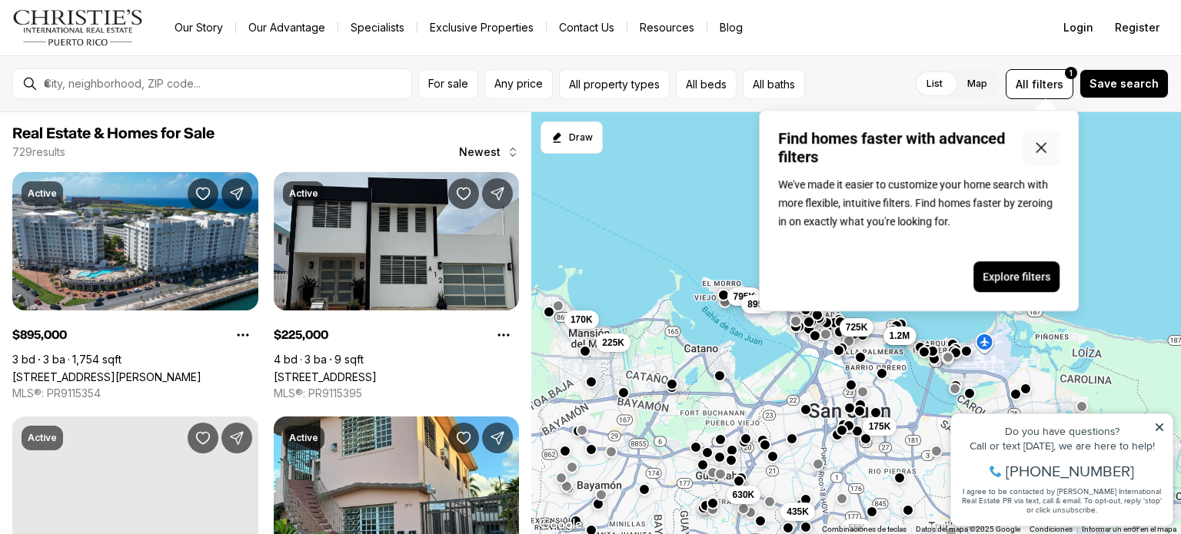
click at [1043, 149] on icon "Close popover" at bounding box center [1041, 147] width 9 height 9
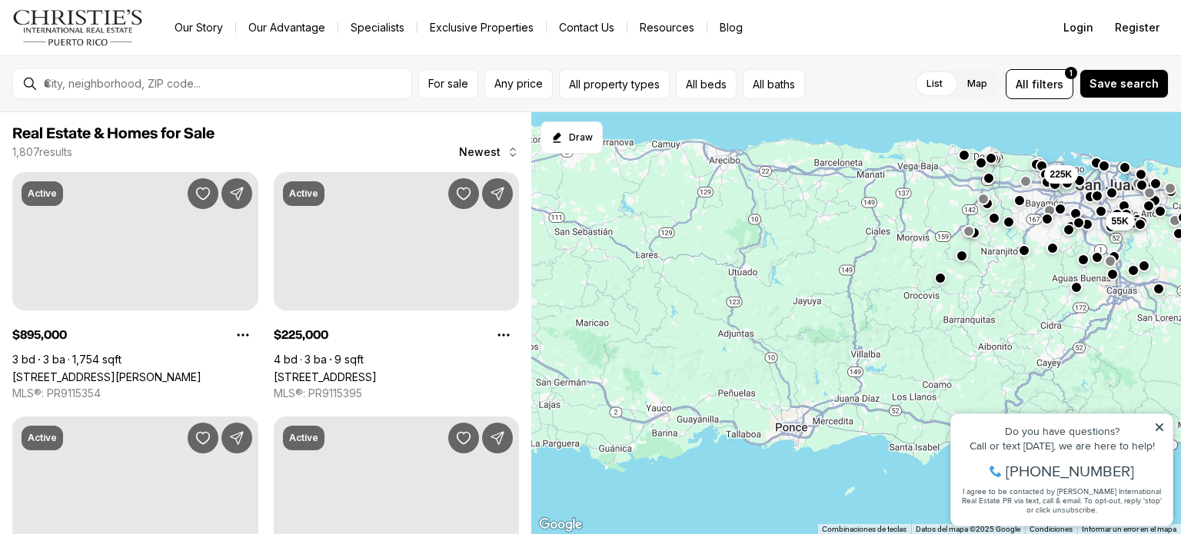
drag, startPoint x: 691, startPoint y: 371, endPoint x: 973, endPoint y: 211, distance: 324.1
click at [973, 211] on div "55K 225K 150K" at bounding box center [856, 323] width 650 height 423
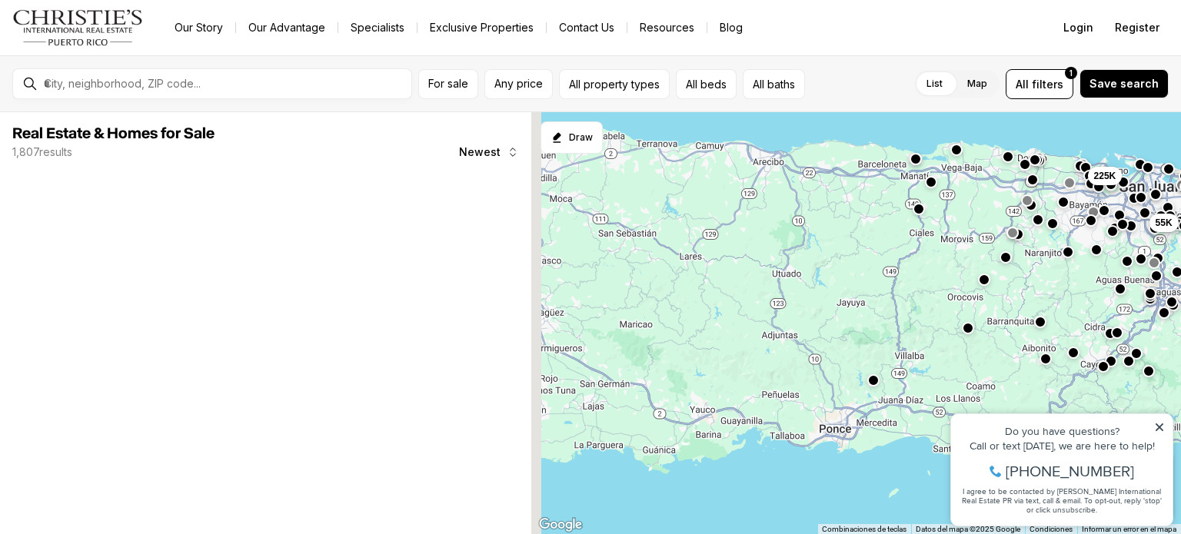
drag, startPoint x: 689, startPoint y: 265, endPoint x: 741, endPoint y: 267, distance: 52.3
click at [741, 267] on div "55K 225K" at bounding box center [856, 323] width 650 height 423
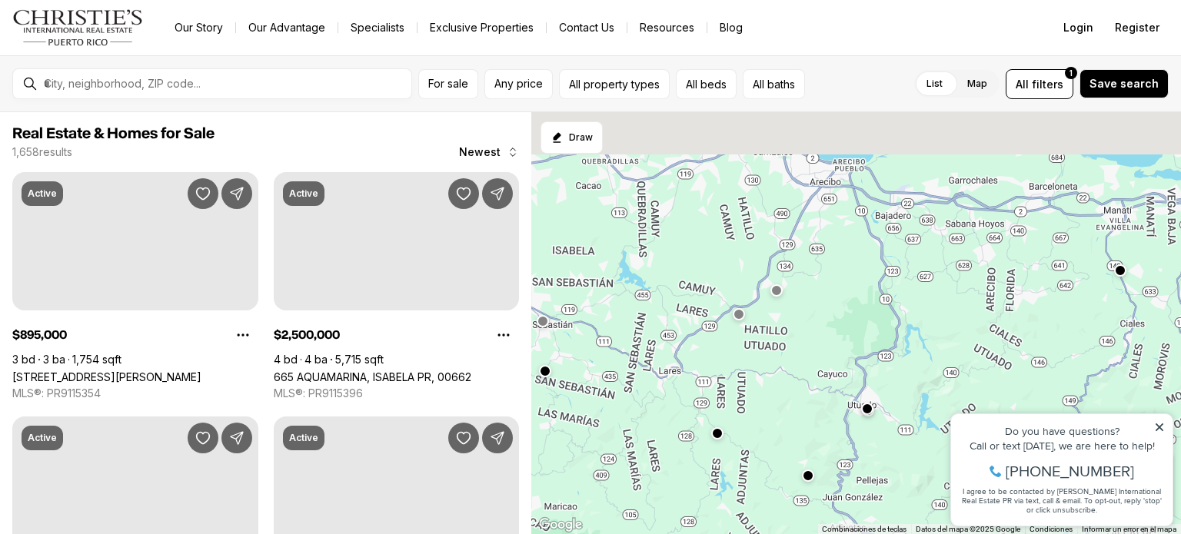
drag, startPoint x: 720, startPoint y: 325, endPoint x: 717, endPoint y: 335, distance: 9.7
click at [717, 335] on div at bounding box center [856, 323] width 650 height 423
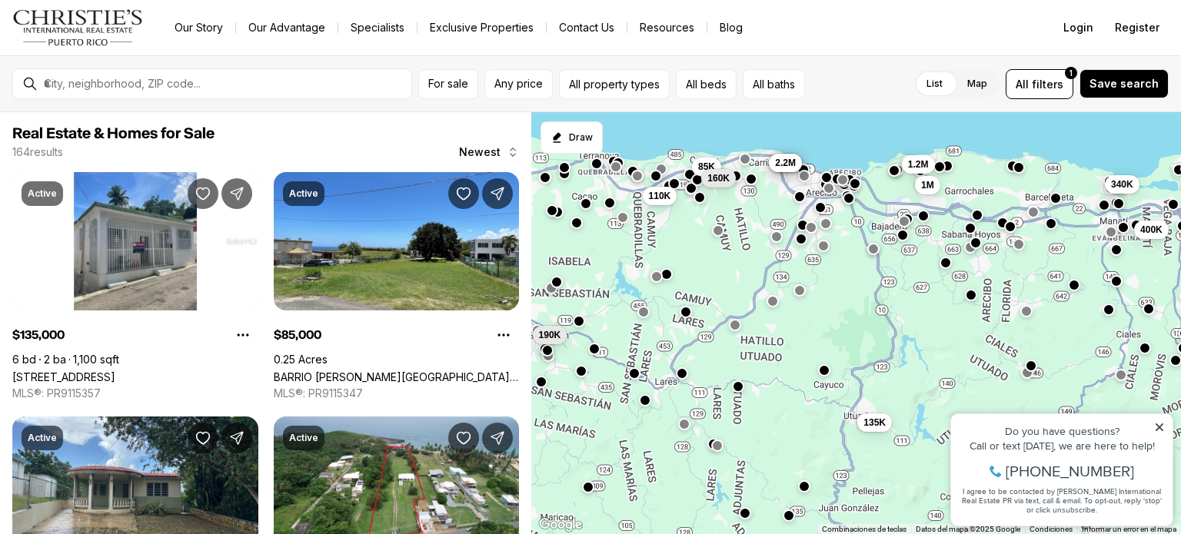
click at [665, 275] on button "button" at bounding box center [666, 274] width 12 height 12
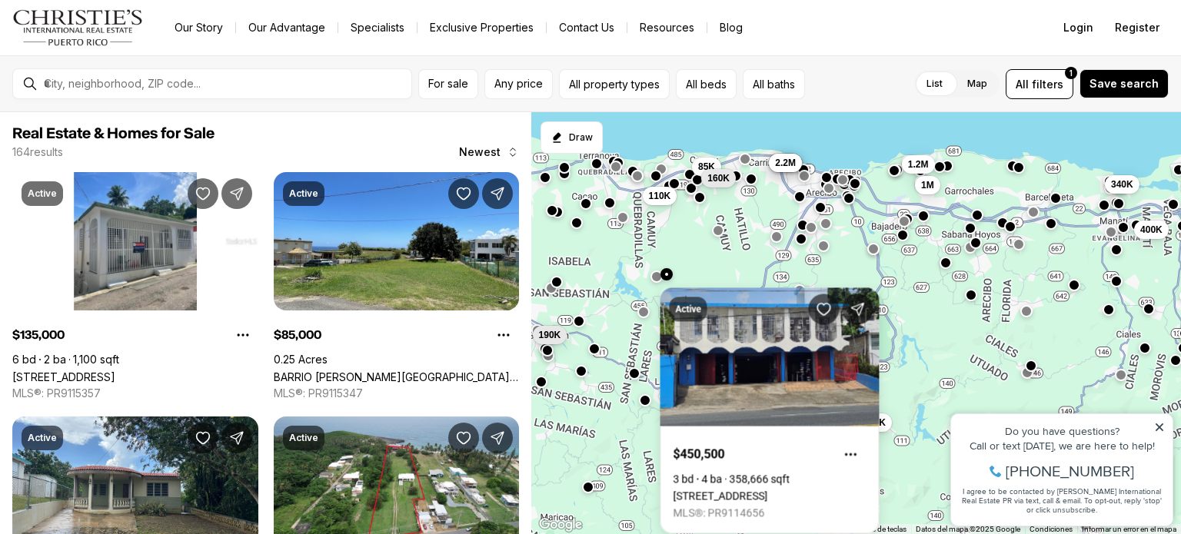
click at [709, 253] on div "190K 135K 400K 1.2M 1M 340K 4.5M 7.5M 2.2M 85K 160K 110K" at bounding box center [856, 323] width 650 height 423
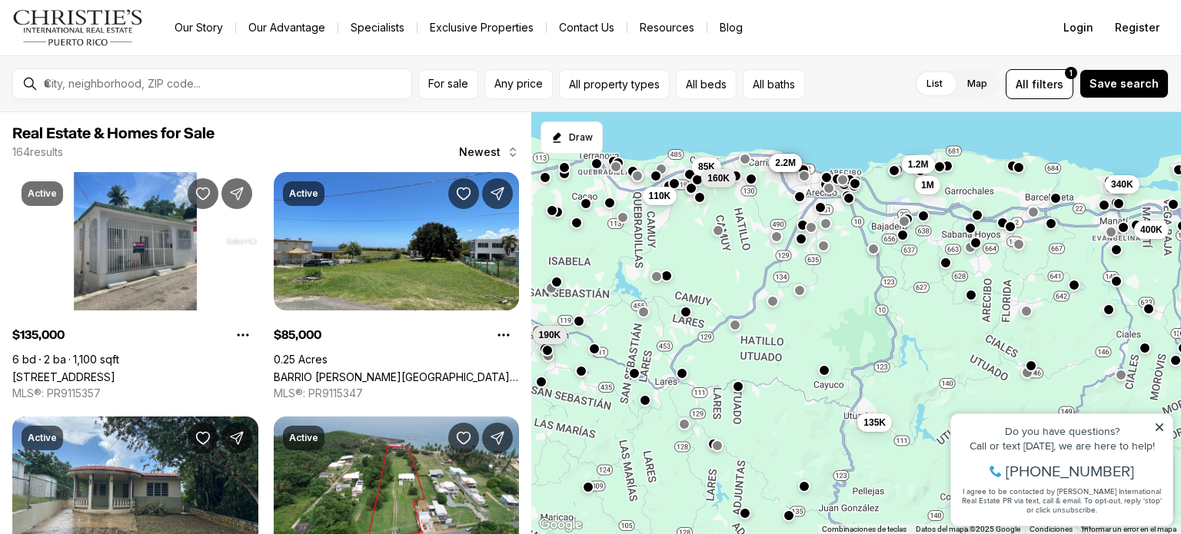
click at [675, 251] on div "190K 135K 400K 1.2M 1M 340K 4.5M 7.5M 2.2M 85K 160K 110K" at bounding box center [856, 323] width 650 height 423
click at [685, 310] on button "button" at bounding box center [685, 311] width 12 height 12
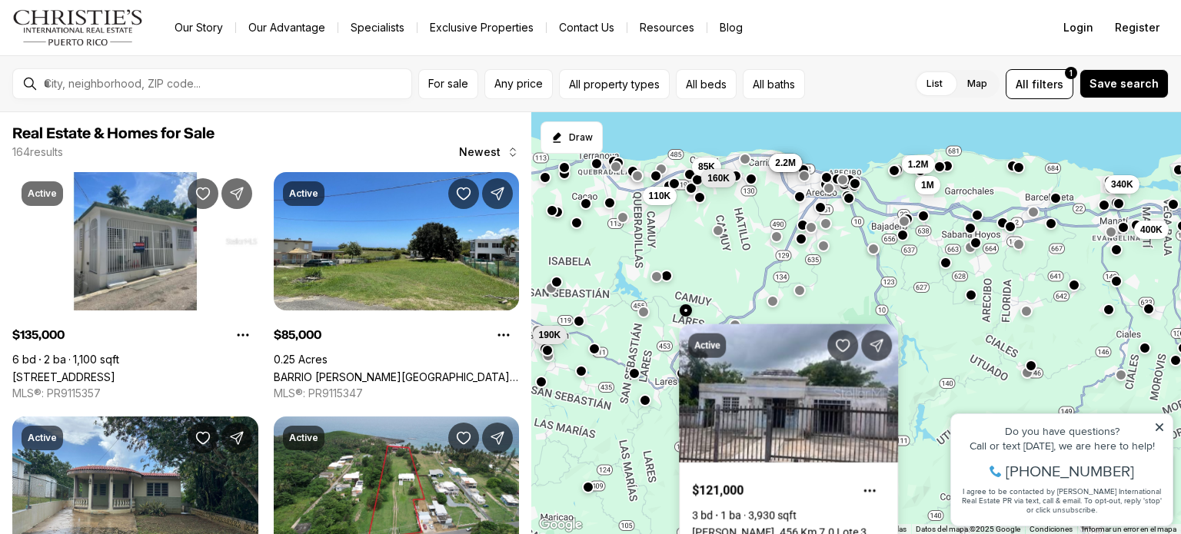
click at [750, 527] on link "Carr. 456 Km 7.0 Lote 3 BO. CIBAO, CAMUY PR, 00627" at bounding box center [788, 533] width 193 height 12
click at [680, 306] on div at bounding box center [685, 312] width 12 height 12
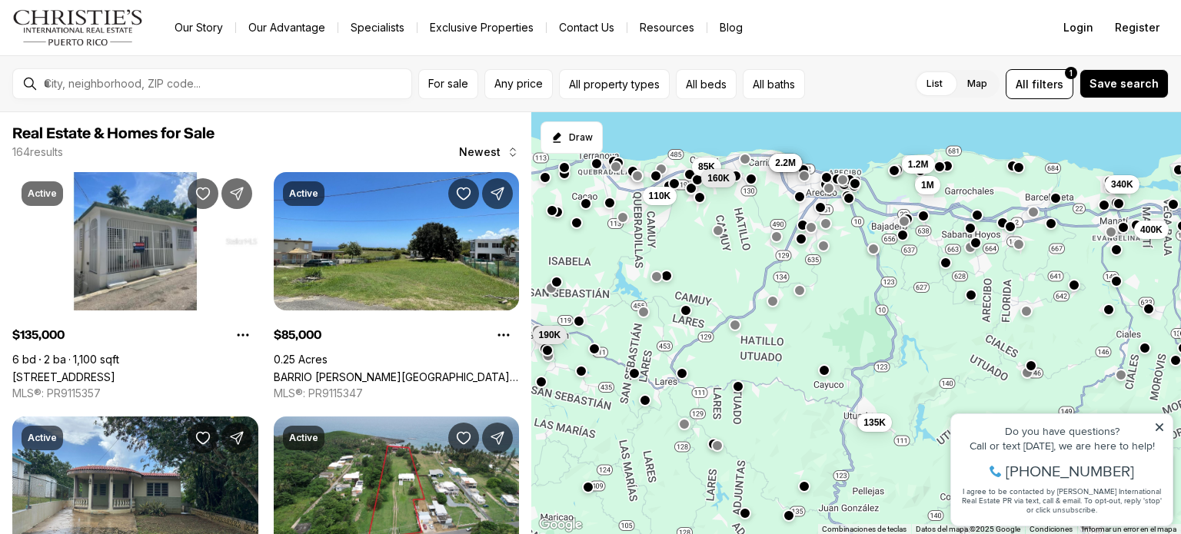
click at [686, 313] on button "button" at bounding box center [685, 311] width 12 height 12
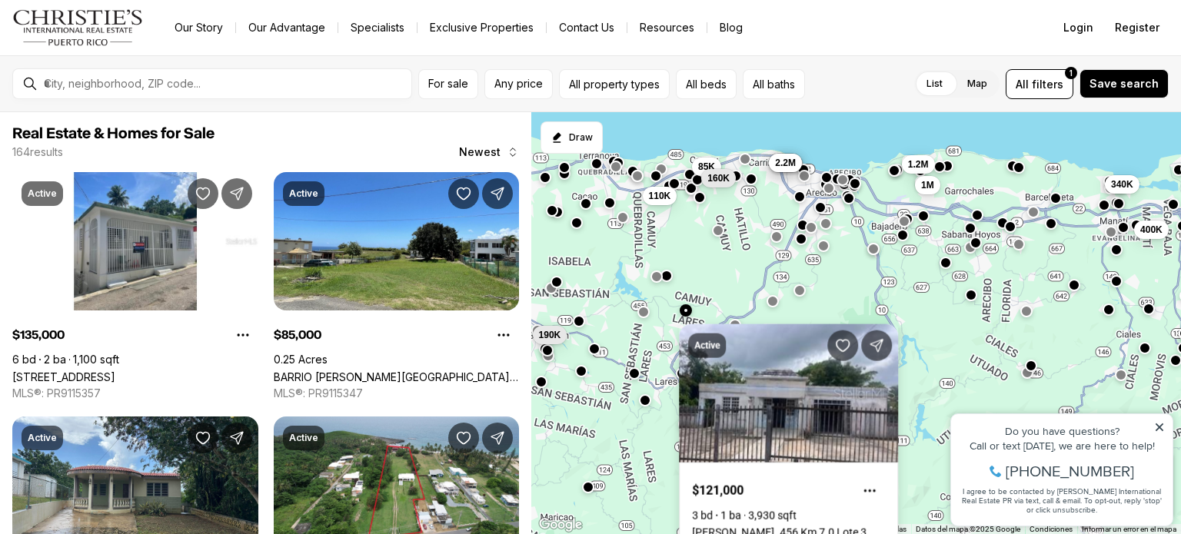
click at [771, 527] on link "Carr. 456 Km 7.0 Lote 3 BO. CIBAO, CAMUY PR, 00627" at bounding box center [788, 533] width 193 height 12
click at [777, 527] on link "Carr. 456 Km 7.0 Lote 3 BO. CIBAO, CAMUY PR, 00627" at bounding box center [788, 533] width 193 height 12
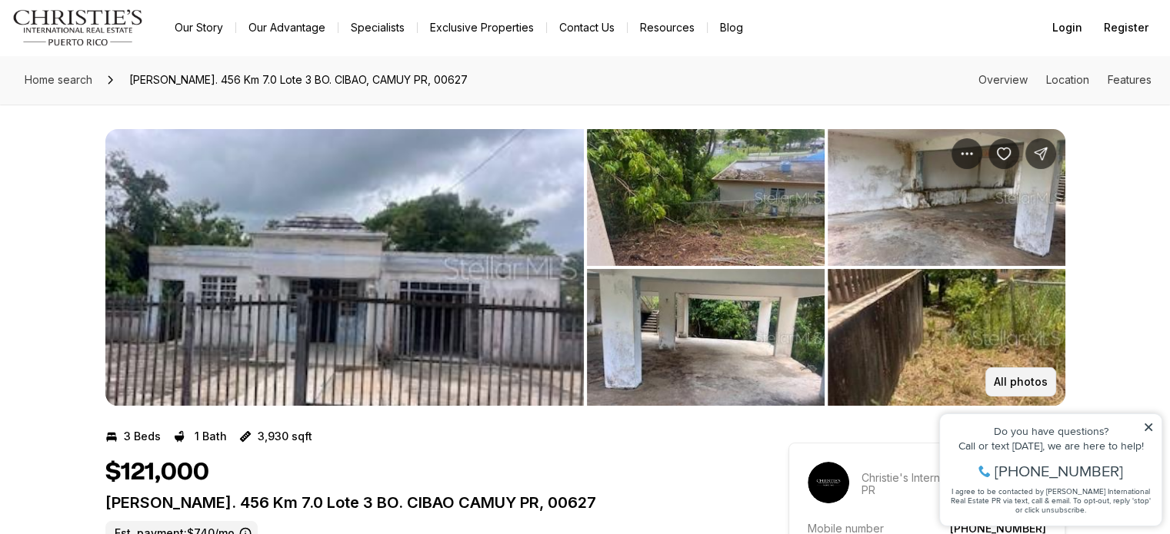
click at [1031, 370] on button "All photos" at bounding box center [1020, 382] width 71 height 29
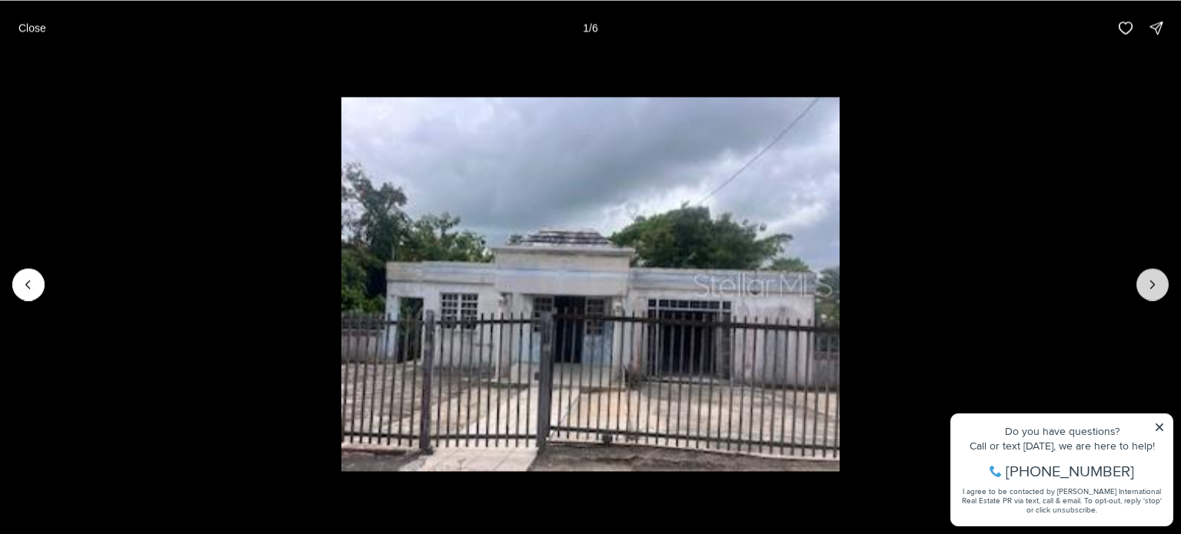
click at [1145, 281] on icon "Next slide" at bounding box center [1152, 284] width 15 height 15
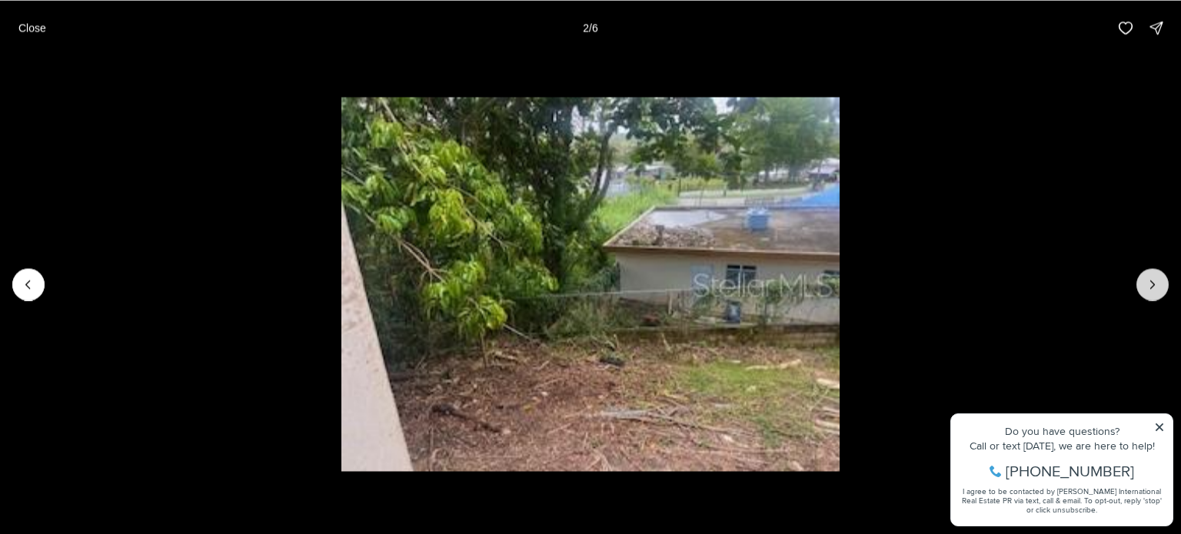
click at [1145, 281] on icon "Next slide" at bounding box center [1152, 284] width 15 height 15
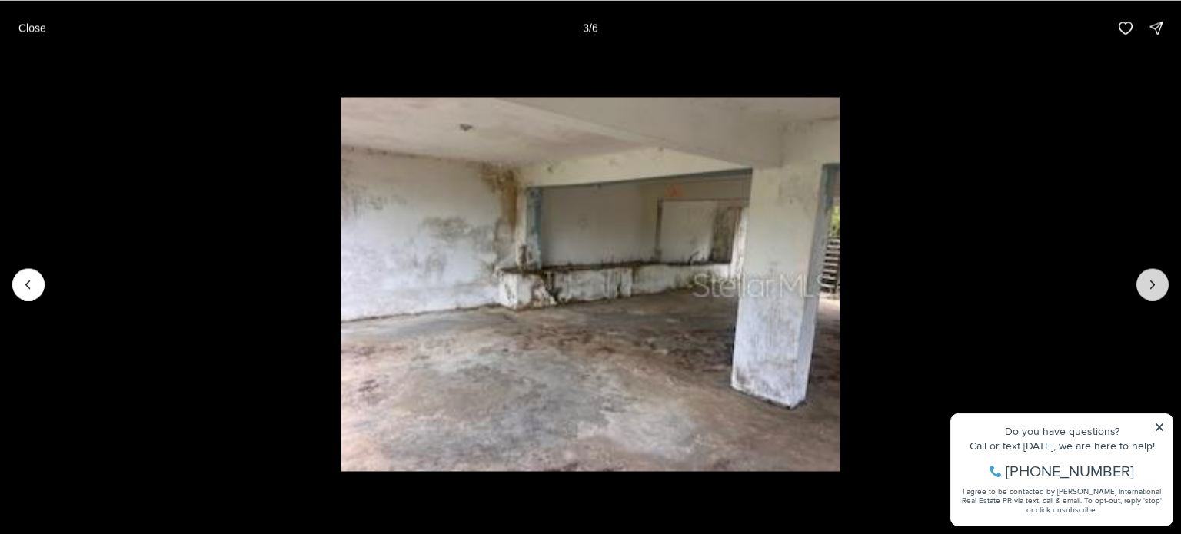
click at [1145, 281] on icon "Next slide" at bounding box center [1152, 284] width 15 height 15
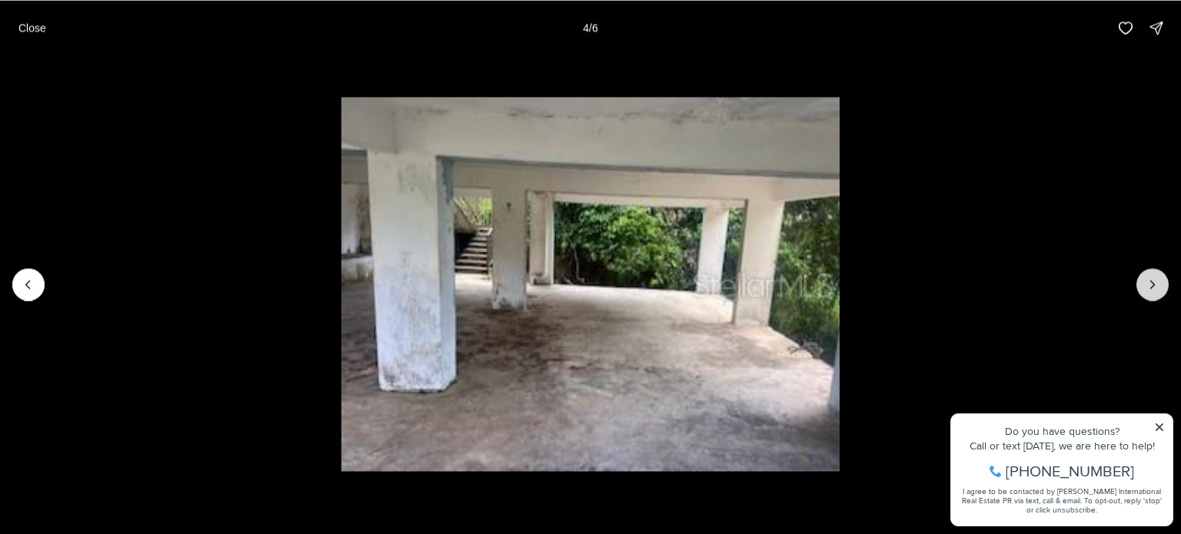
click at [1145, 281] on icon "Next slide" at bounding box center [1152, 284] width 15 height 15
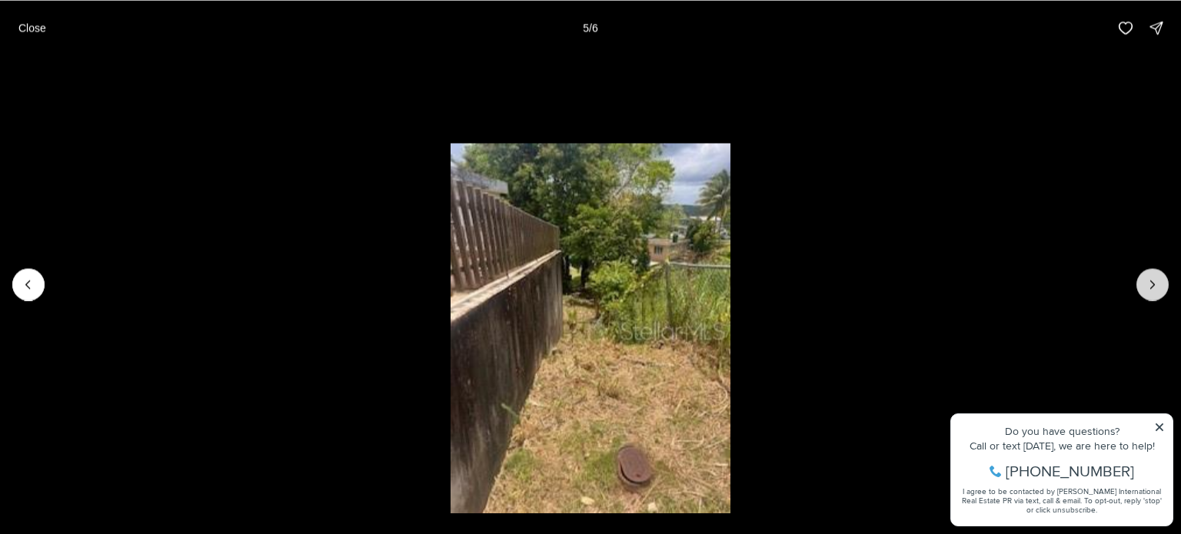
click at [1145, 281] on icon "Next slide" at bounding box center [1152, 284] width 15 height 15
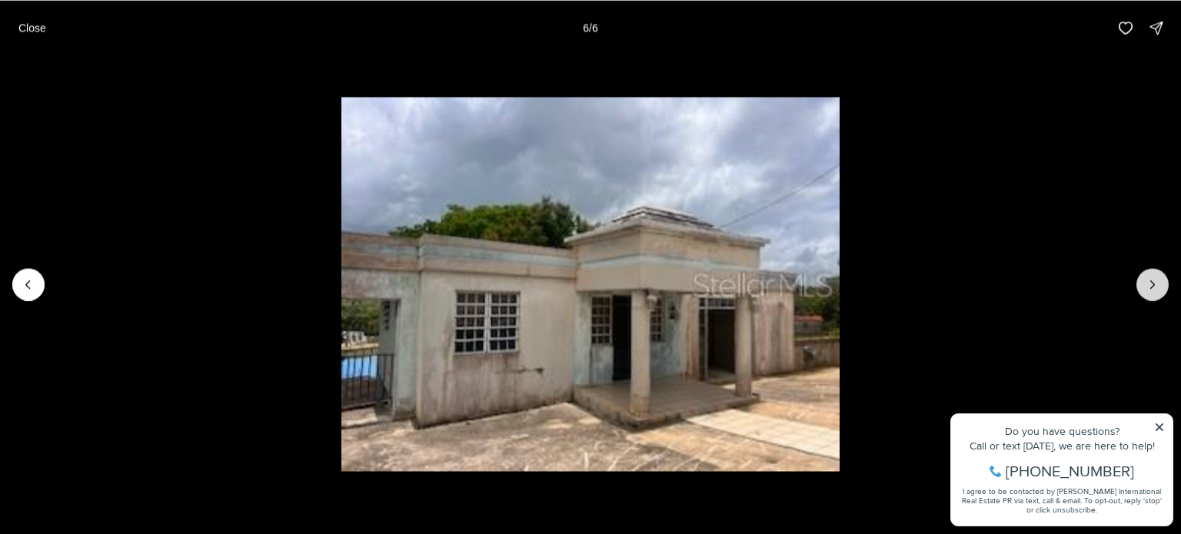
click at [1144, 281] on div at bounding box center [1153, 284] width 32 height 32
click at [1162, 296] on div at bounding box center [1153, 284] width 32 height 32
click at [1150, 285] on div at bounding box center [1153, 284] width 32 height 32
drag, startPoint x: 1150, startPoint y: 285, endPoint x: 215, endPoint y: 125, distance: 948.6
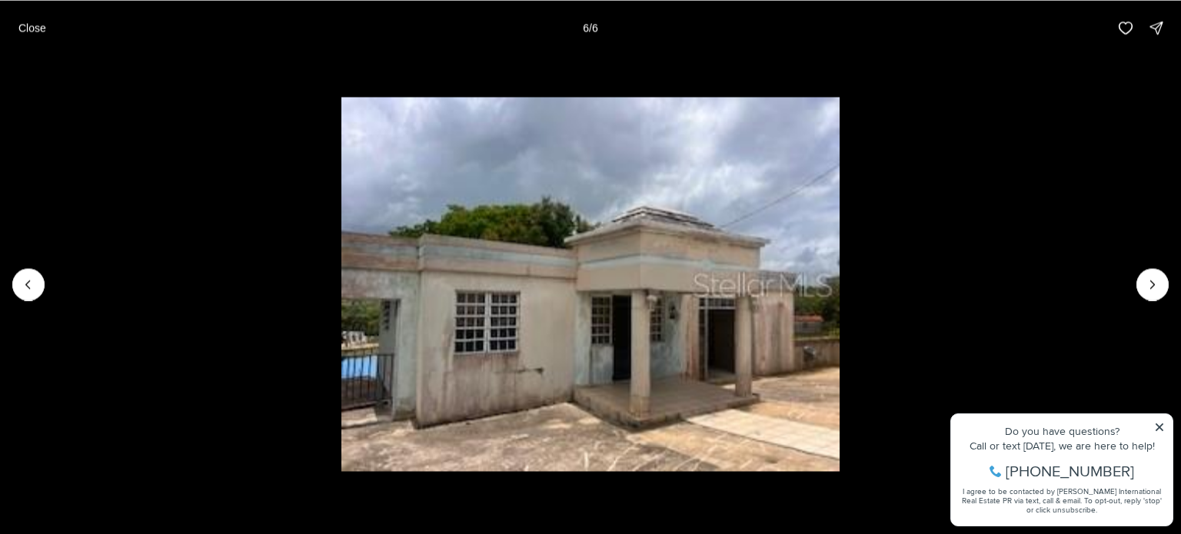
click at [1142, 285] on div at bounding box center [1153, 284] width 32 height 32
click at [30, 31] on p "Close" at bounding box center [32, 28] width 28 height 12
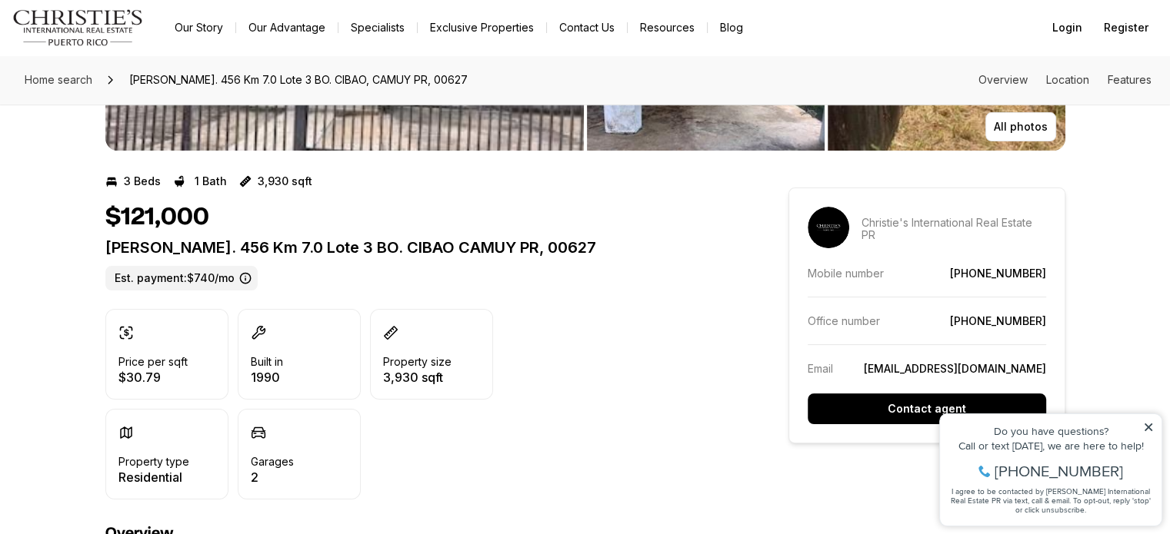
scroll to position [308, 0]
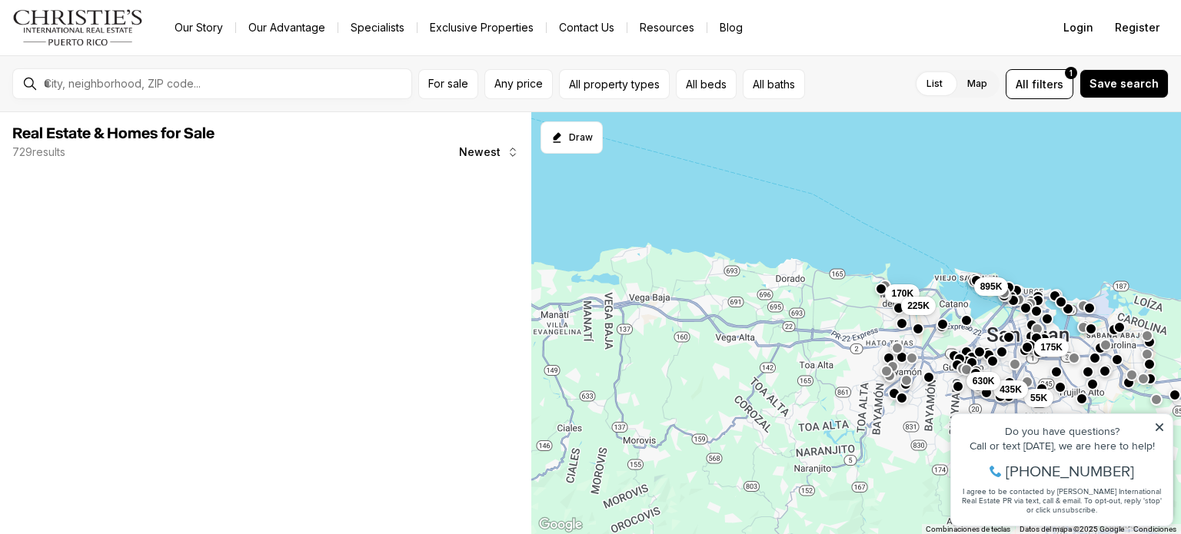
drag, startPoint x: 659, startPoint y: 370, endPoint x: 865, endPoint y: 317, distance: 212.8
click at [865, 317] on div "175K 55K 435K 630K 170K 225K 895K" at bounding box center [856, 323] width 650 height 423
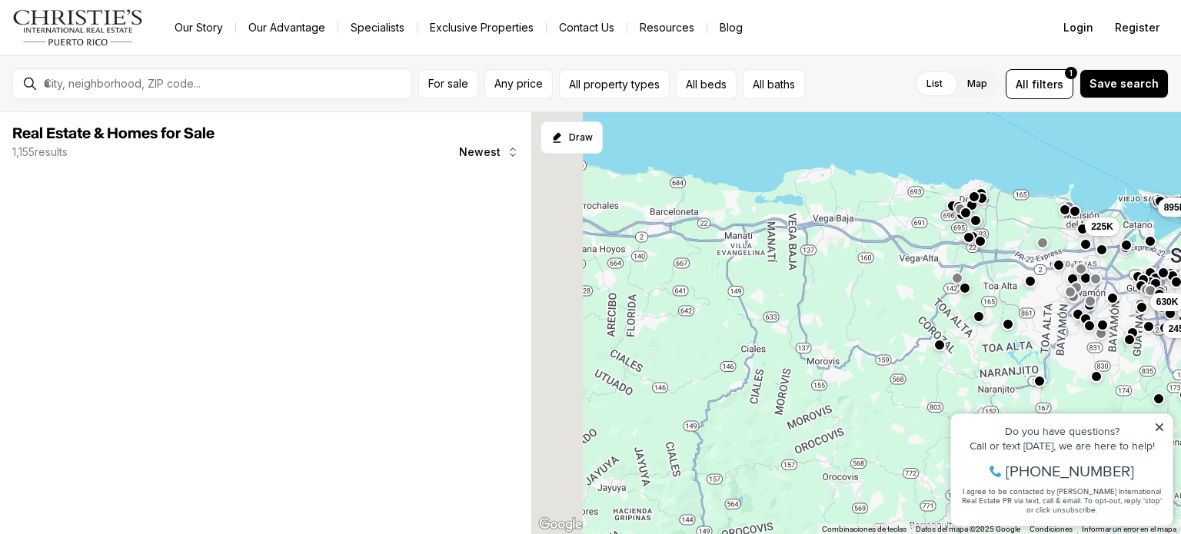
drag, startPoint x: 671, startPoint y: 386, endPoint x: 921, endPoint y: 297, distance: 265.4
click at [921, 297] on div "55K 435K 630K 225K 895K 1.7M 245K" at bounding box center [856, 323] width 650 height 423
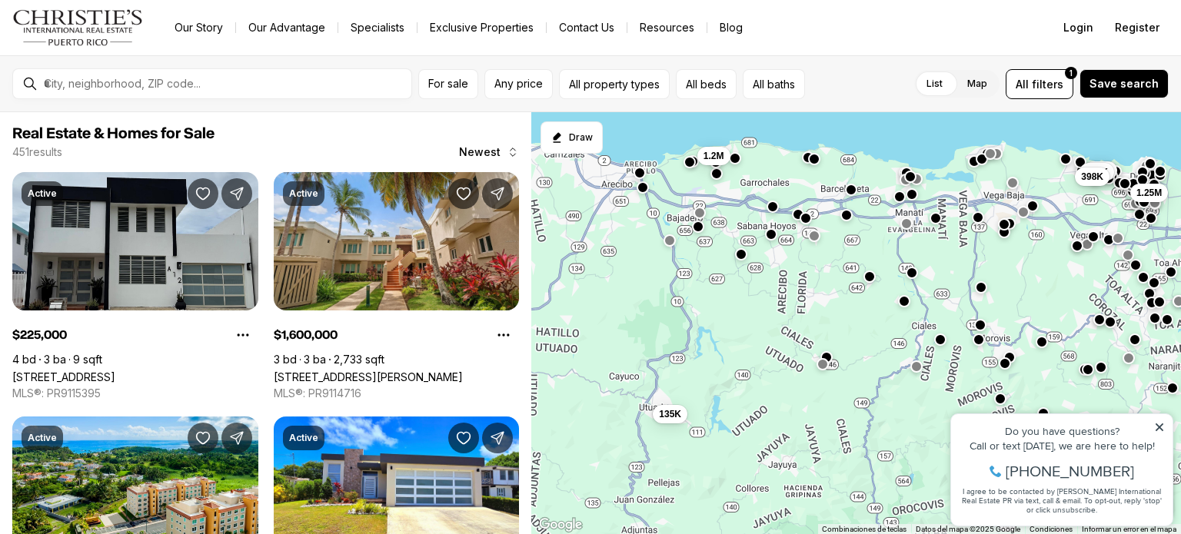
drag, startPoint x: 624, startPoint y: 377, endPoint x: 726, endPoint y: 366, distance: 102.1
click at [726, 366] on div "245K 170K 225K 110K 1.25M 1.6M 385K 398K 135K 1.2M" at bounding box center [856, 323] width 650 height 423
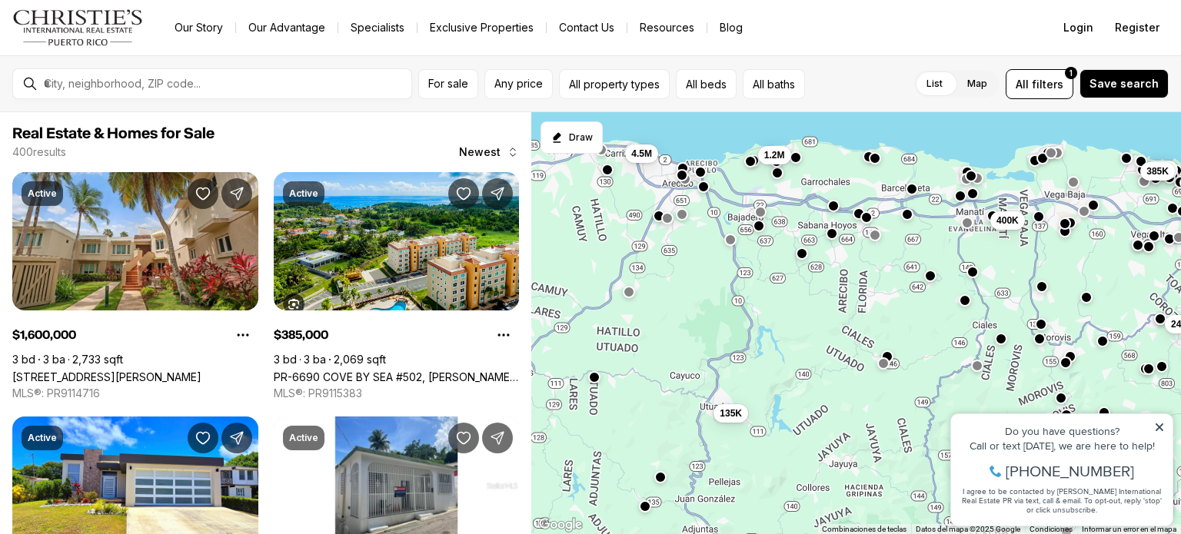
drag, startPoint x: 609, startPoint y: 345, endPoint x: 667, endPoint y: 345, distance: 58.4
click at [667, 345] on div "247K 1.25M 1.6M 385K 400K 135K 1.2M 4.5M" at bounding box center [856, 323] width 650 height 423
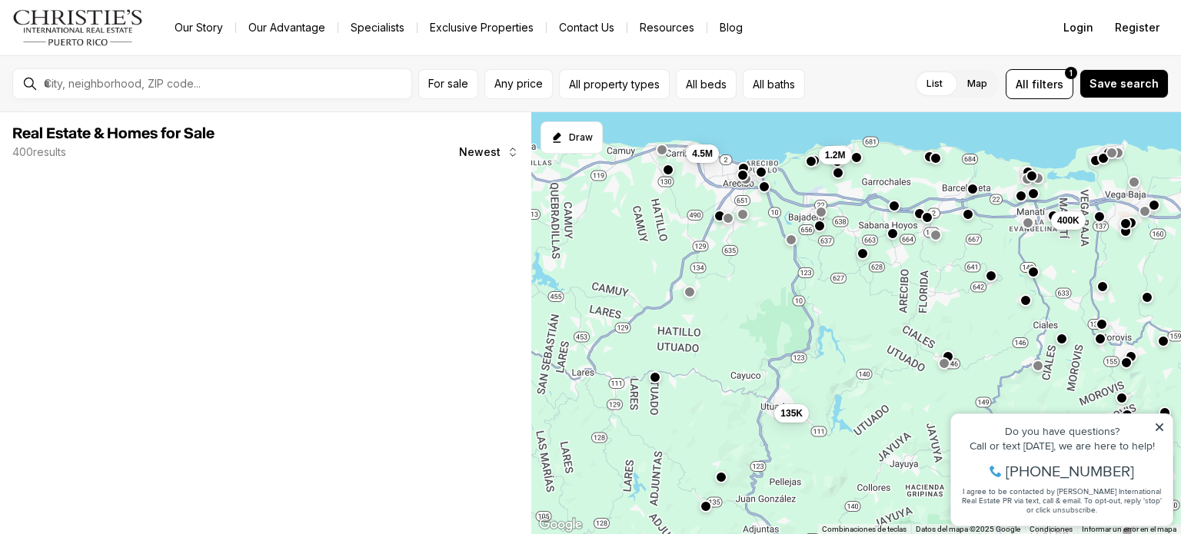
drag, startPoint x: 591, startPoint y: 334, endPoint x: 682, endPoint y: 334, distance: 91.5
click at [682, 334] on div "247K 1.6M 385K 400K 135K 1.2M 4.5M" at bounding box center [856, 323] width 650 height 423
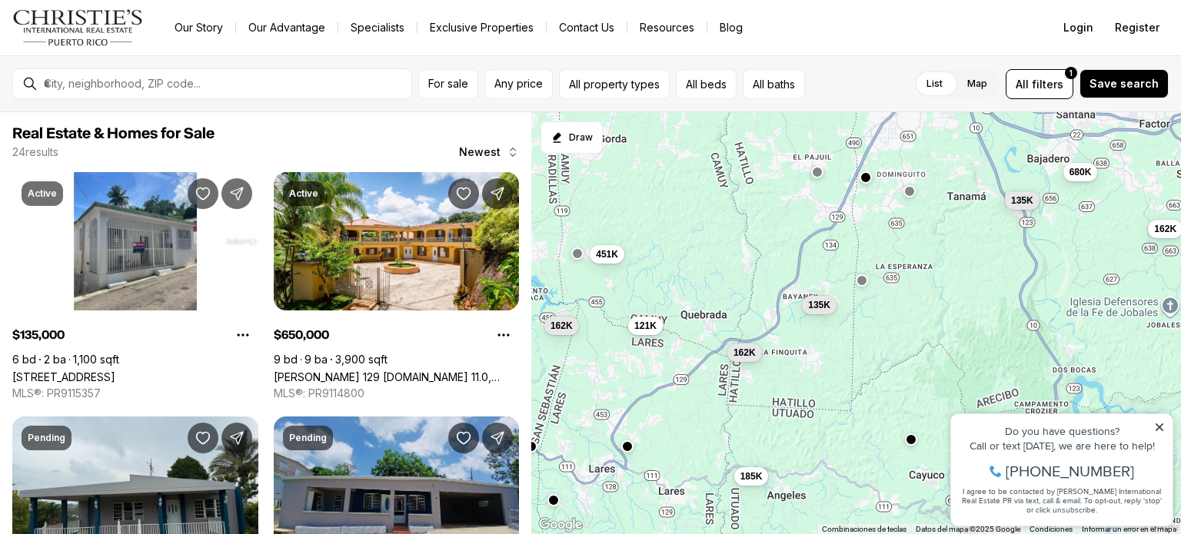
drag, startPoint x: 763, startPoint y: 268, endPoint x: 753, endPoint y: 322, distance: 55.5
click at [753, 321] on div "162K 680K 135K 289K 135K 135K 185K 162K 650K 121K 162K 451K" at bounding box center [856, 323] width 650 height 423
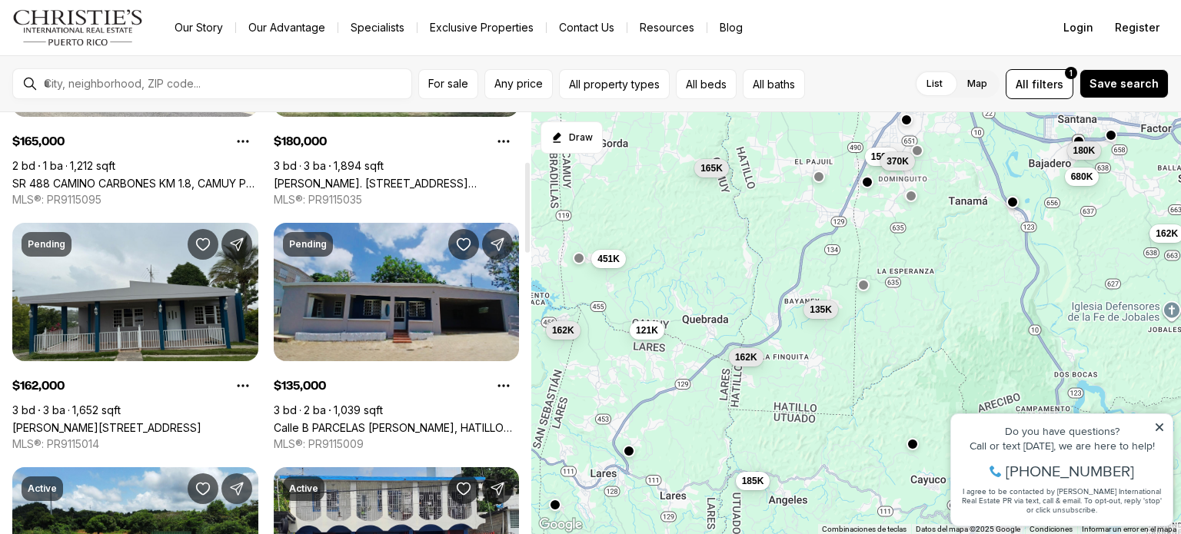
scroll to position [231, 0]
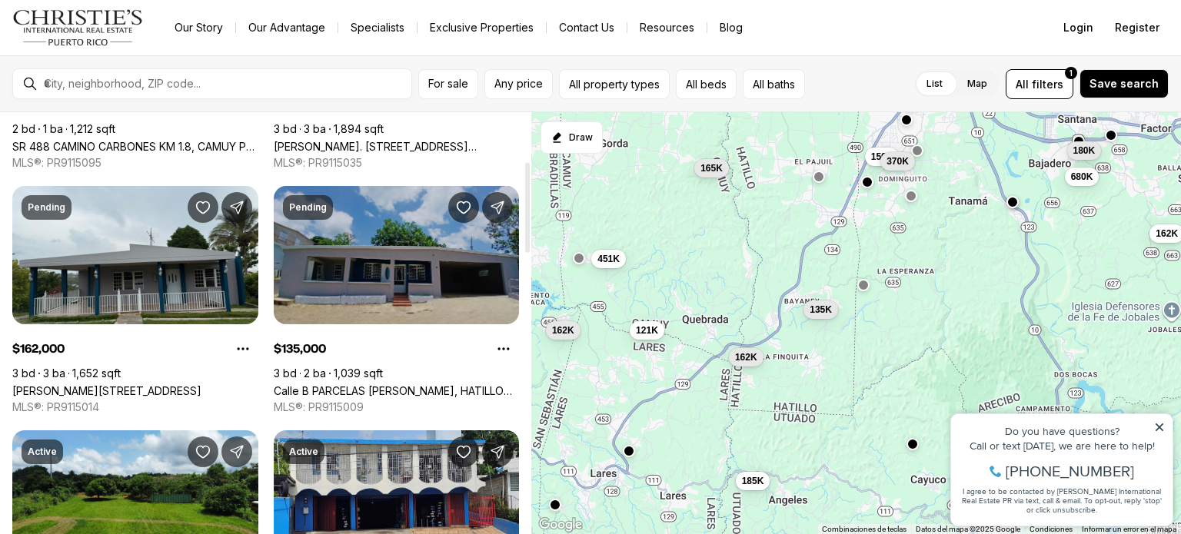
click at [411, 384] on link "Calle B PARCELAS ANGEL VELEZ, HATILLO PR, 00659" at bounding box center [397, 390] width 246 height 13
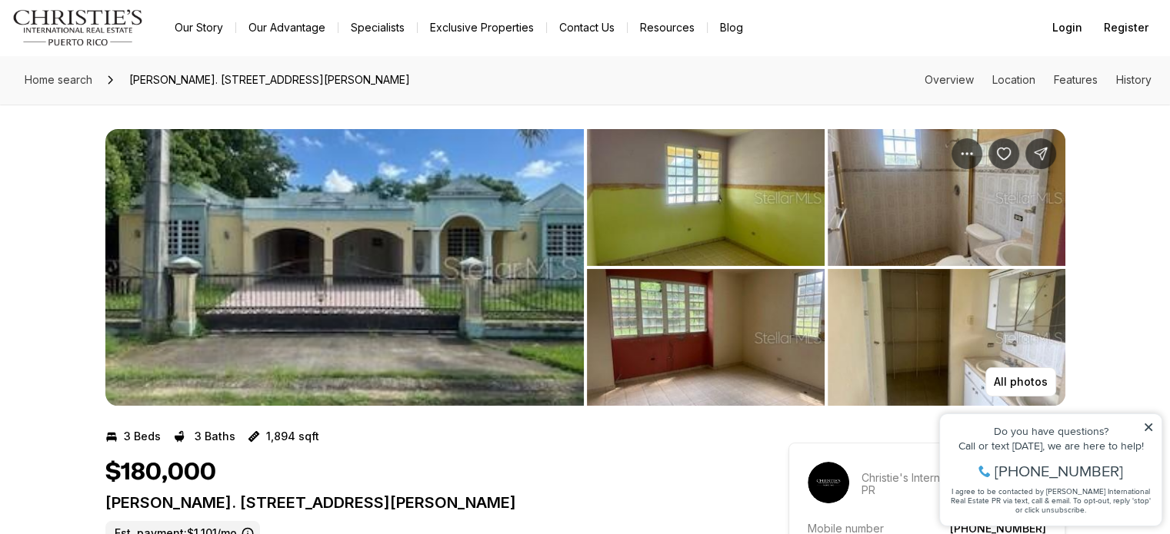
click at [392, 255] on img "View image gallery" at bounding box center [344, 267] width 478 height 277
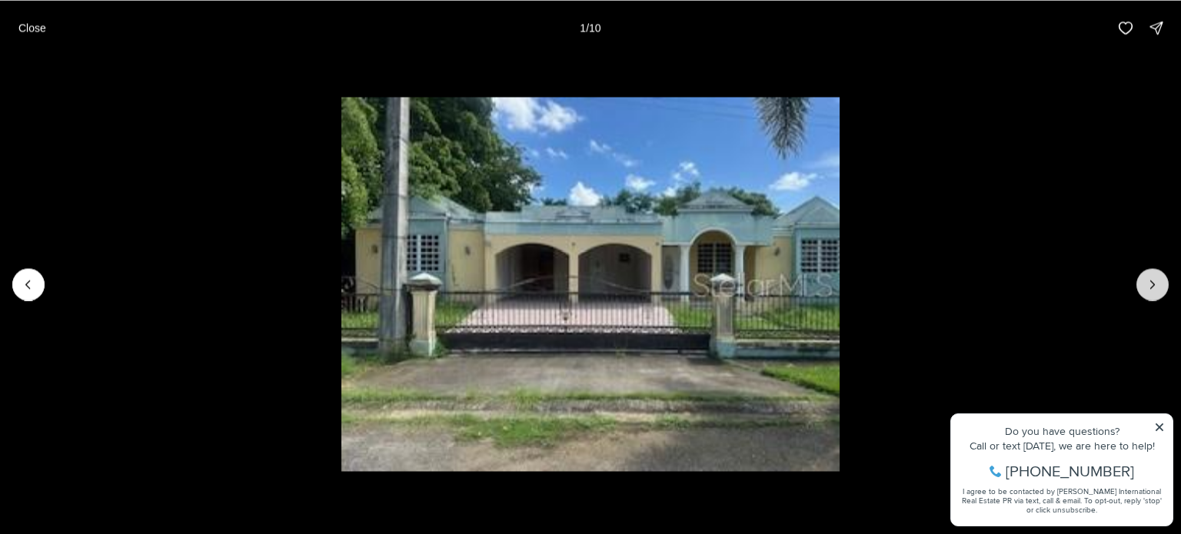
click at [1156, 283] on icon "Next slide" at bounding box center [1152, 284] width 15 height 15
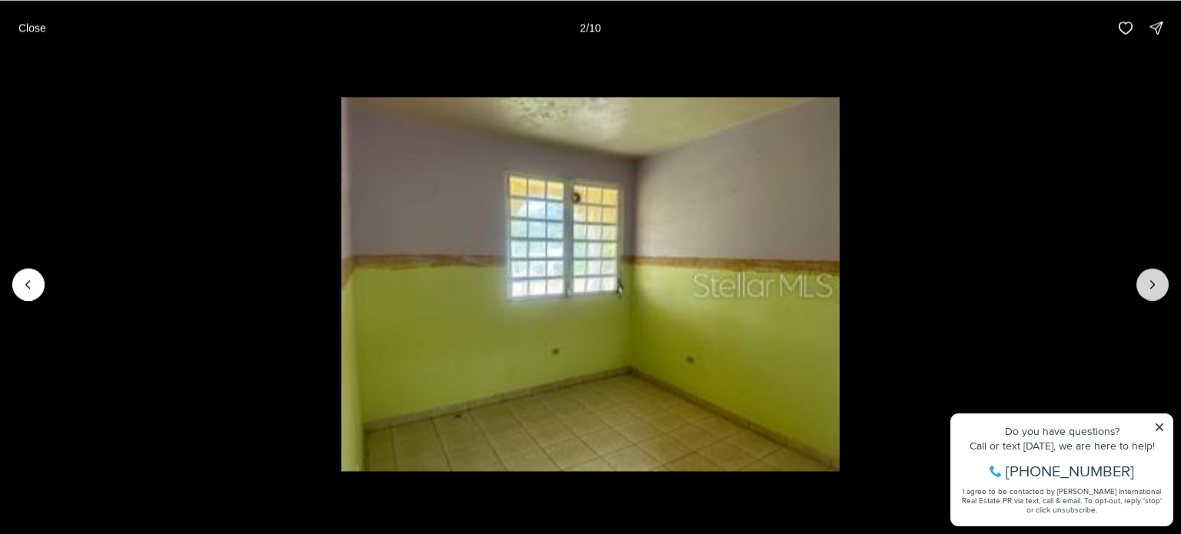
click at [1156, 283] on icon "Next slide" at bounding box center [1152, 284] width 15 height 15
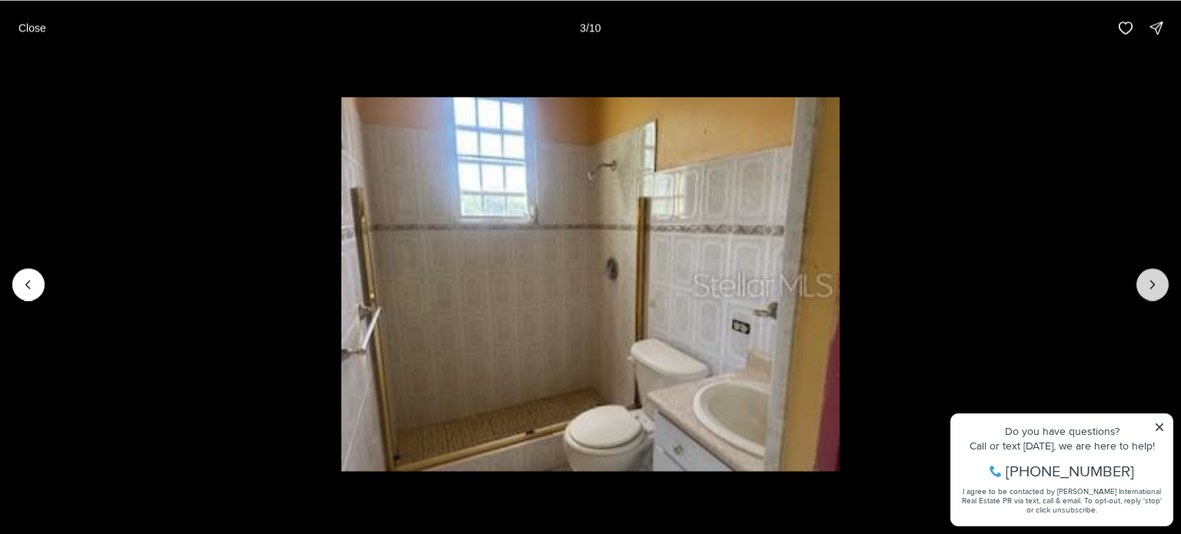
click at [1156, 283] on icon "Next slide" at bounding box center [1152, 284] width 15 height 15
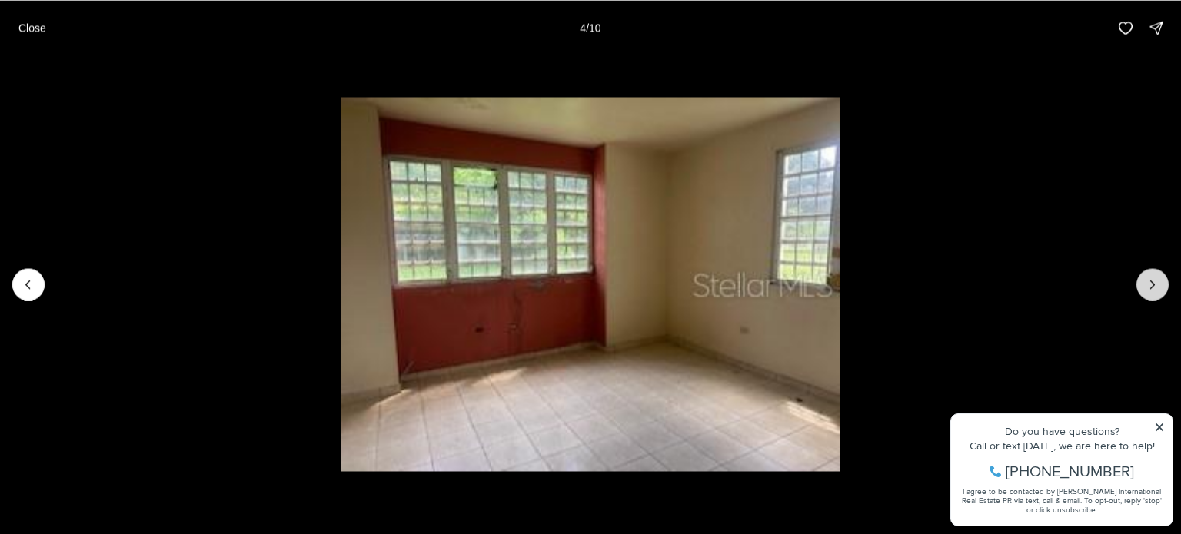
click at [1156, 283] on icon "Next slide" at bounding box center [1152, 284] width 15 height 15
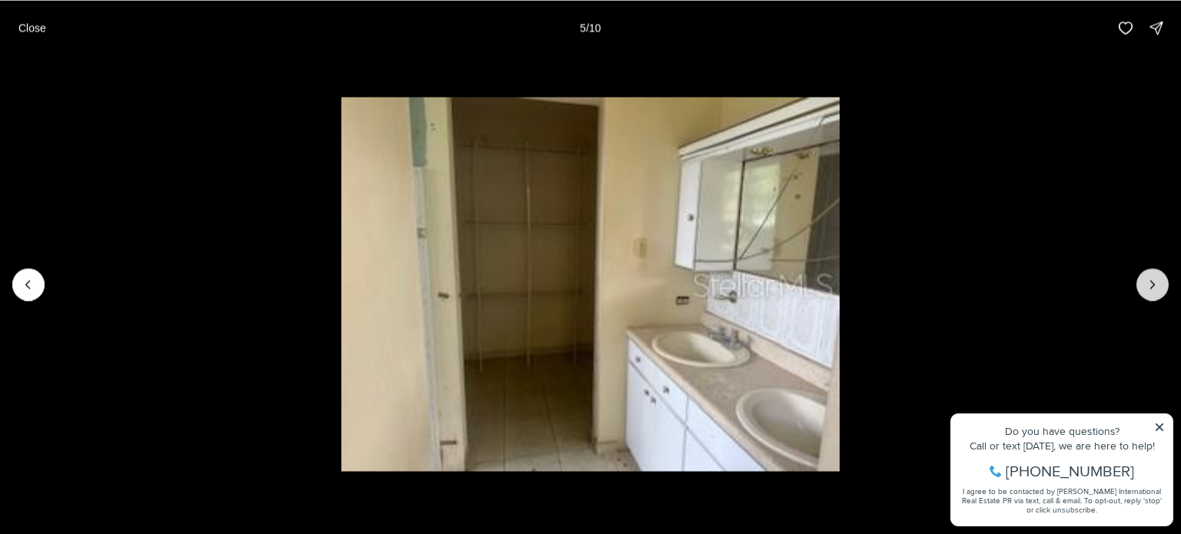
click at [1156, 283] on icon "Next slide" at bounding box center [1152, 284] width 15 height 15
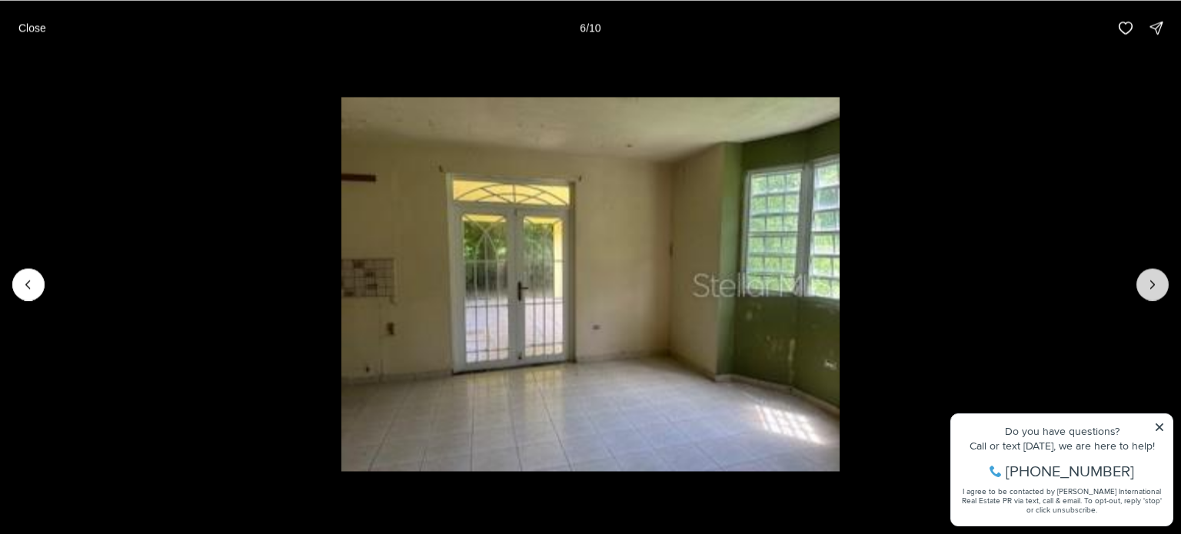
click at [1156, 283] on icon "Next slide" at bounding box center [1152, 284] width 15 height 15
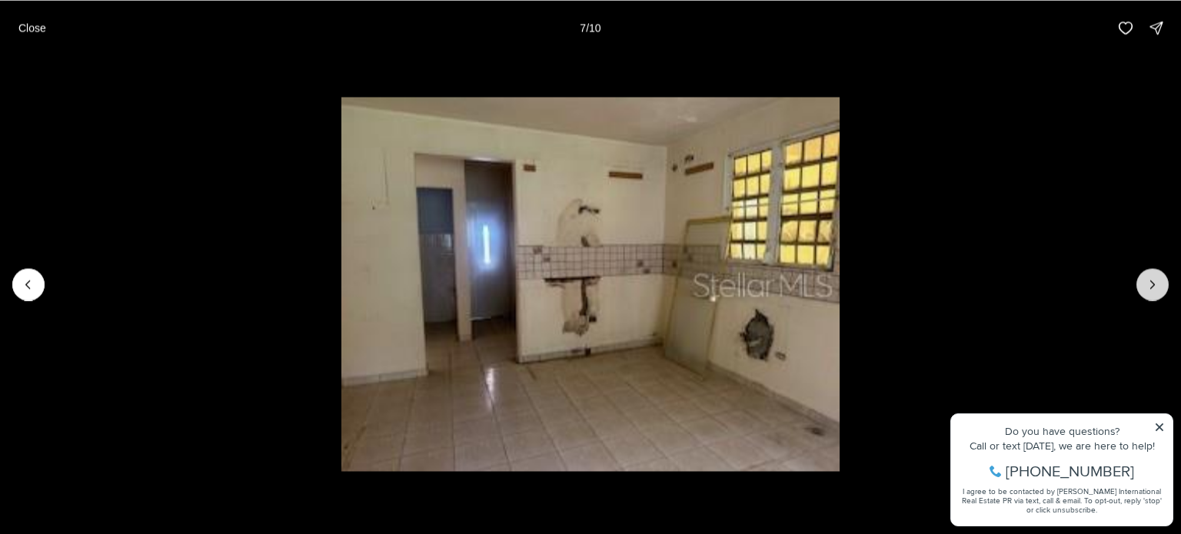
click at [1156, 283] on icon "Next slide" at bounding box center [1152, 284] width 15 height 15
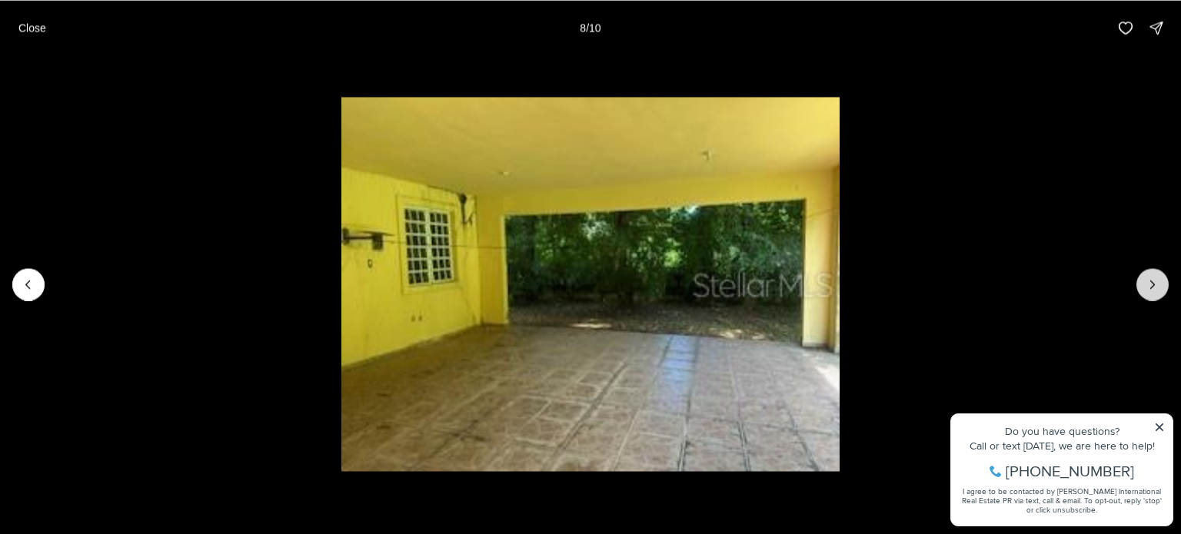
click at [1156, 283] on icon "Next slide" at bounding box center [1152, 284] width 15 height 15
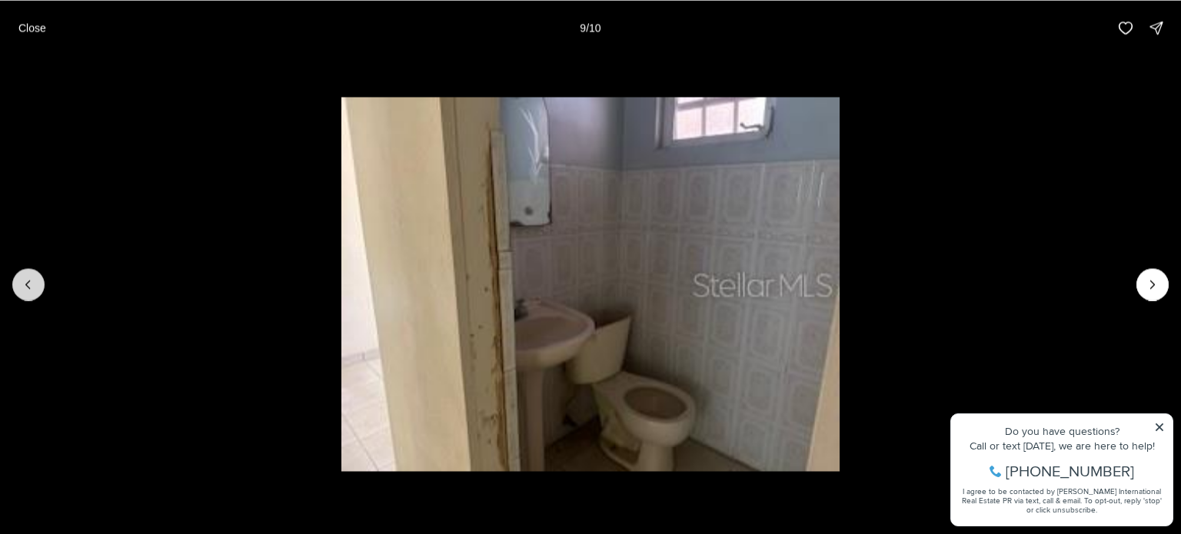
click at [34, 277] on icon "Previous slide" at bounding box center [28, 284] width 15 height 15
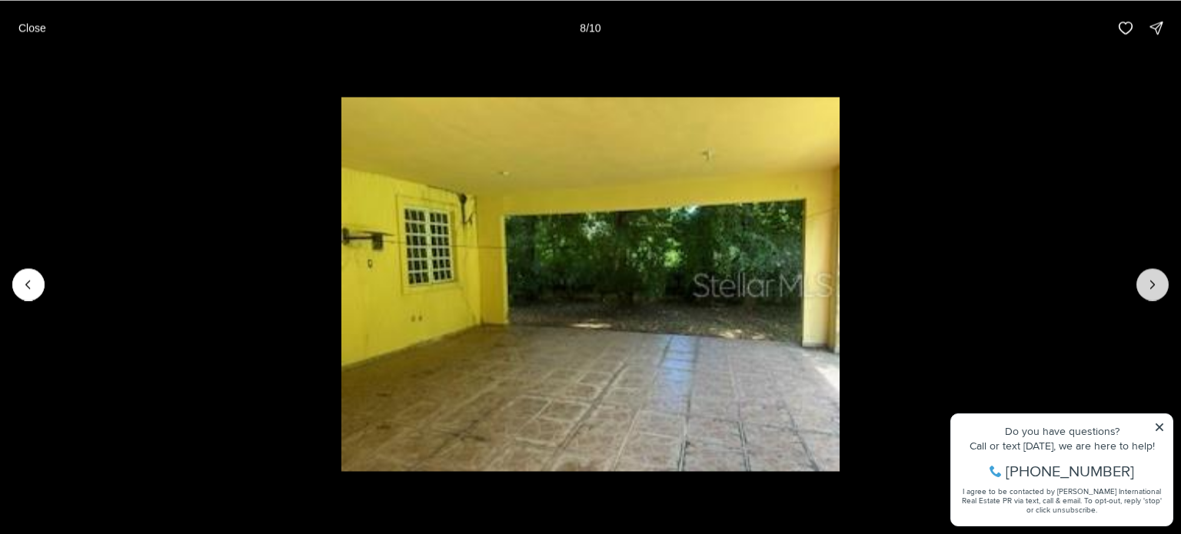
click at [1157, 288] on icon "Next slide" at bounding box center [1152, 284] width 15 height 15
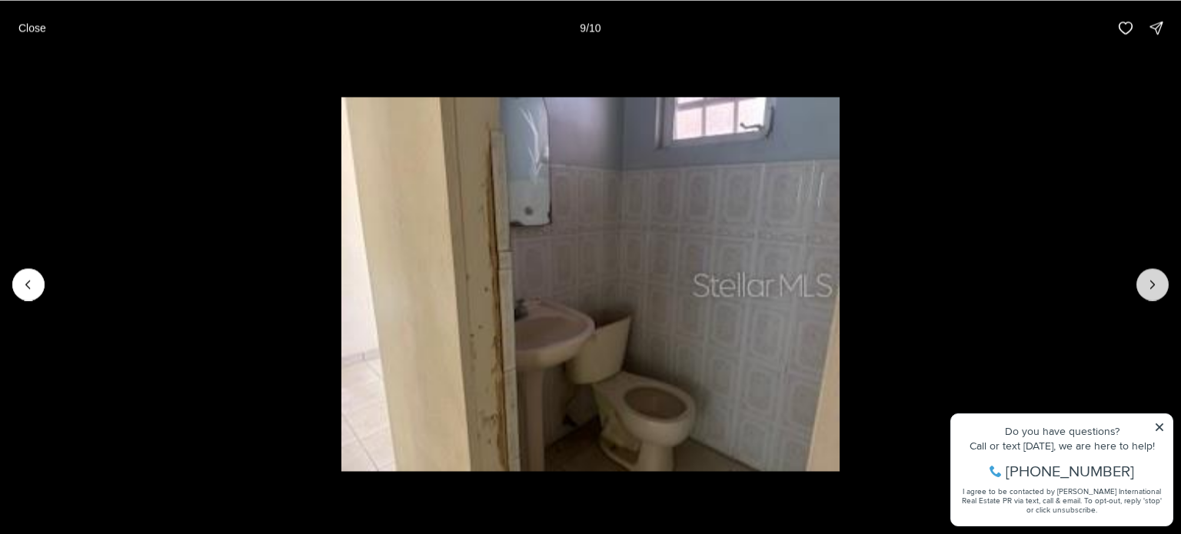
click at [1157, 288] on icon "Next slide" at bounding box center [1152, 284] width 15 height 15
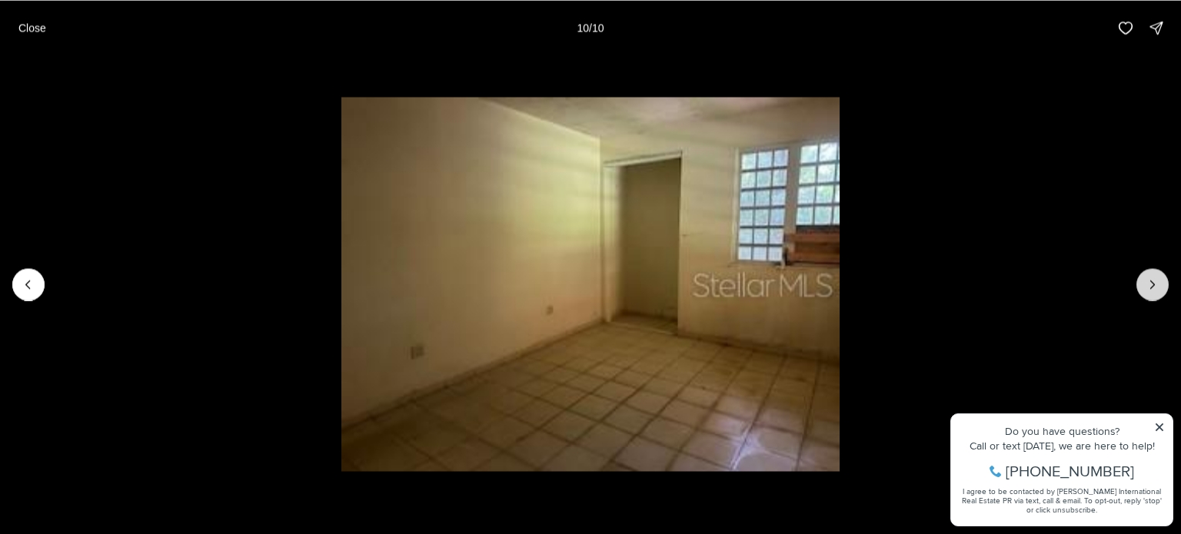
click at [1157, 288] on div at bounding box center [1153, 284] width 32 height 32
click at [35, 28] on p "Close" at bounding box center [32, 28] width 28 height 12
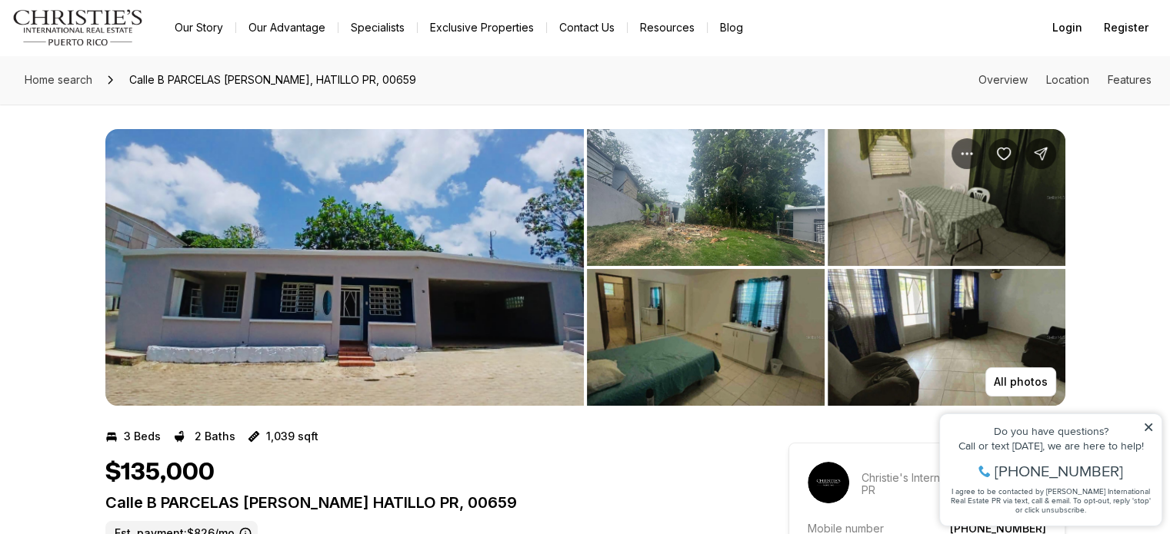
click at [498, 283] on img "View image gallery" at bounding box center [344, 267] width 478 height 277
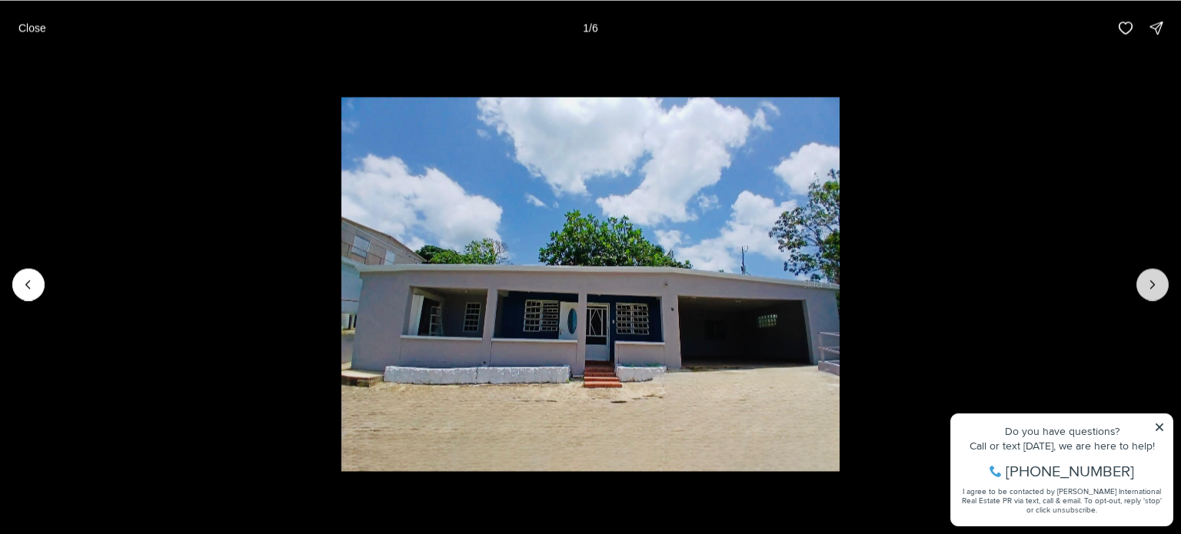
click at [1160, 289] on icon "Next slide" at bounding box center [1152, 284] width 15 height 15
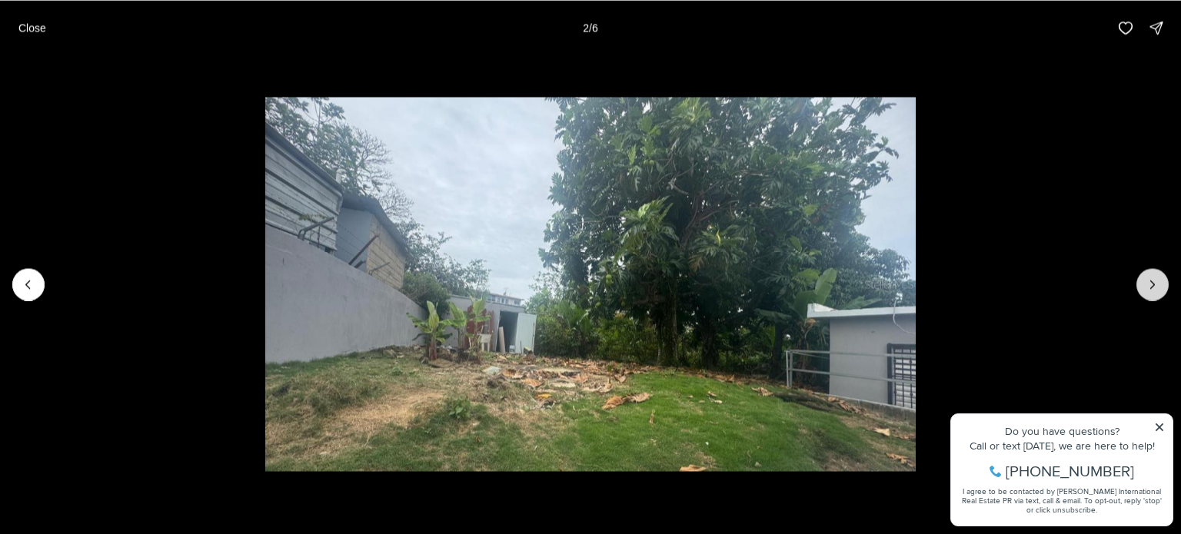
click at [1160, 289] on icon "Next slide" at bounding box center [1152, 284] width 15 height 15
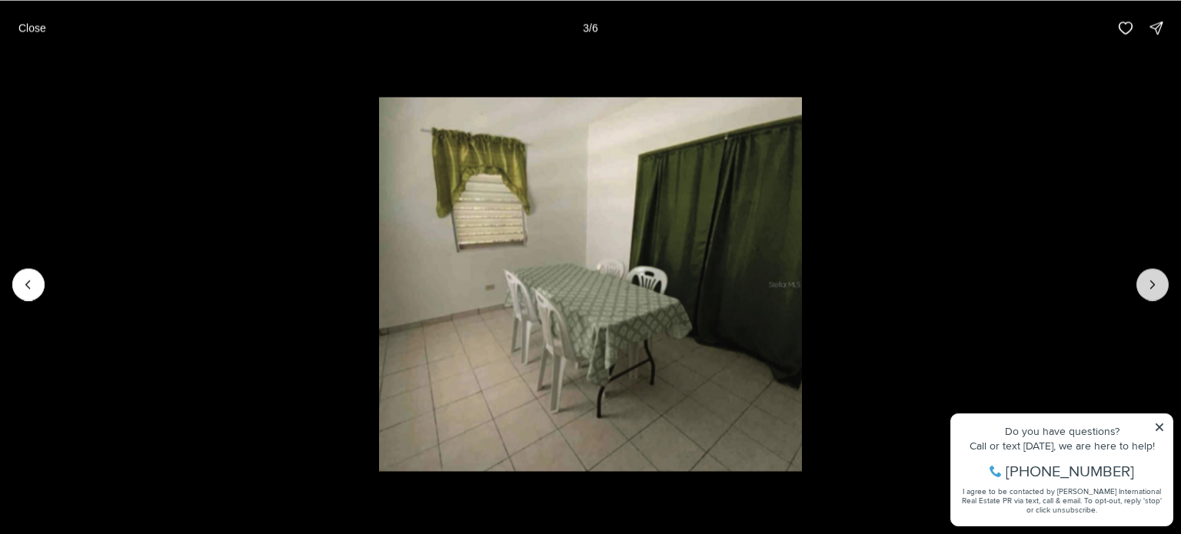
click at [1160, 289] on icon "Next slide" at bounding box center [1152, 284] width 15 height 15
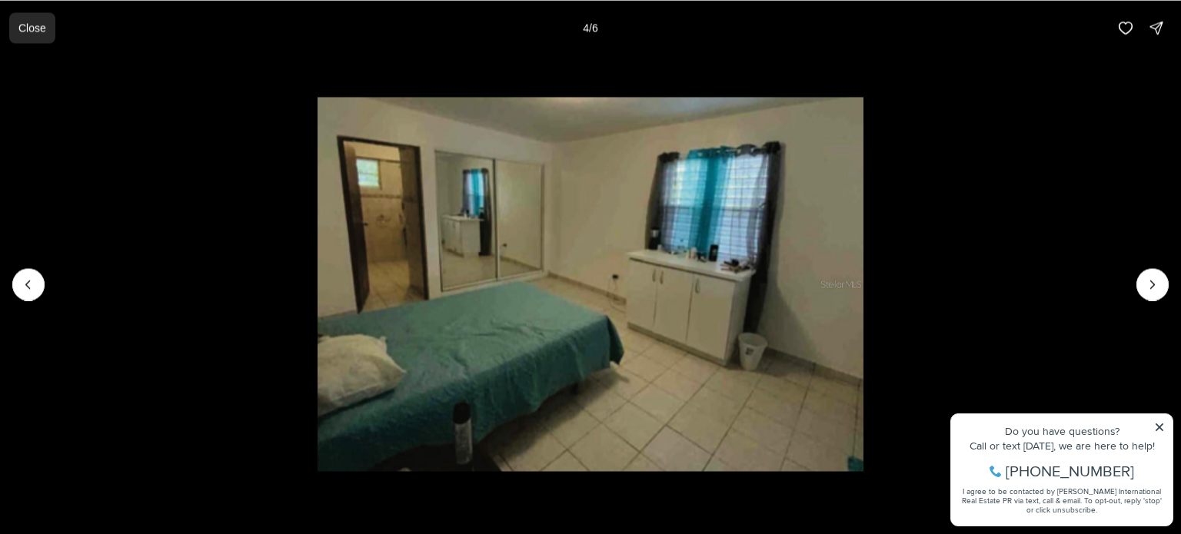
click at [24, 30] on p "Close" at bounding box center [32, 28] width 28 height 12
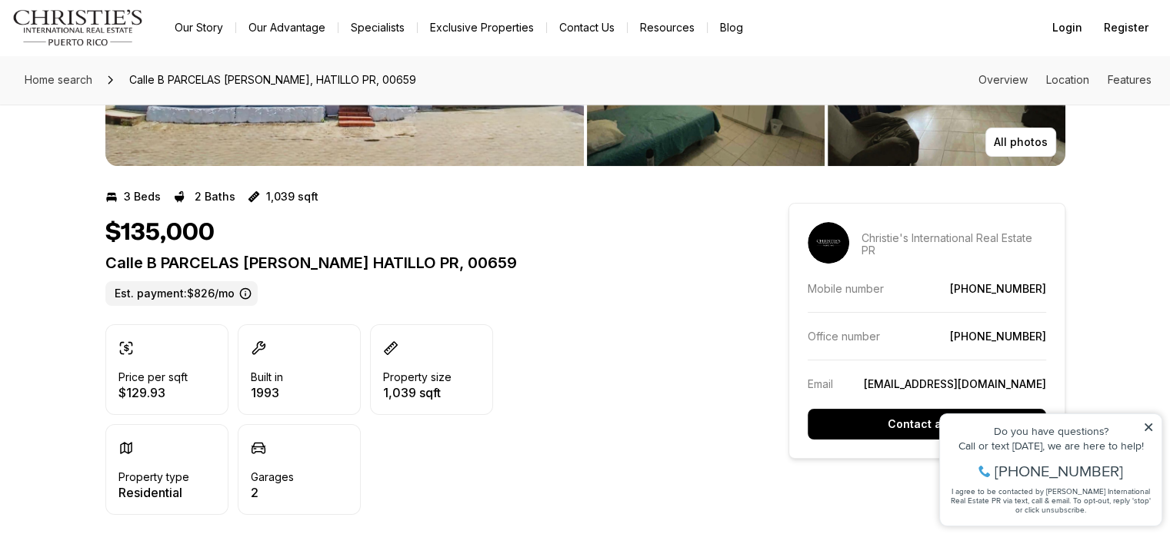
scroll to position [384, 0]
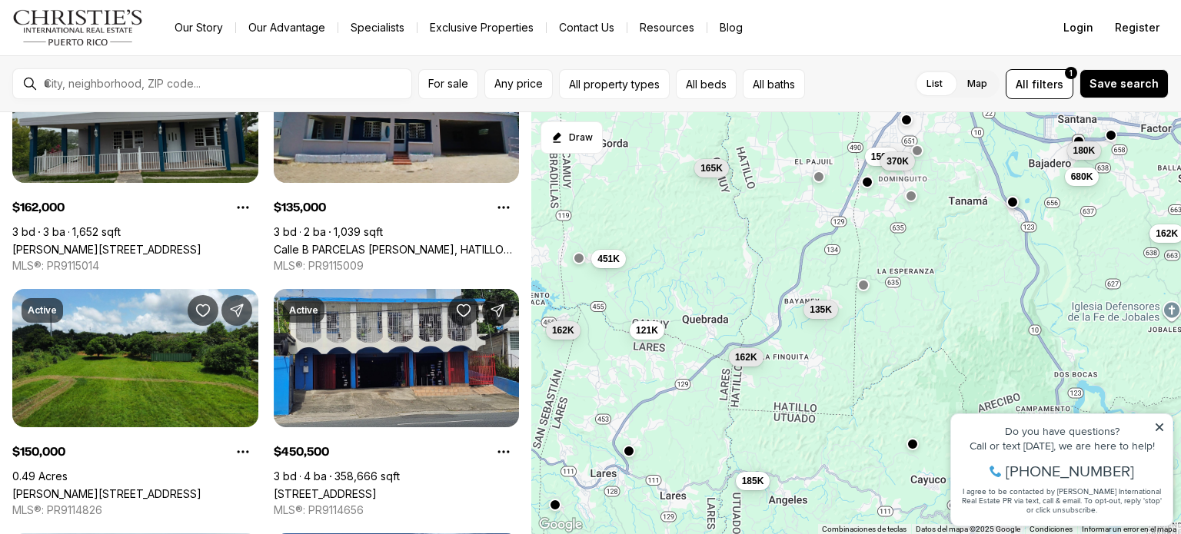
scroll to position [461, 0]
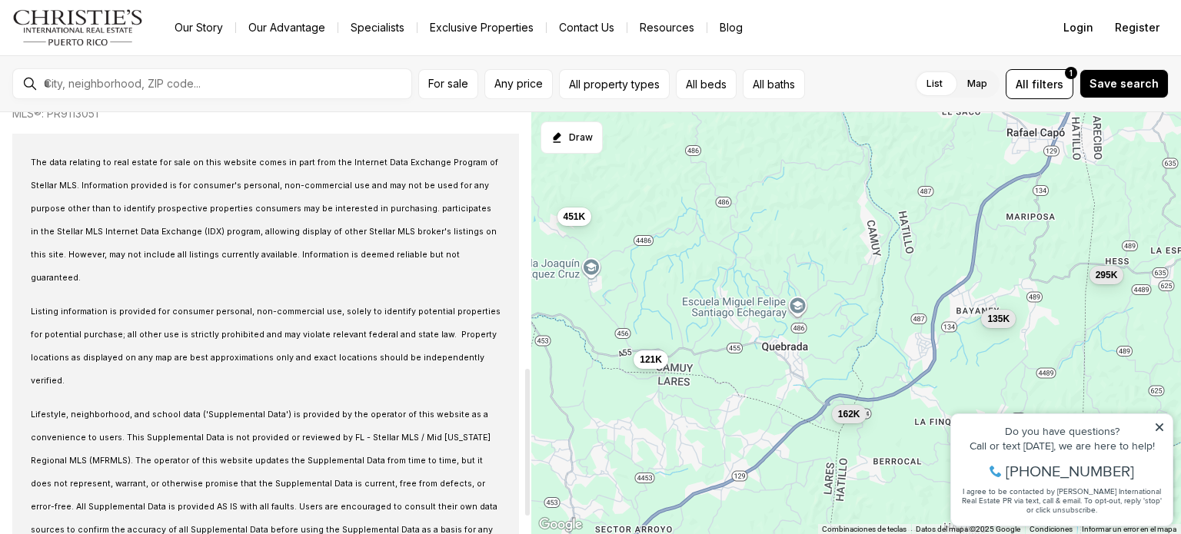
scroll to position [461, 0]
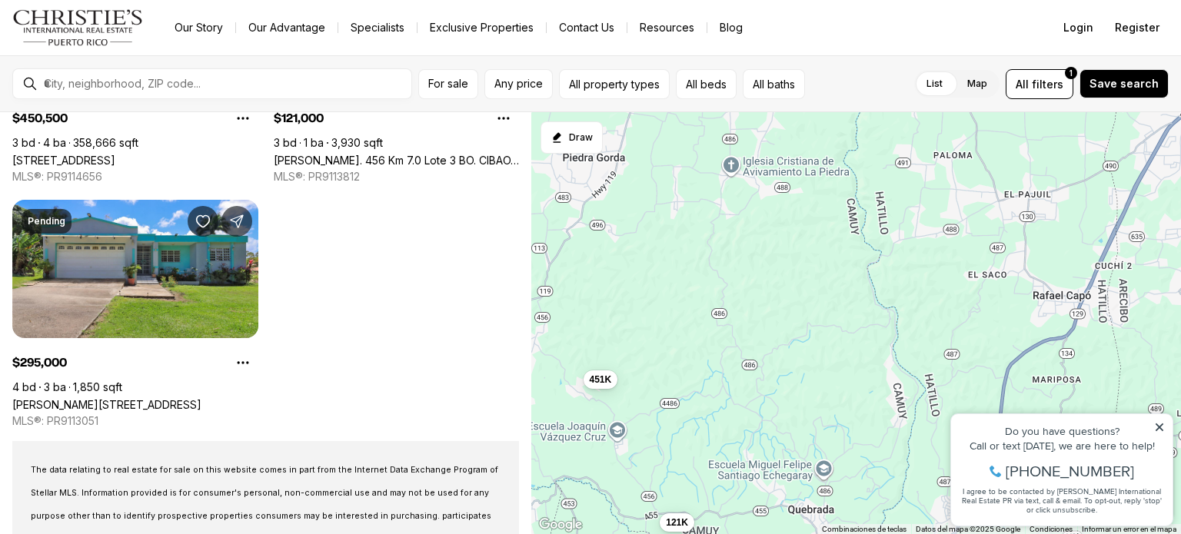
drag, startPoint x: 704, startPoint y: 267, endPoint x: 731, endPoint y: 430, distance: 165.1
click at [731, 430] on div "162K 135K 451K 121K 295K" at bounding box center [856, 323] width 650 height 423
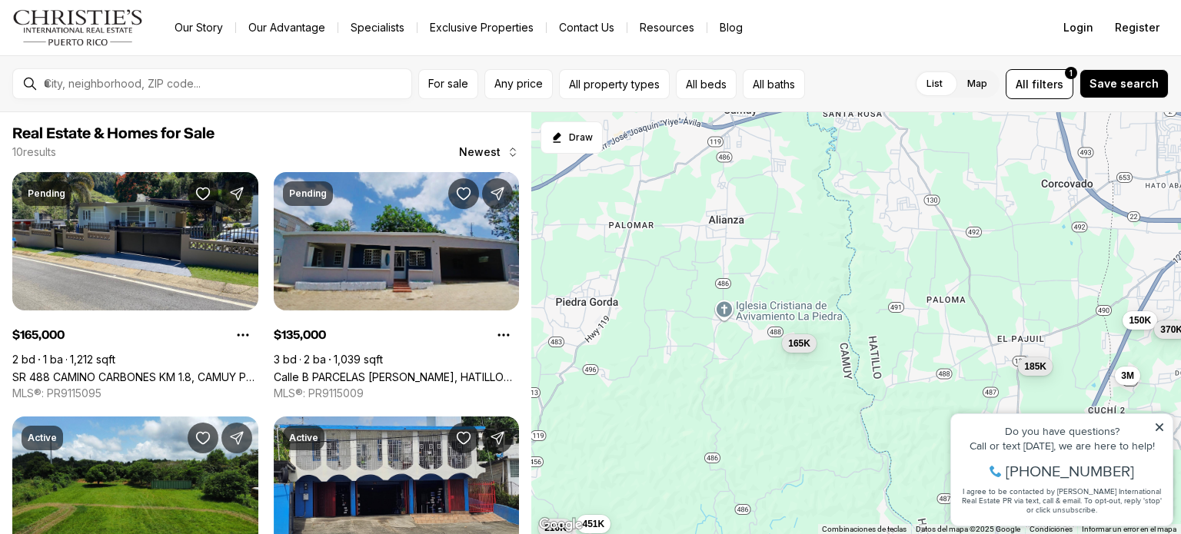
drag, startPoint x: 797, startPoint y: 274, endPoint x: 791, endPoint y: 420, distance: 146.3
click at [791, 420] on div "135K 451K 121K 295K 165K 150K 370K 185K 210K 3M" at bounding box center [856, 323] width 650 height 423
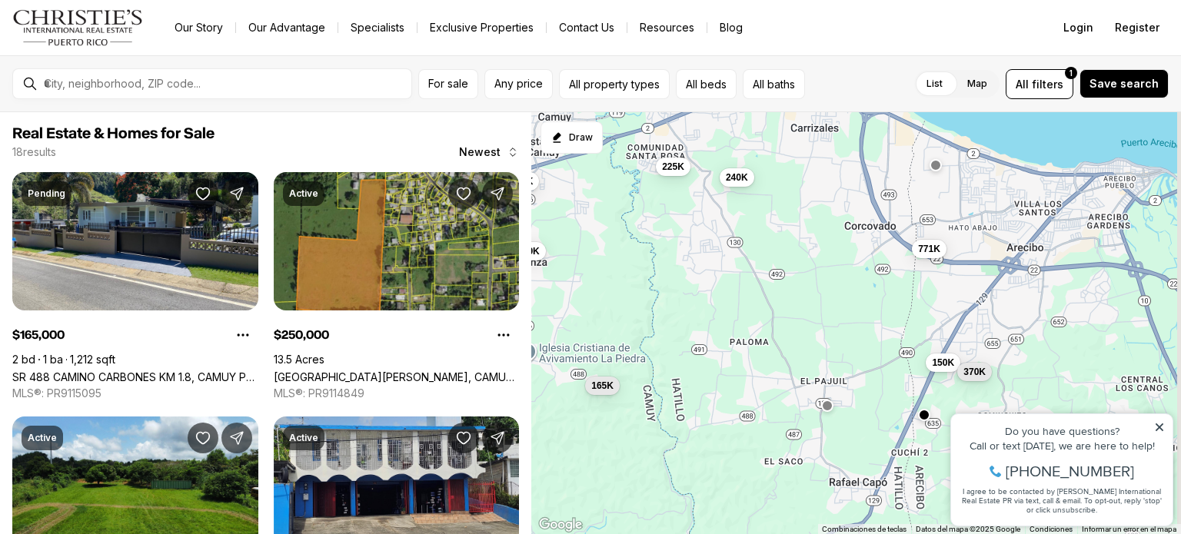
drag, startPoint x: 874, startPoint y: 338, endPoint x: 693, endPoint y: 361, distance: 182.8
click at [693, 361] on div "451K 165K 150K 370K 250K 115K 225K 240K 949K 771K 3.5M 150K" at bounding box center [856, 323] width 650 height 423
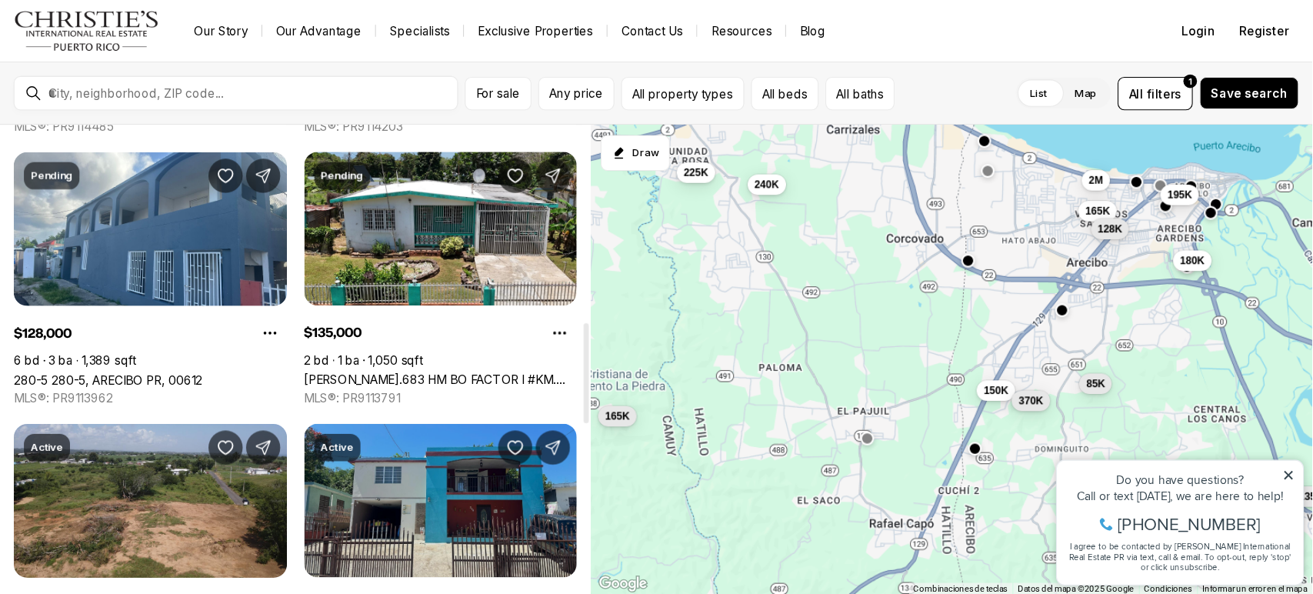
scroll to position [1000, 0]
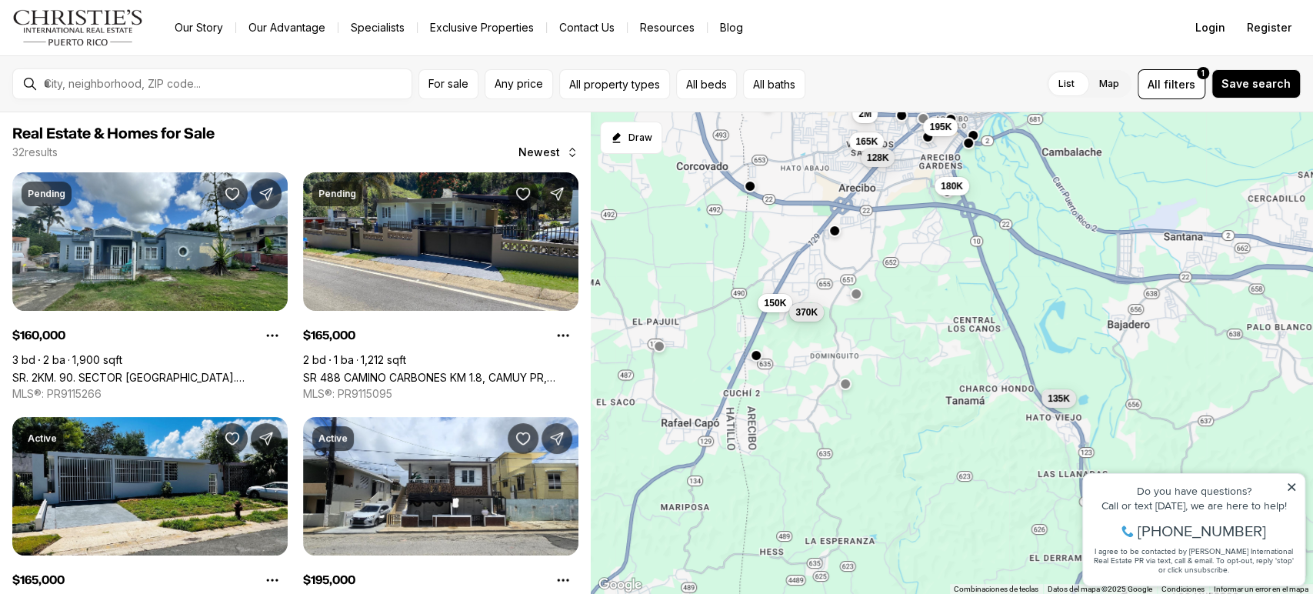
drag, startPoint x: 979, startPoint y: 311, endPoint x: 761, endPoint y: 231, distance: 232.3
click at [761, 231] on div "165K 150K 370K 225K 240K 165K 195K 2M 128K 135K 180K 160K" at bounding box center [952, 353] width 722 height 482
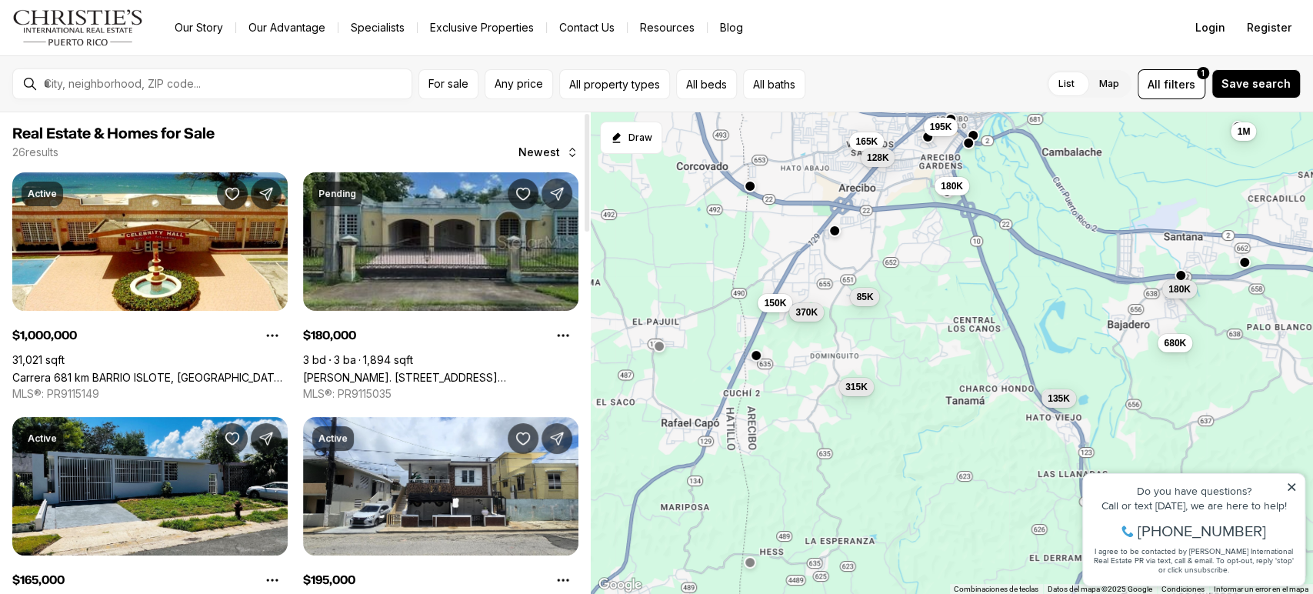
click at [469, 371] on link "Carr. 638 Km. 2 Lote 9 DOMINGO RUIZ, ARECIBO PR, 00612" at bounding box center [440, 377] width 275 height 13
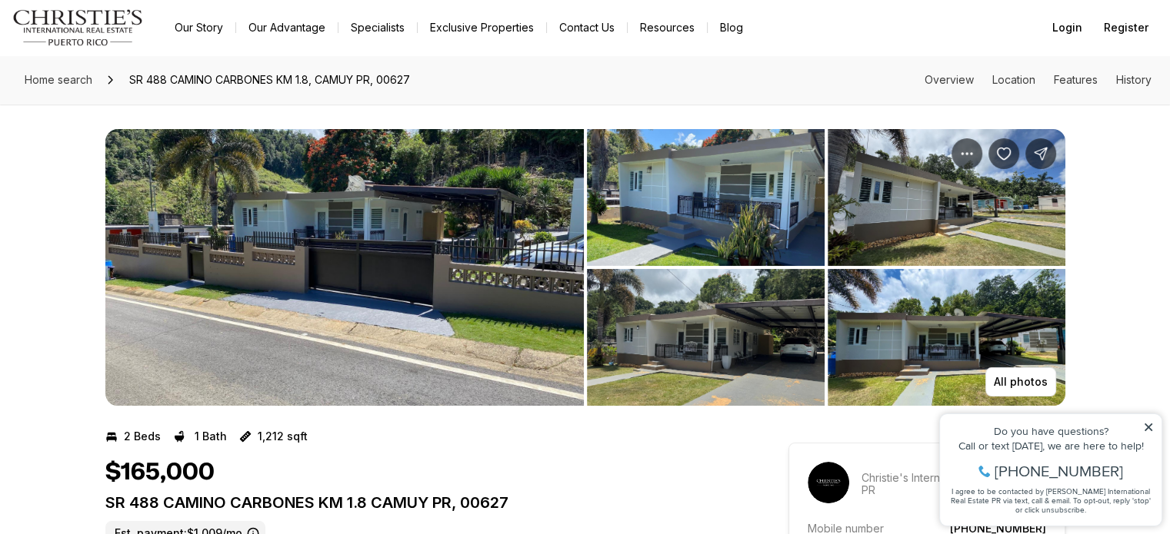
click at [426, 225] on img "View image gallery" at bounding box center [344, 267] width 478 height 277
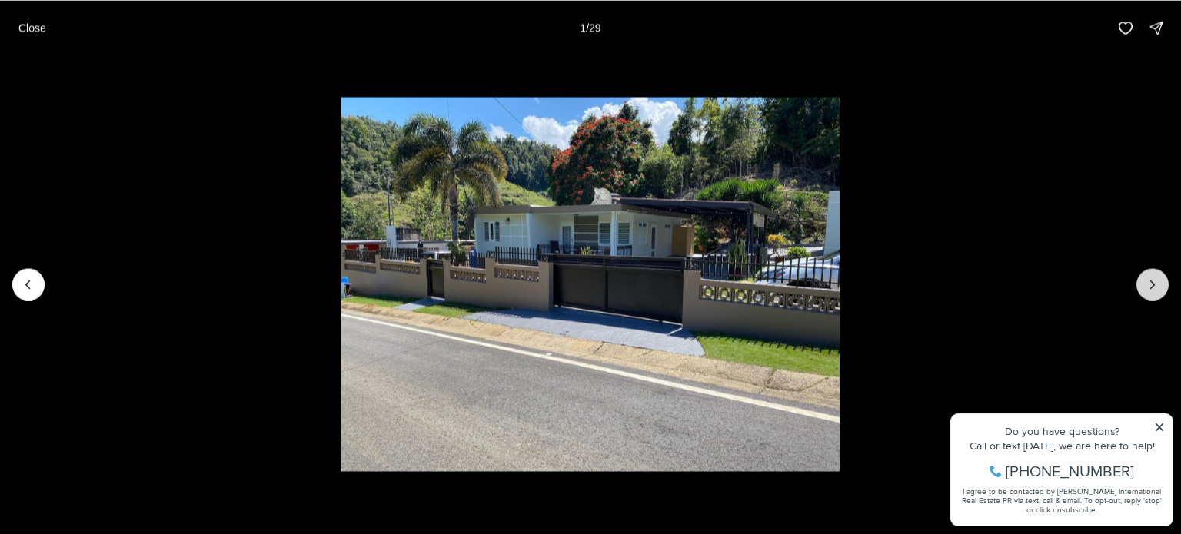
click at [1157, 282] on icon "Next slide" at bounding box center [1152, 284] width 15 height 15
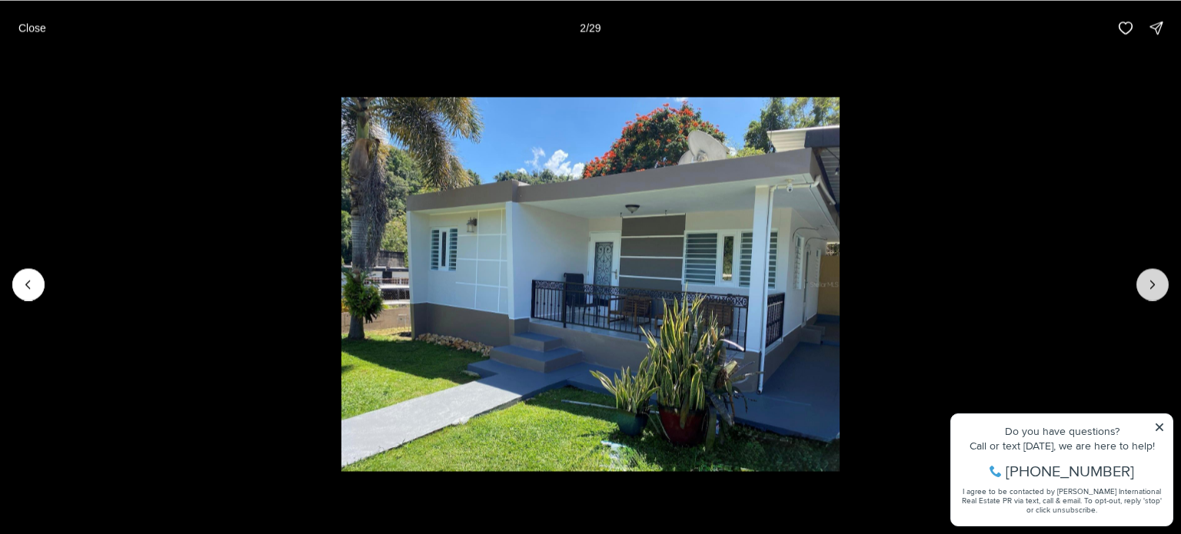
click at [1157, 282] on icon "Next slide" at bounding box center [1152, 284] width 15 height 15
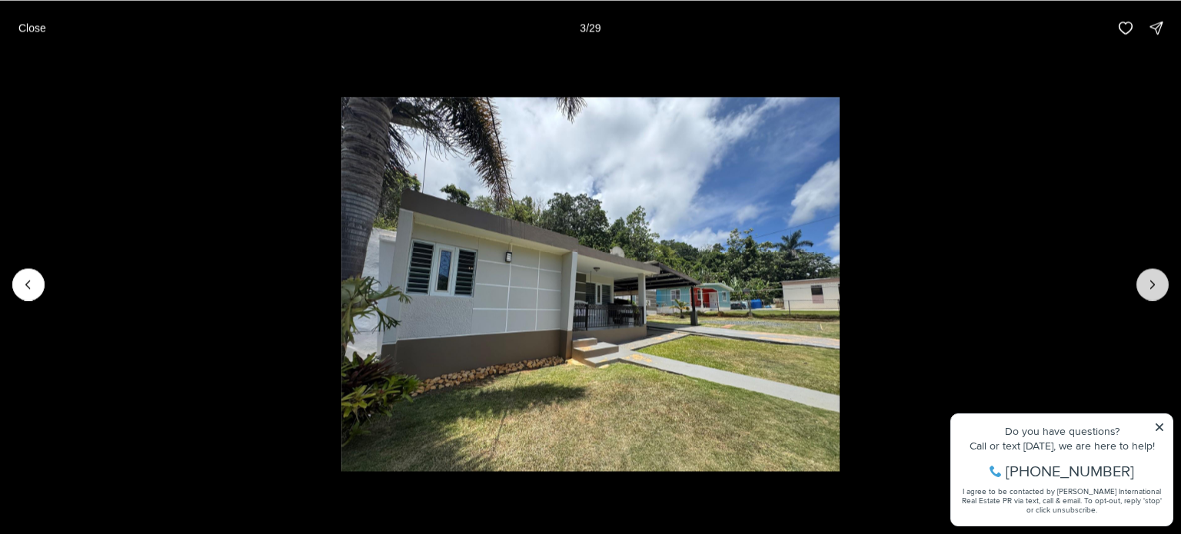
click at [1157, 282] on icon "Next slide" at bounding box center [1152, 284] width 15 height 15
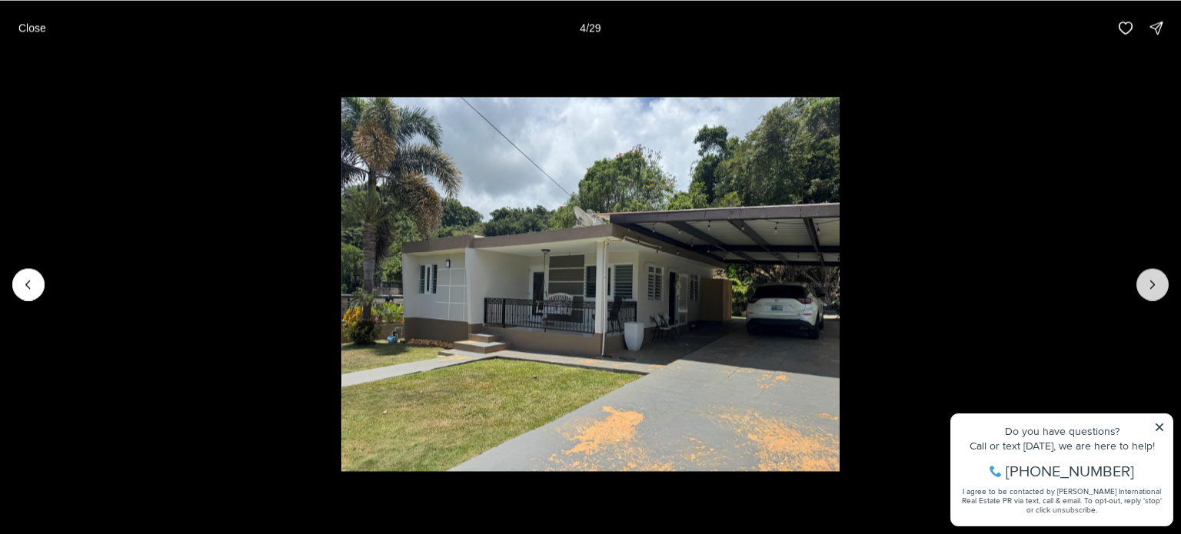
click at [1157, 282] on icon "Next slide" at bounding box center [1152, 284] width 15 height 15
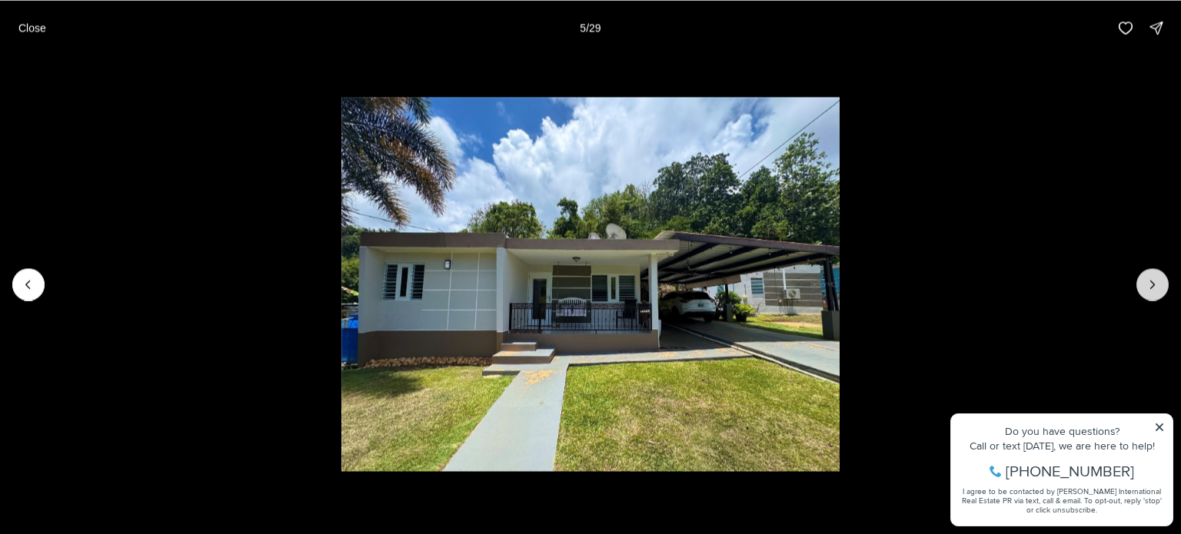
click at [1157, 282] on icon "Next slide" at bounding box center [1152, 284] width 15 height 15
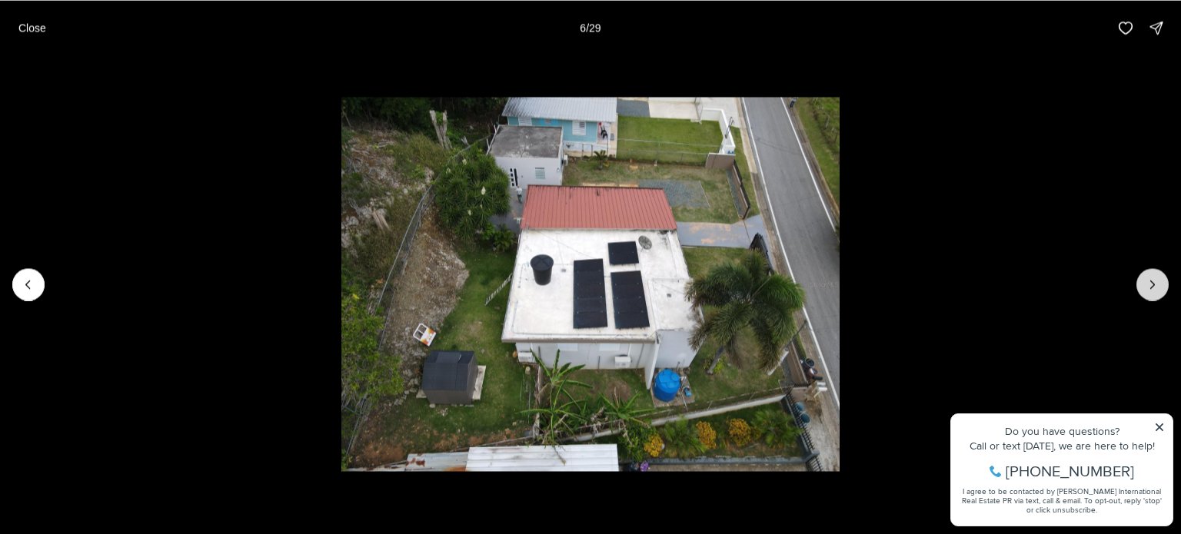
click at [1157, 282] on icon "Next slide" at bounding box center [1152, 284] width 15 height 15
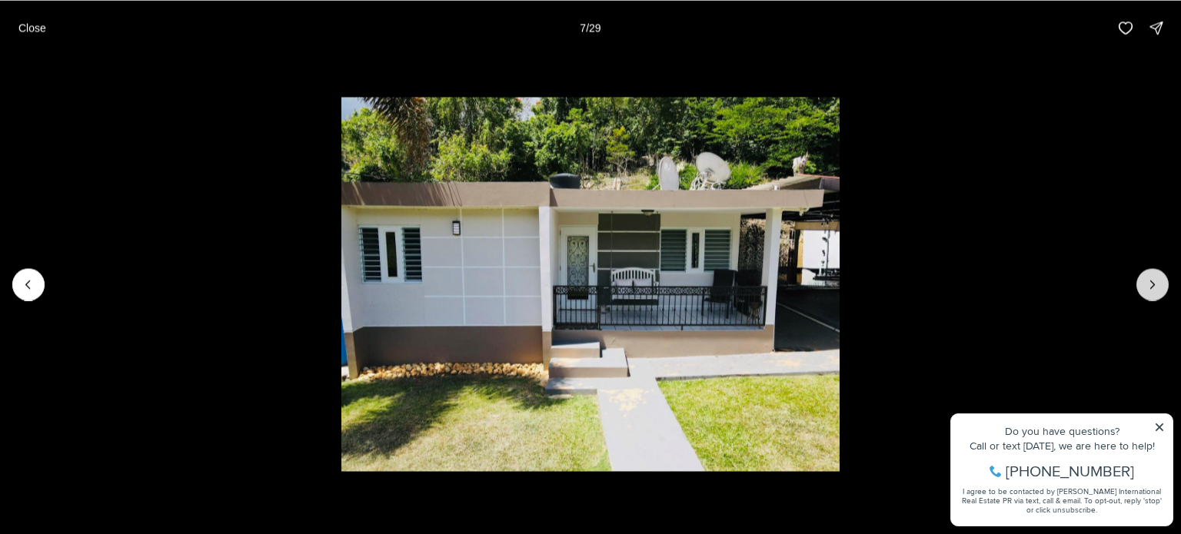
click at [1157, 282] on icon "Next slide" at bounding box center [1152, 284] width 15 height 15
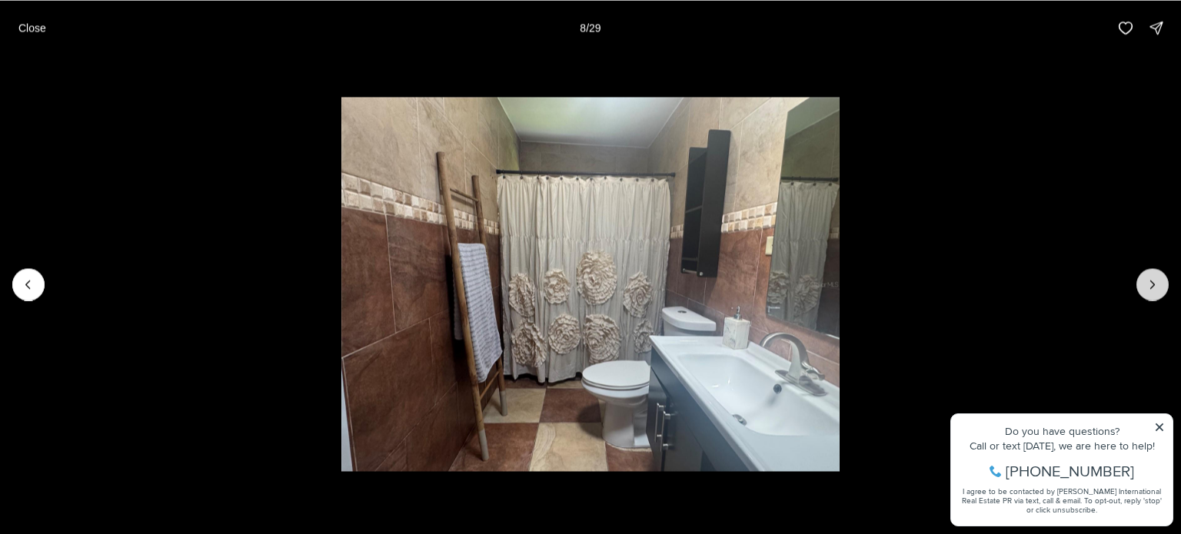
click at [1157, 282] on icon "Next slide" at bounding box center [1152, 284] width 15 height 15
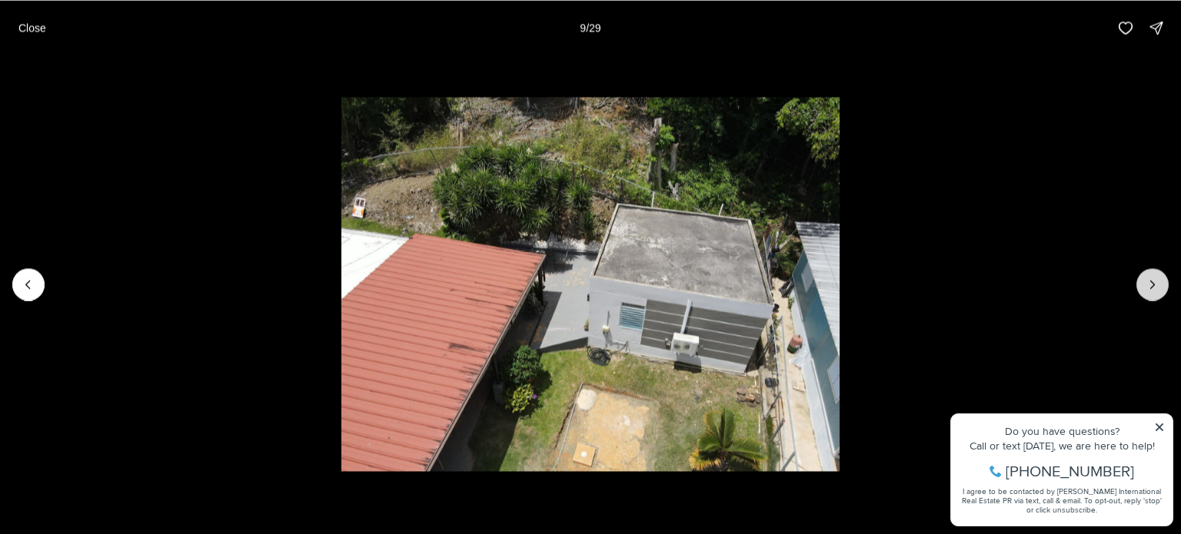
click at [1157, 282] on icon "Next slide" at bounding box center [1152, 284] width 15 height 15
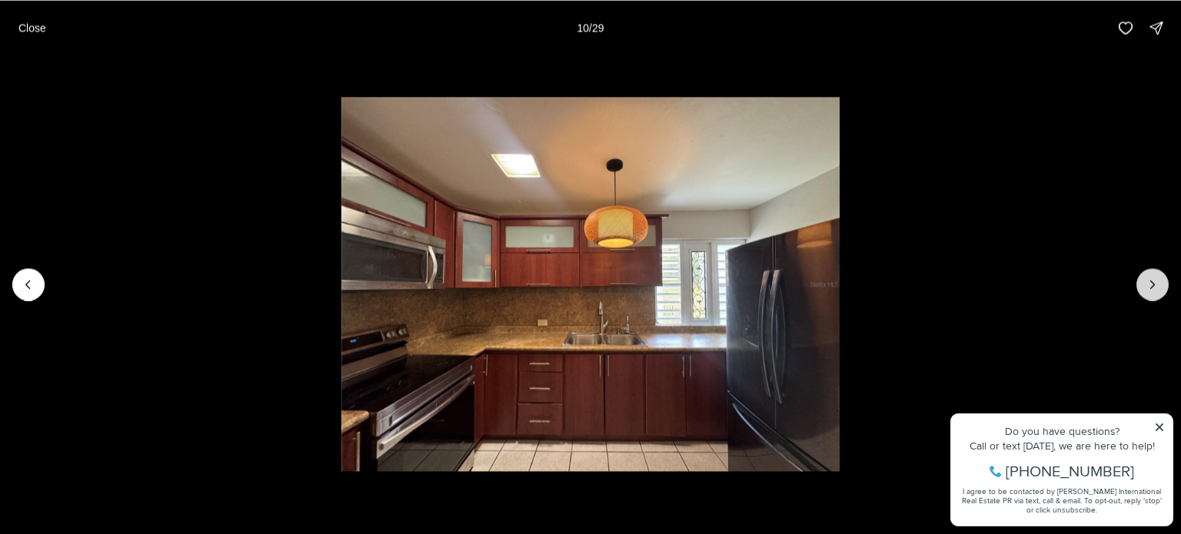
click at [1157, 282] on icon "Next slide" at bounding box center [1152, 284] width 15 height 15
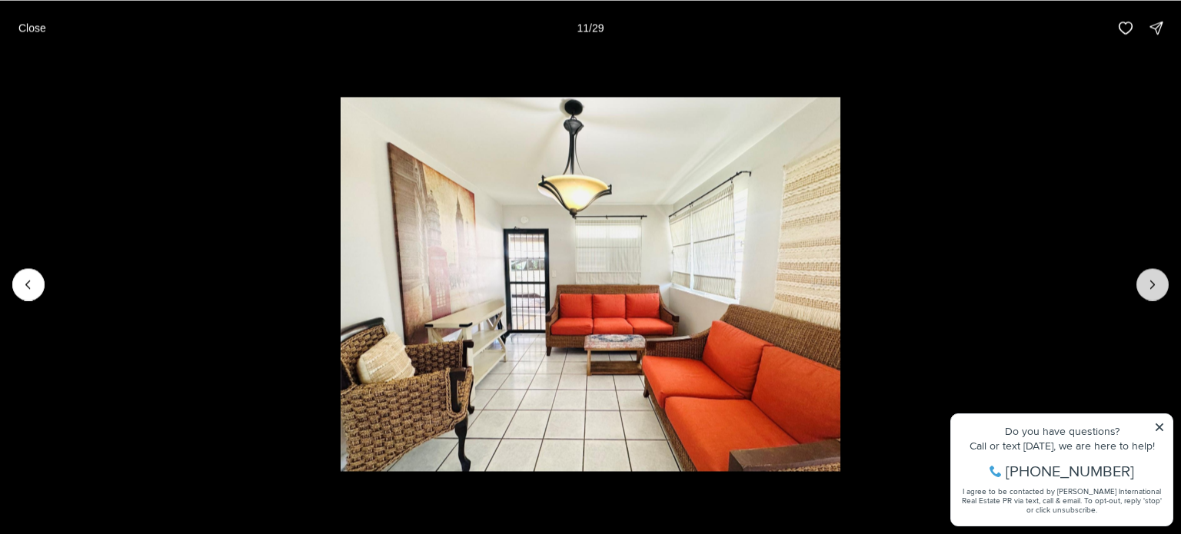
click at [1157, 282] on icon "Next slide" at bounding box center [1152, 284] width 15 height 15
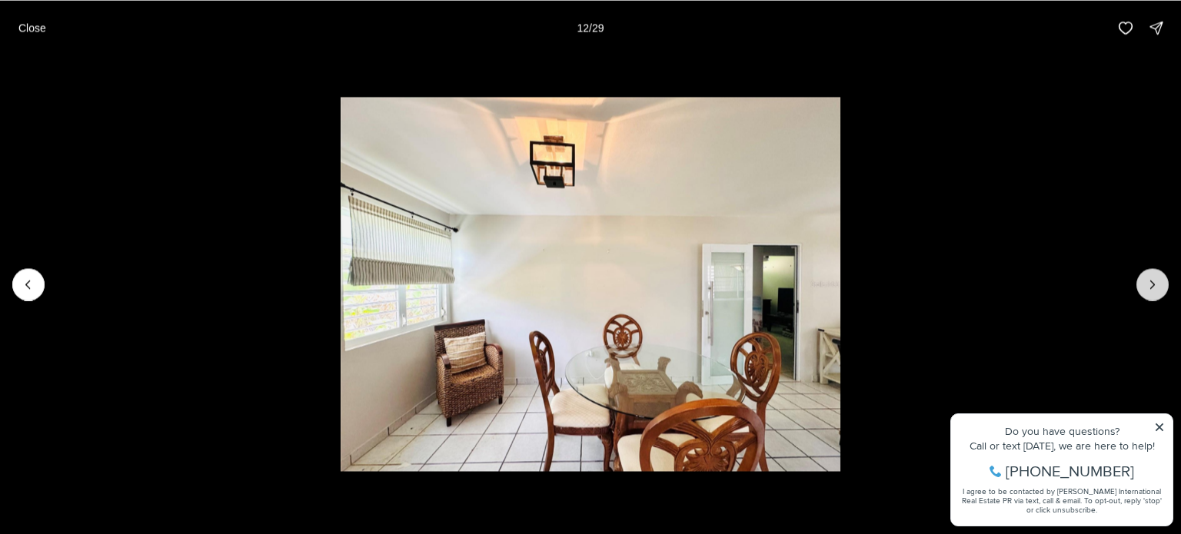
click at [1157, 282] on icon "Next slide" at bounding box center [1152, 284] width 15 height 15
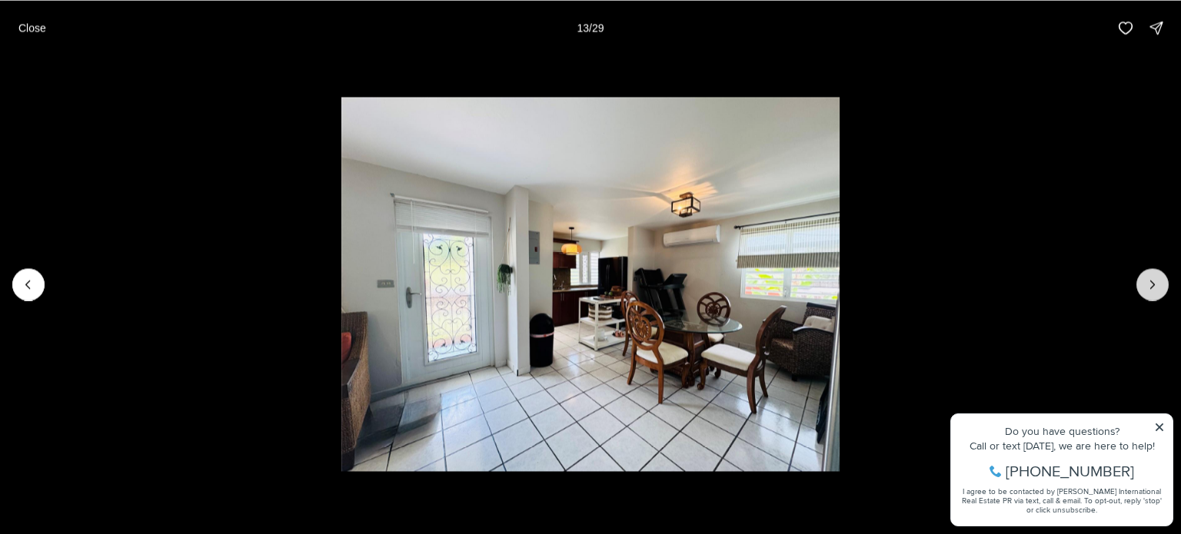
click at [1157, 282] on icon "Next slide" at bounding box center [1152, 284] width 15 height 15
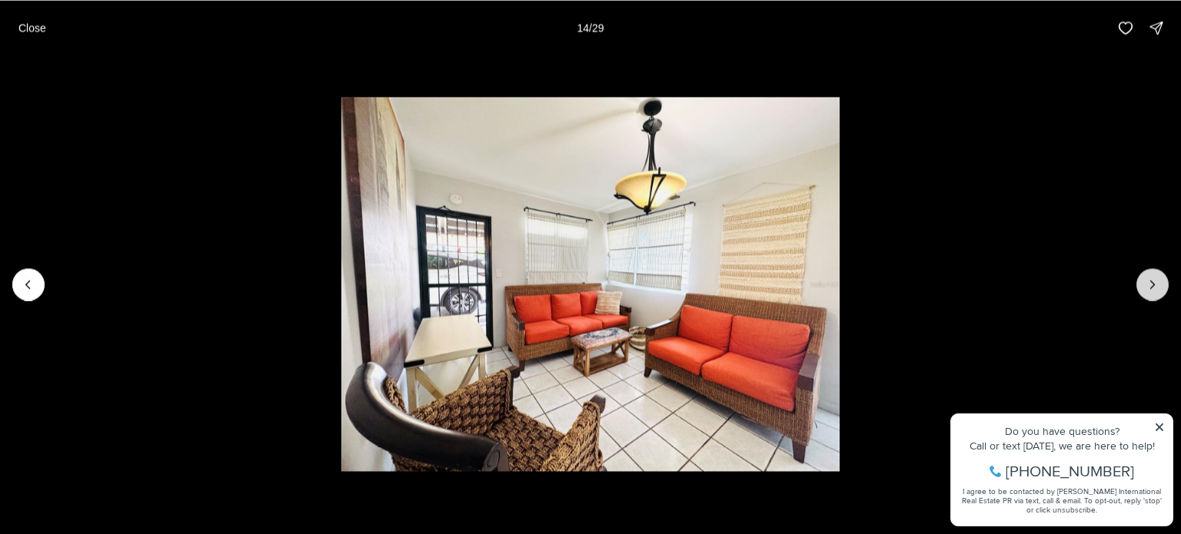
click at [1157, 282] on icon "Next slide" at bounding box center [1152, 284] width 15 height 15
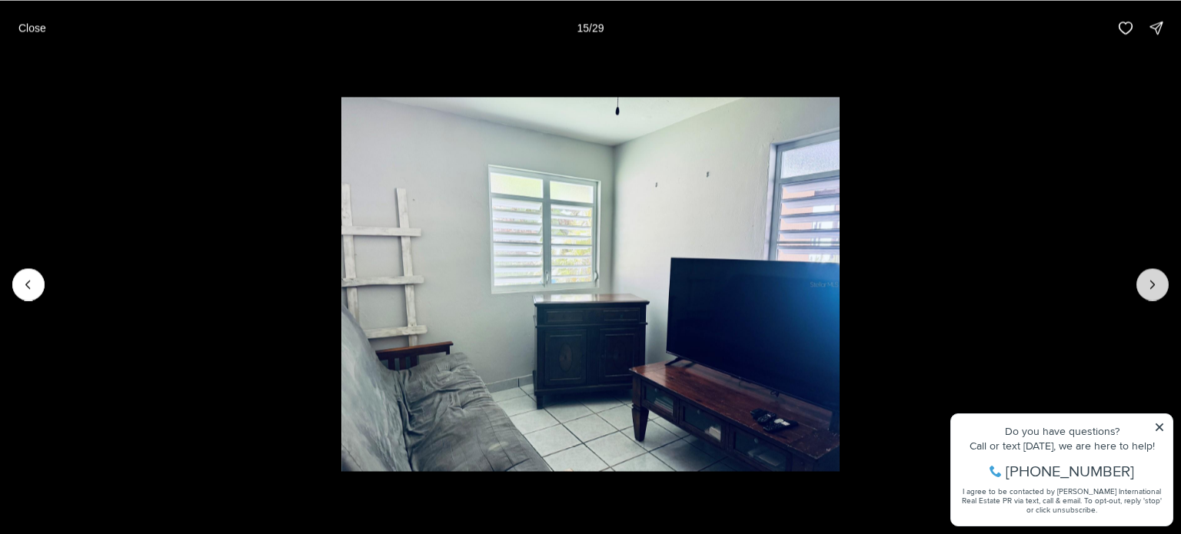
click at [1157, 282] on icon "Next slide" at bounding box center [1152, 284] width 15 height 15
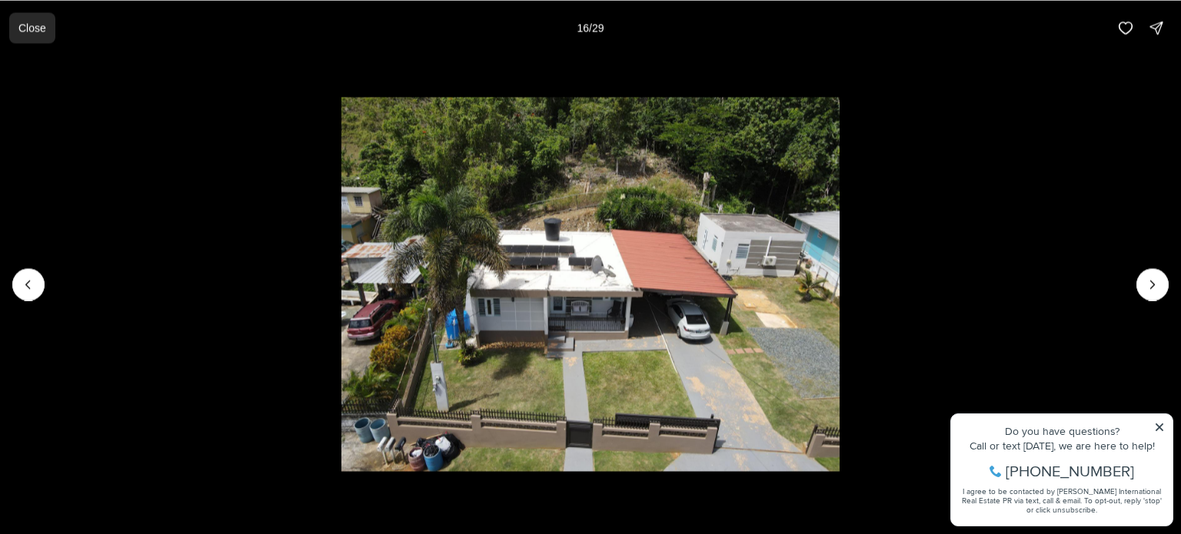
click at [31, 28] on p "Close" at bounding box center [32, 28] width 28 height 12
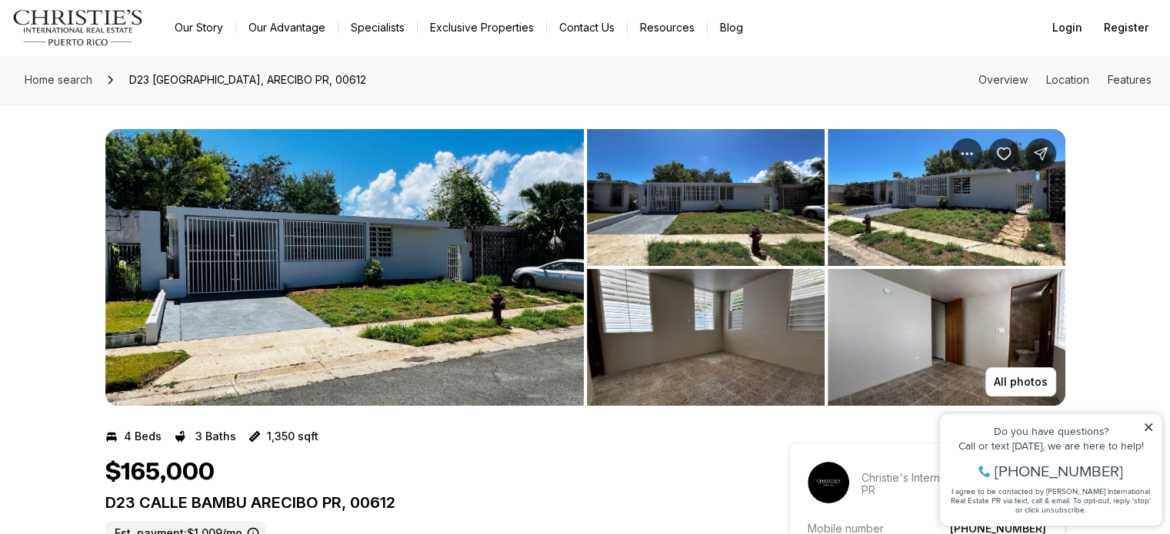
click at [418, 291] on img "View image gallery" at bounding box center [344, 267] width 478 height 277
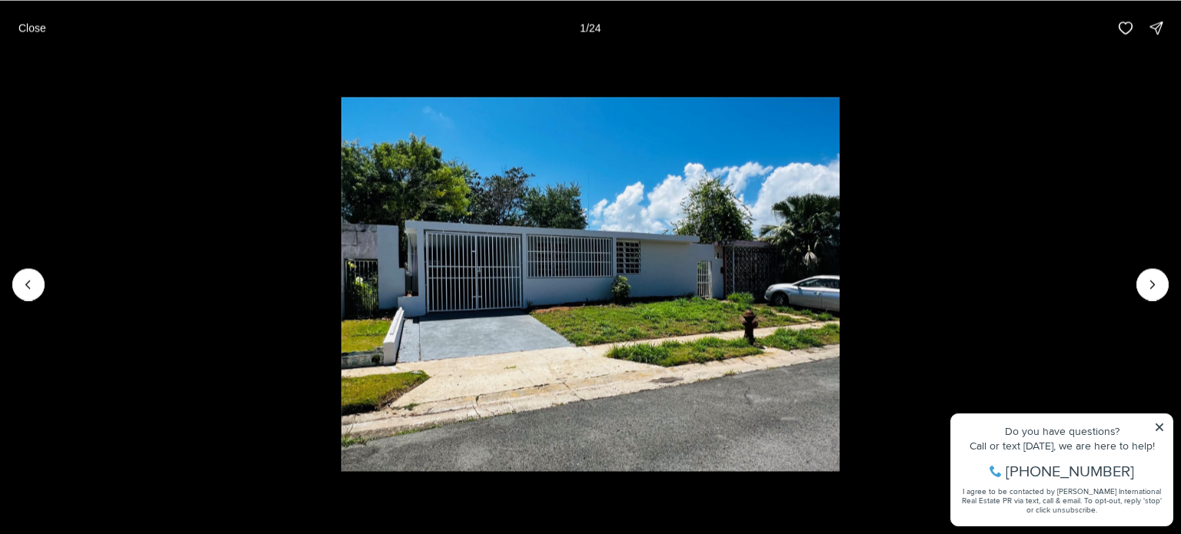
click at [1169, 288] on li "1 of 24" at bounding box center [590, 284] width 1181 height 458
click at [1151, 288] on icon "Next slide" at bounding box center [1153, 285] width 4 height 8
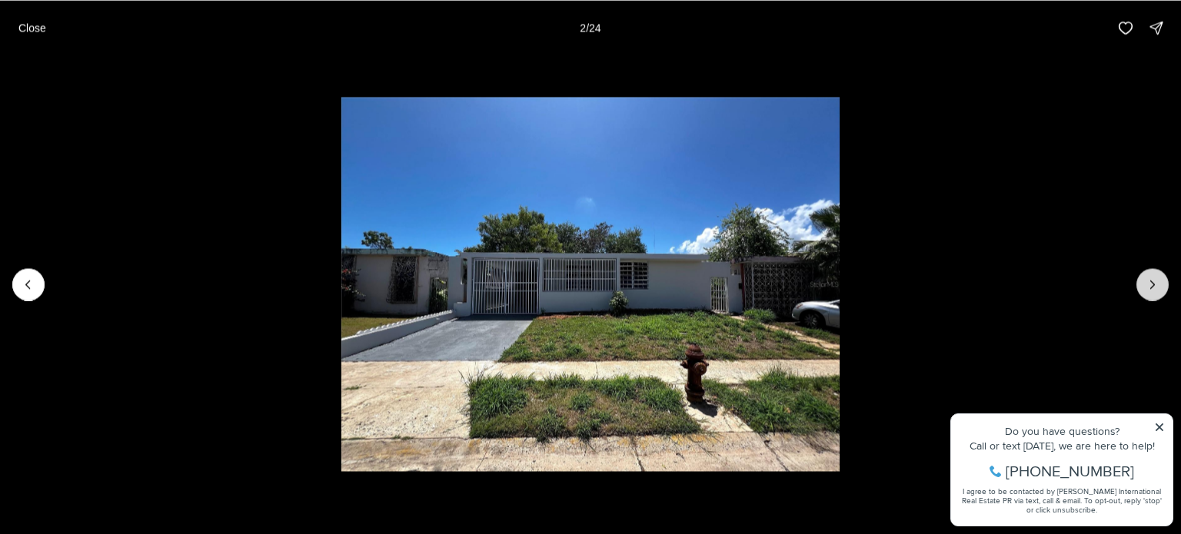
click at [1151, 288] on icon "Next slide" at bounding box center [1153, 285] width 4 height 8
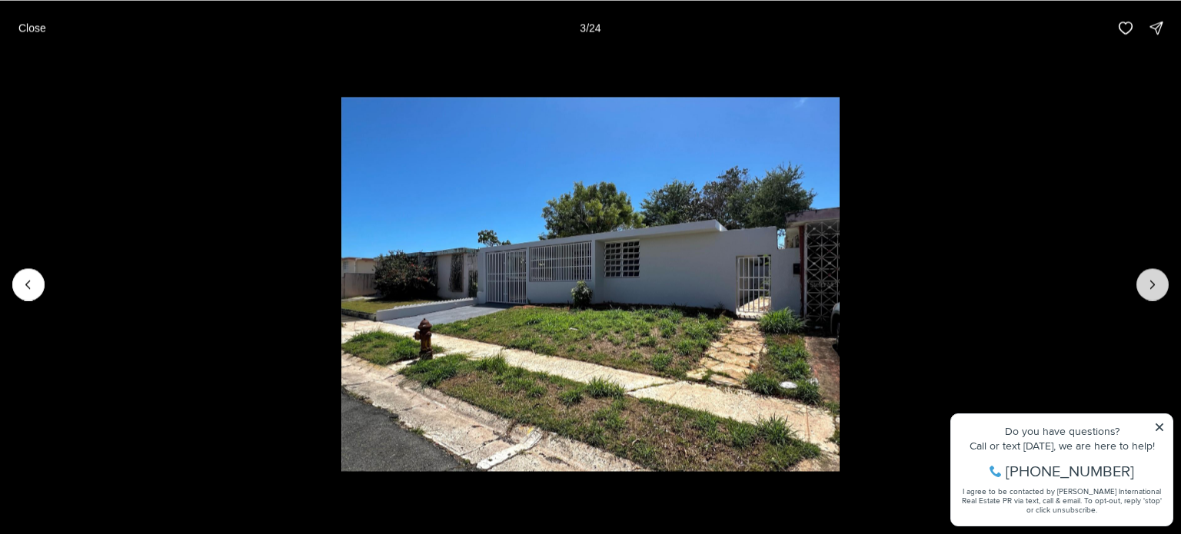
click at [1151, 288] on icon "Next slide" at bounding box center [1153, 285] width 4 height 8
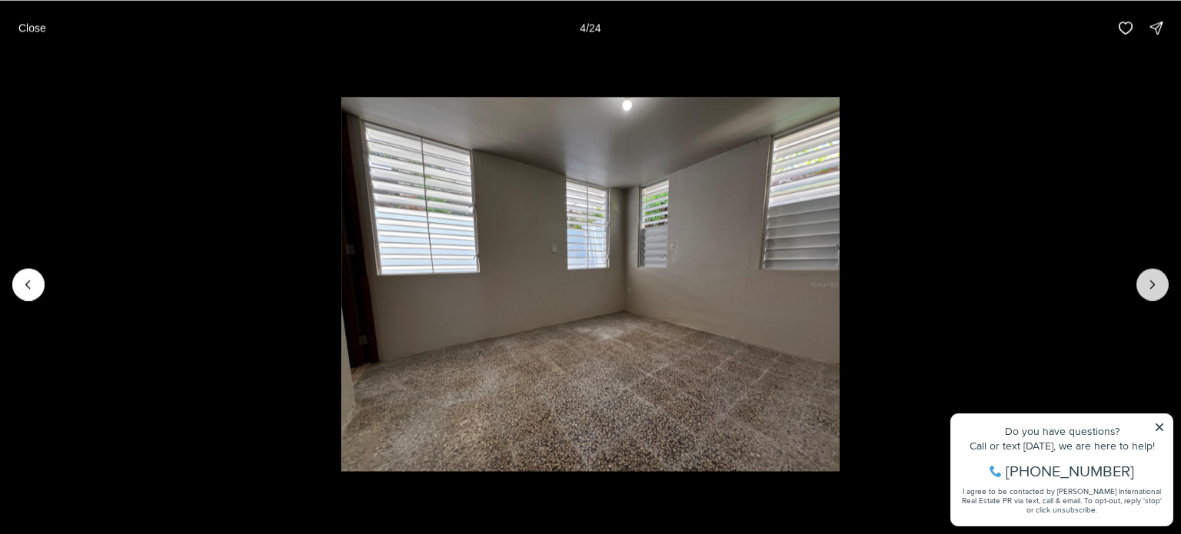
click at [1151, 288] on icon "Next slide" at bounding box center [1153, 285] width 4 height 8
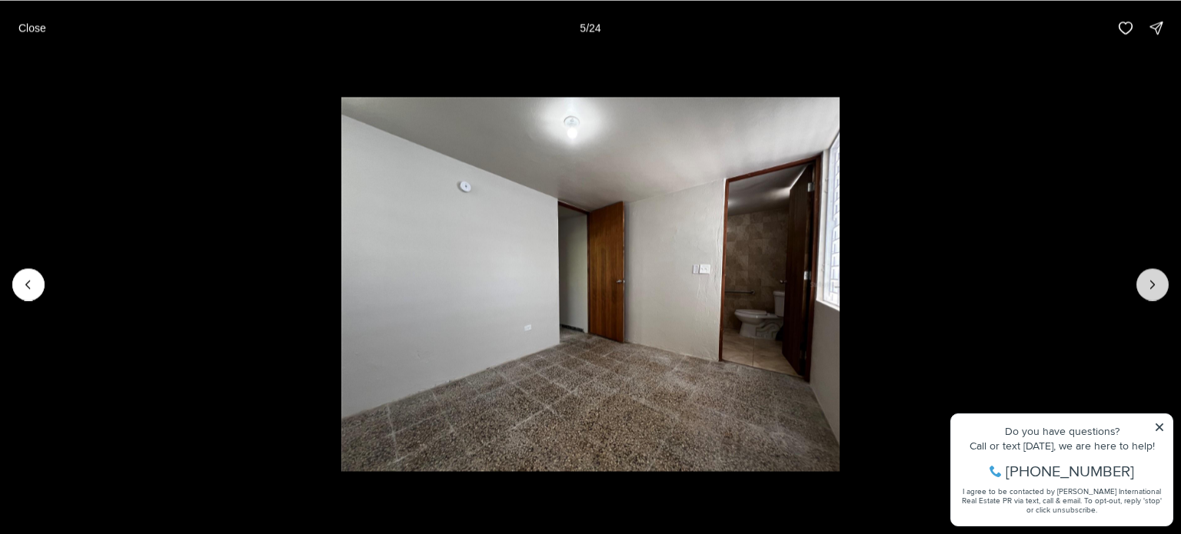
click at [1151, 288] on icon "Next slide" at bounding box center [1153, 285] width 4 height 8
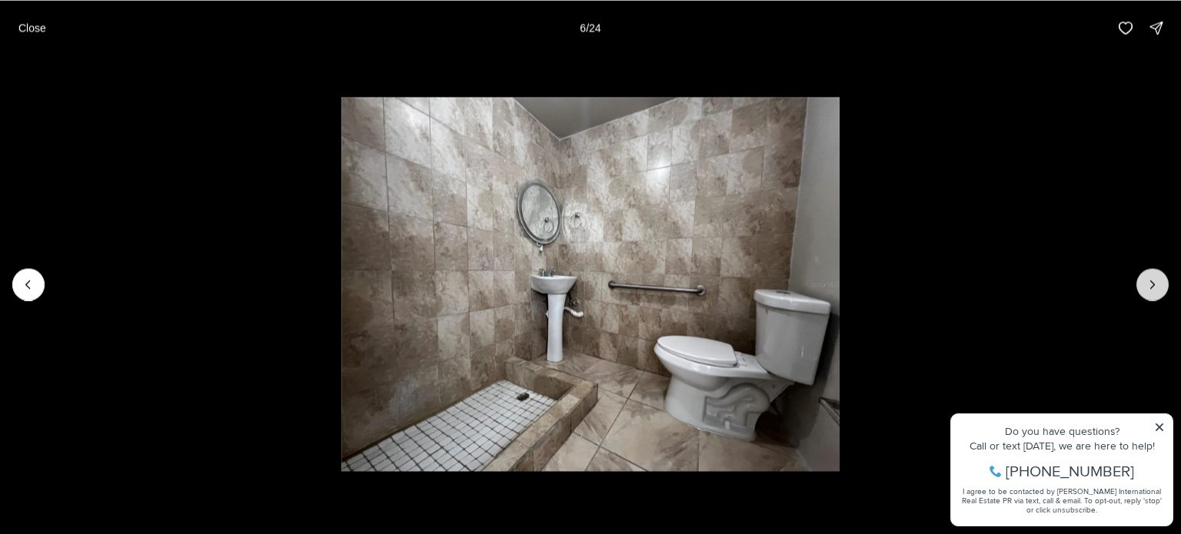
click at [1151, 288] on icon "Next slide" at bounding box center [1153, 285] width 4 height 8
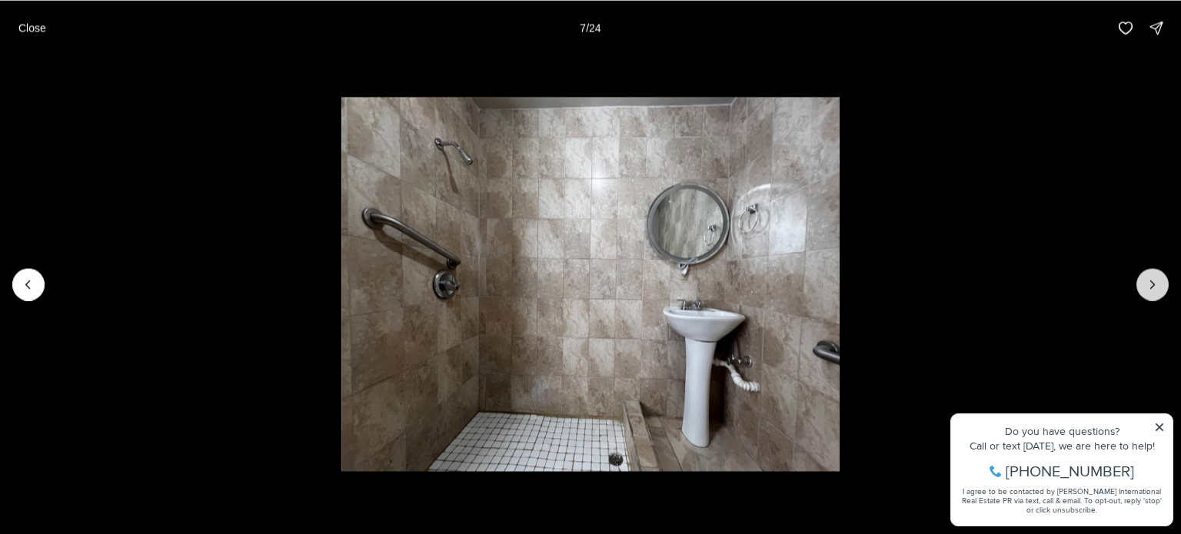
click at [1151, 288] on icon "Next slide" at bounding box center [1153, 285] width 4 height 8
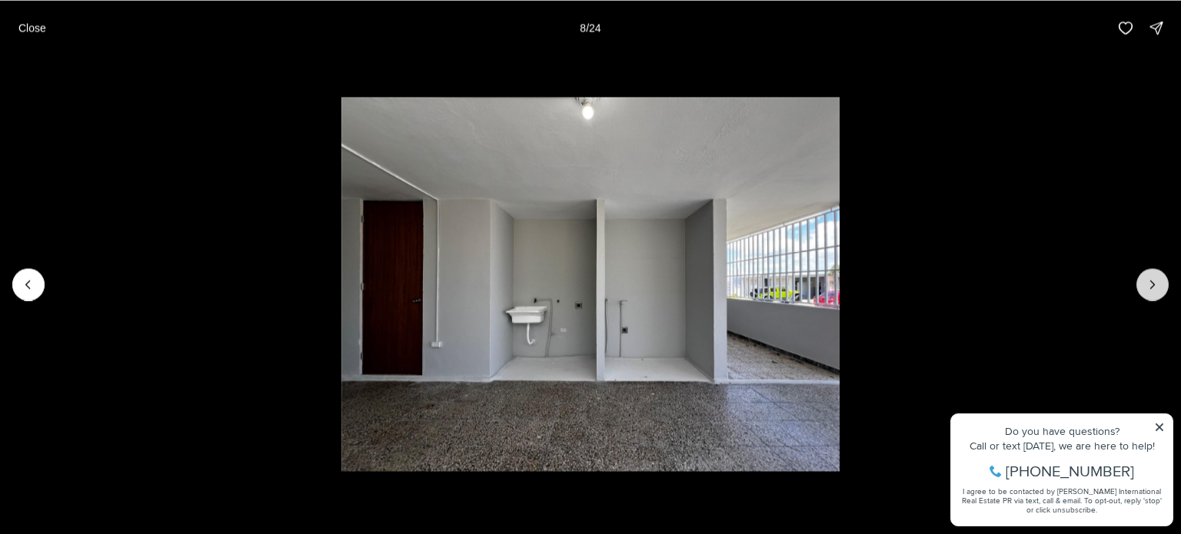
click at [1151, 288] on icon "Next slide" at bounding box center [1153, 285] width 4 height 8
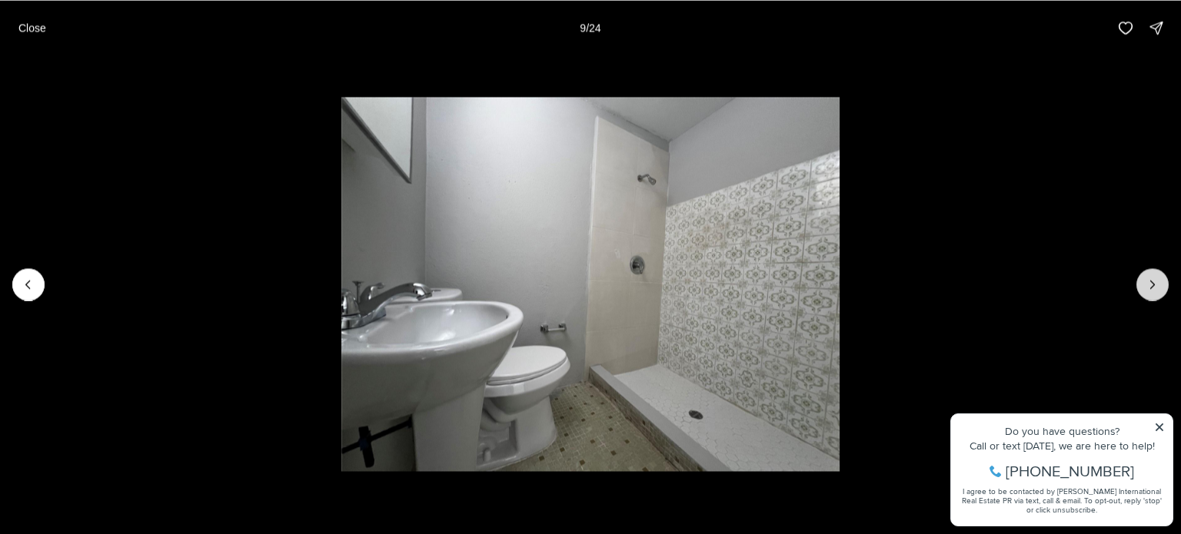
click at [1151, 288] on icon "Next slide" at bounding box center [1153, 285] width 4 height 8
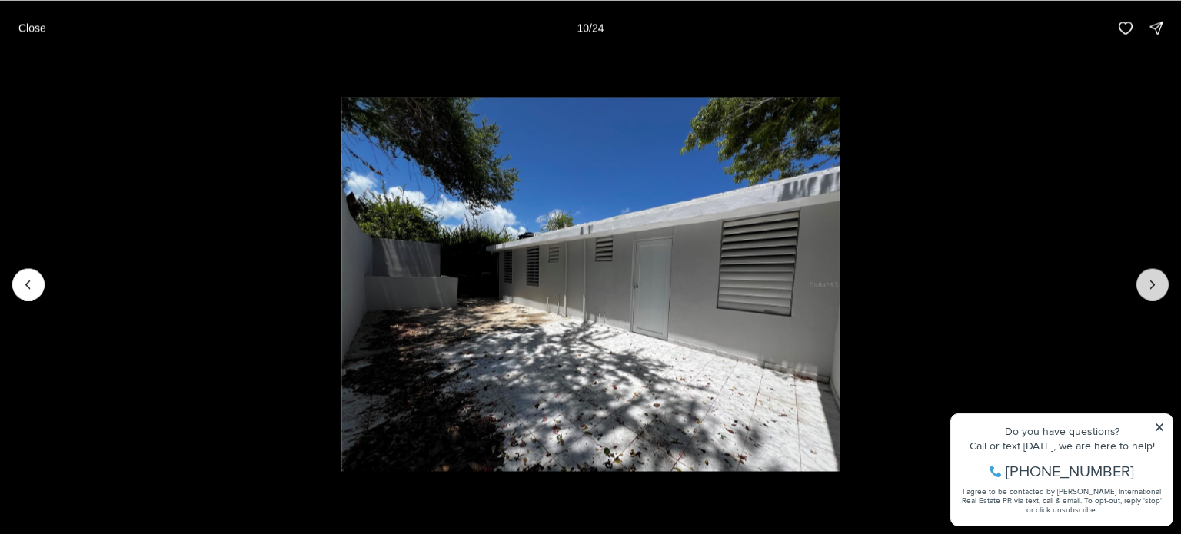
click at [1151, 288] on icon "Next slide" at bounding box center [1153, 285] width 4 height 8
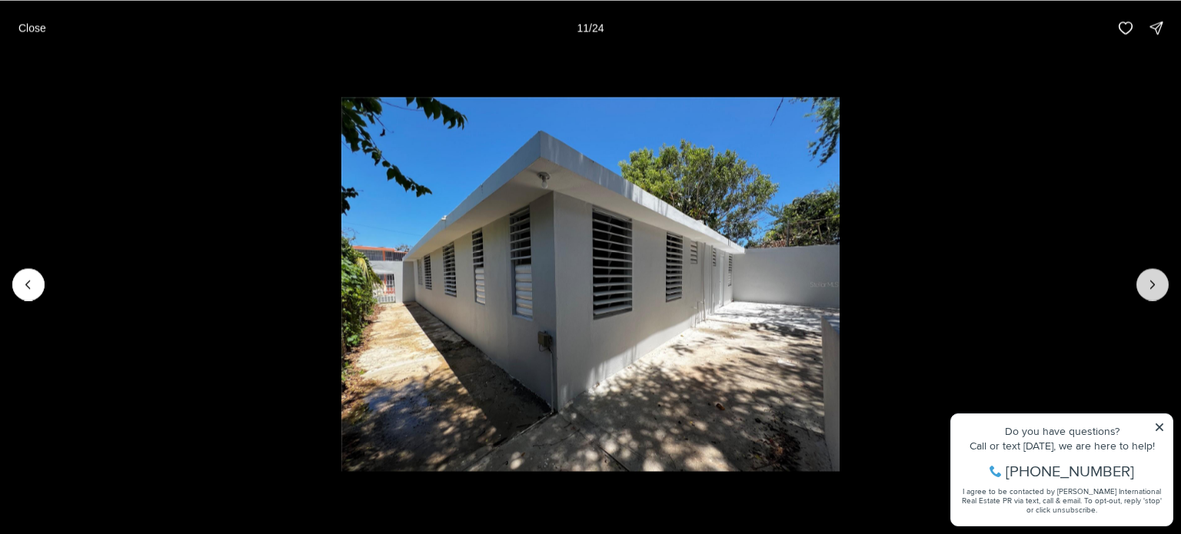
click at [1151, 288] on icon "Next slide" at bounding box center [1153, 285] width 4 height 8
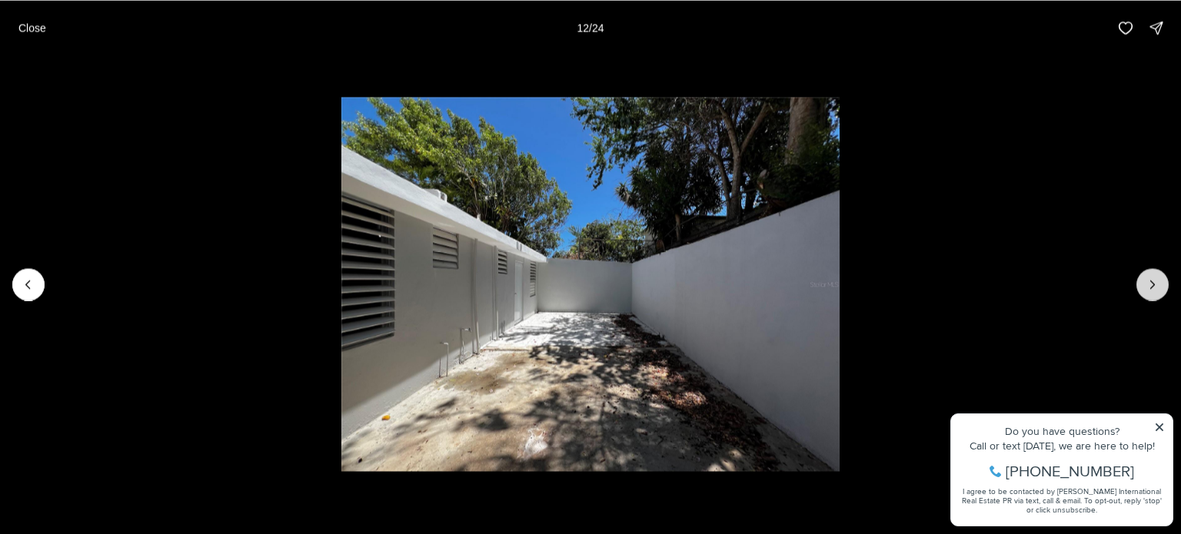
click at [1151, 288] on icon "Next slide" at bounding box center [1153, 285] width 4 height 8
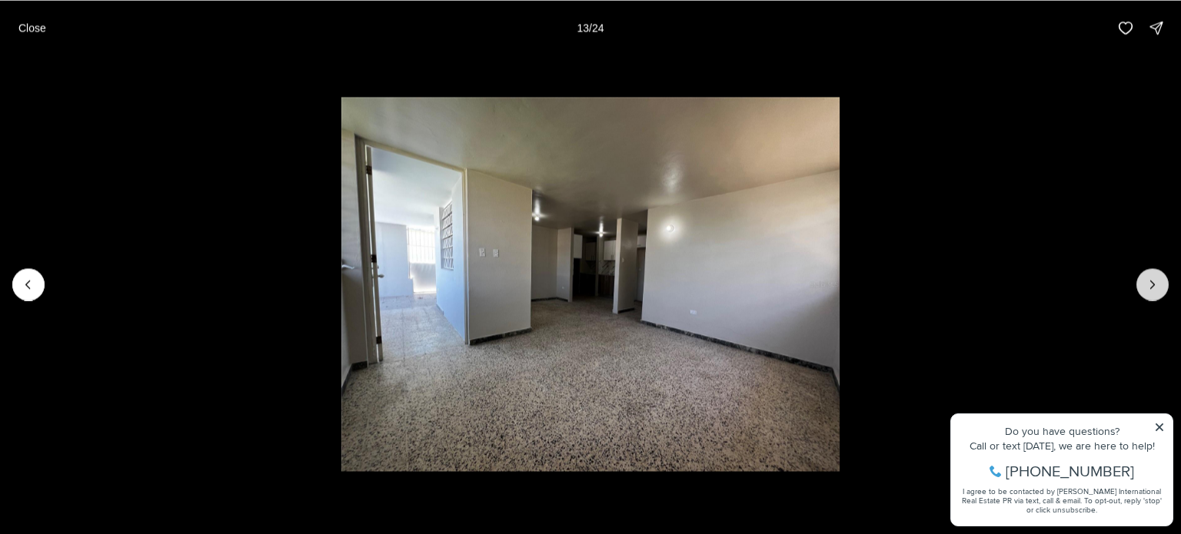
click at [1151, 288] on icon "Next slide" at bounding box center [1153, 285] width 4 height 8
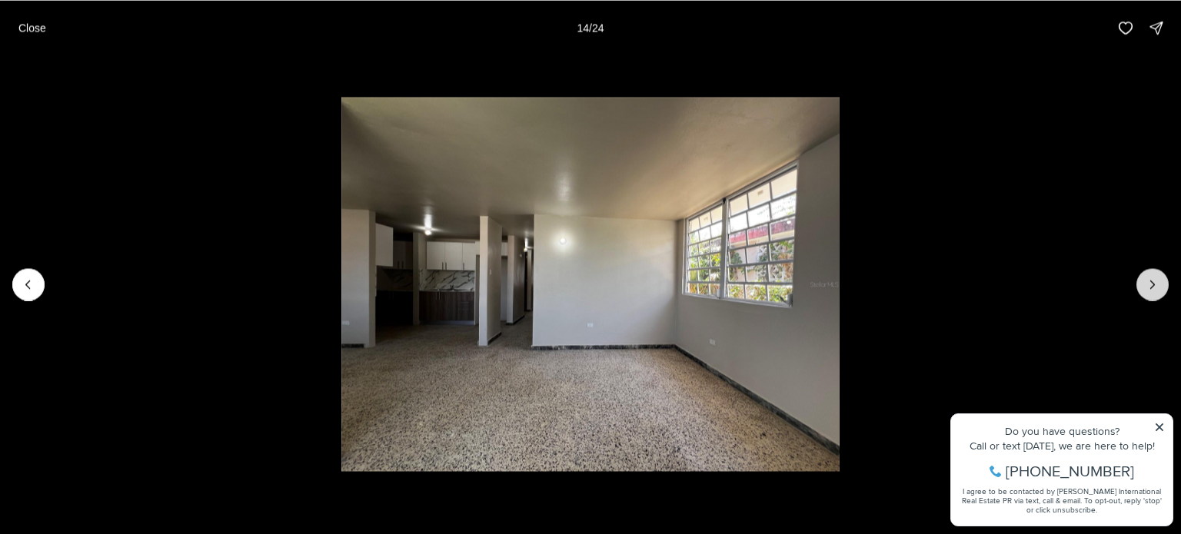
click at [1151, 288] on icon "Next slide" at bounding box center [1153, 285] width 4 height 8
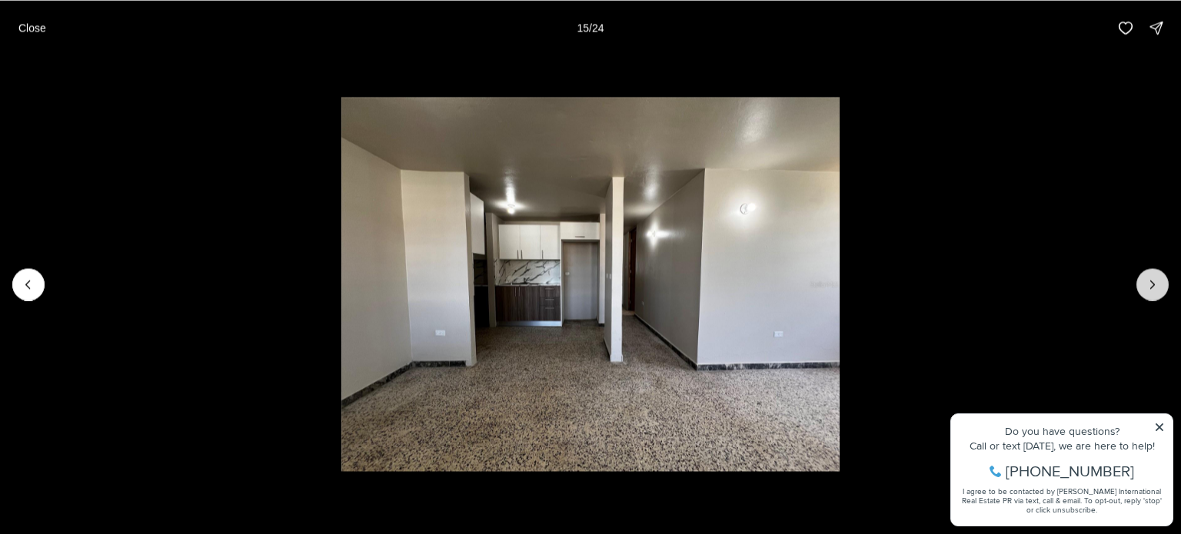
click at [1151, 288] on icon "Next slide" at bounding box center [1153, 285] width 4 height 8
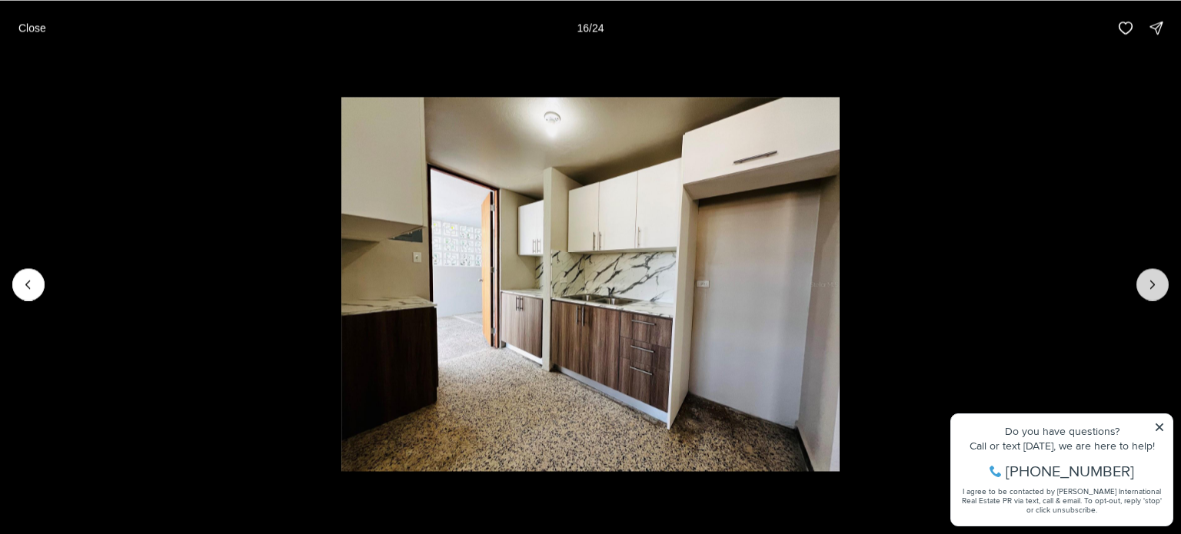
click at [1151, 288] on icon "Next slide" at bounding box center [1153, 285] width 4 height 8
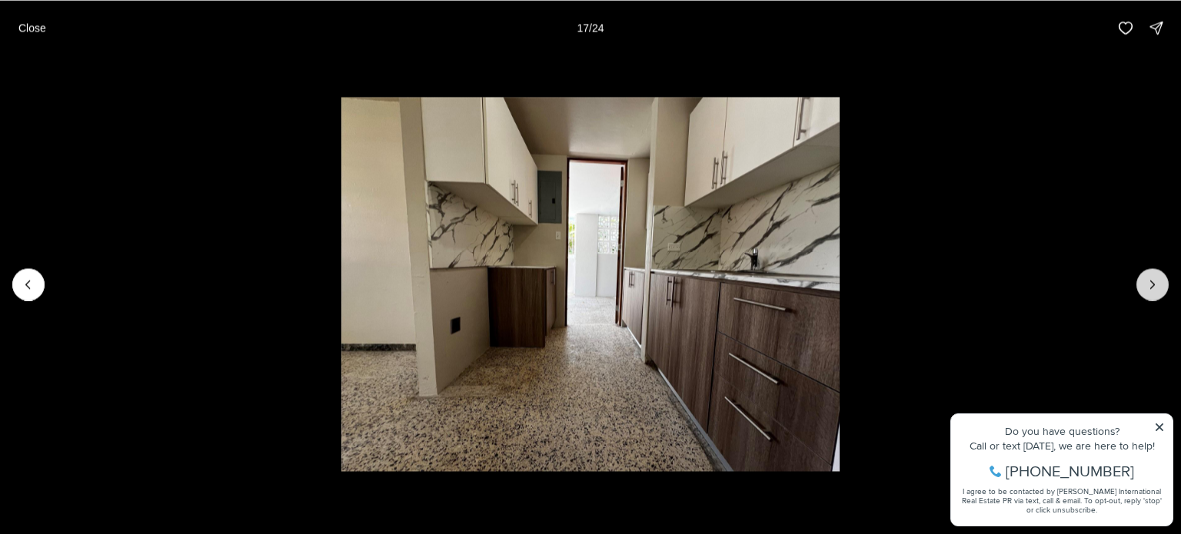
click at [1151, 288] on icon "Next slide" at bounding box center [1153, 285] width 4 height 8
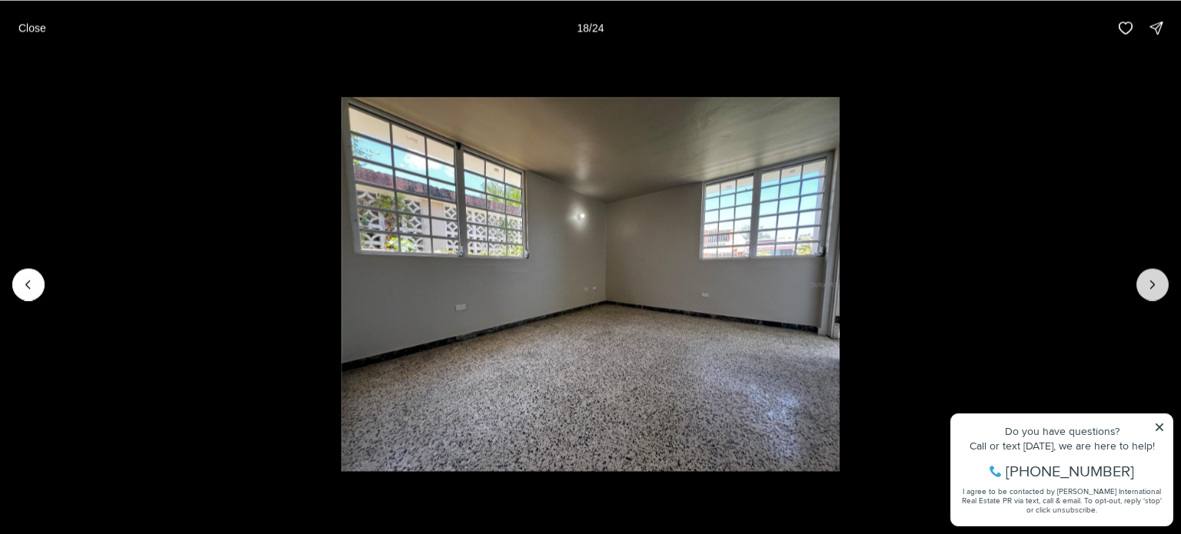
click at [1151, 288] on icon "Next slide" at bounding box center [1153, 285] width 4 height 8
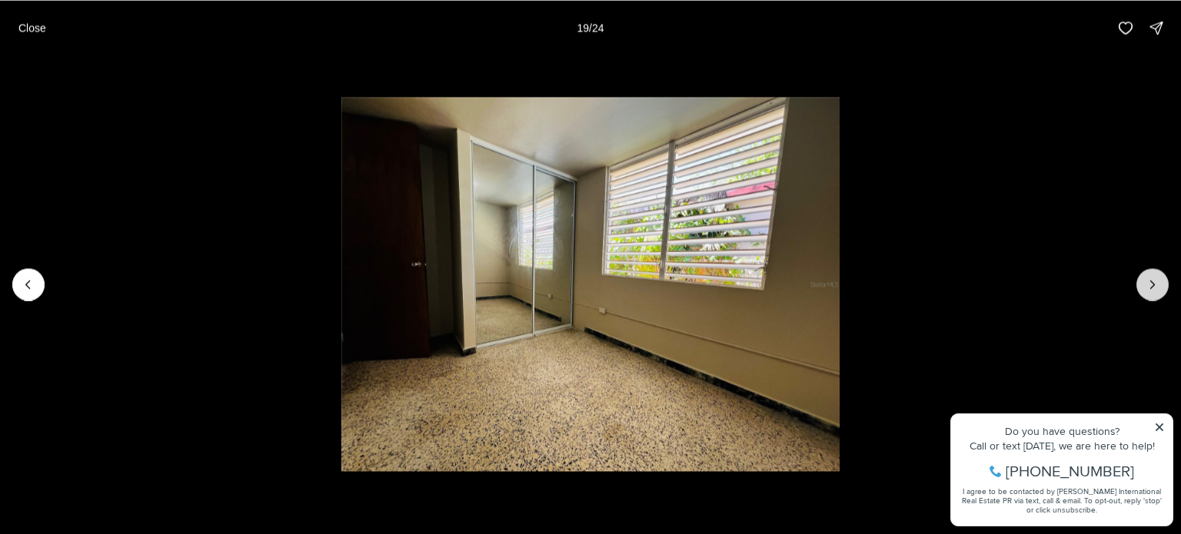
click at [1151, 288] on icon "Next slide" at bounding box center [1153, 285] width 4 height 8
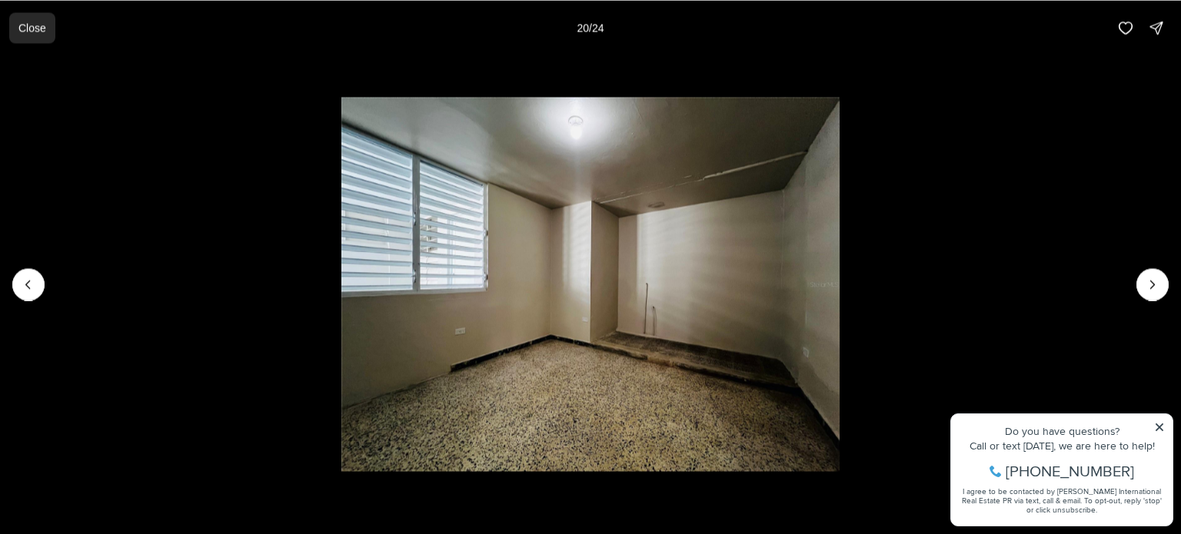
click at [33, 31] on p "Close" at bounding box center [32, 28] width 28 height 12
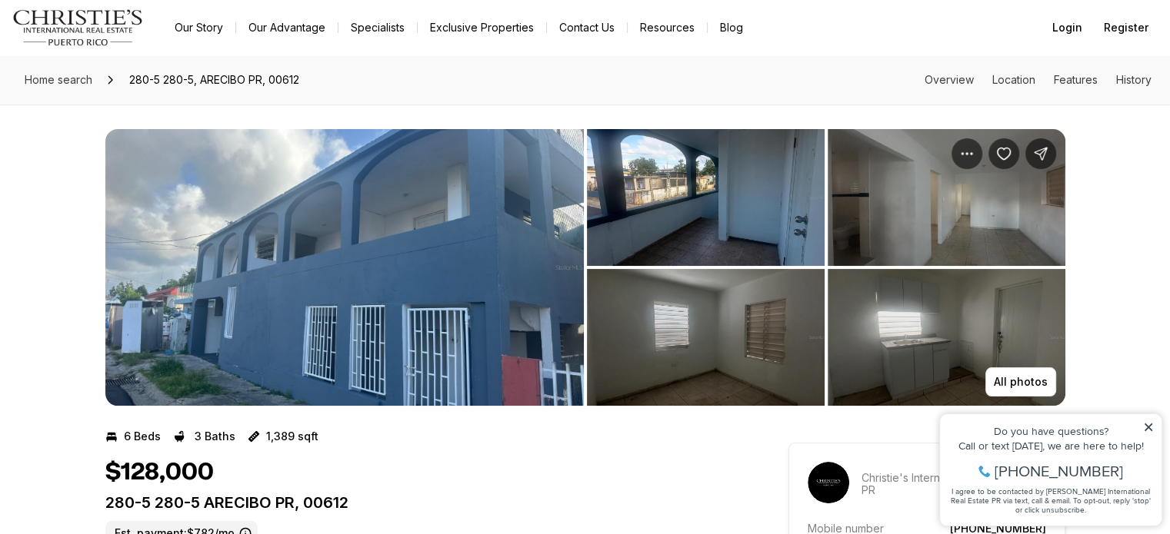
click at [344, 251] on img "View image gallery" at bounding box center [344, 267] width 478 height 277
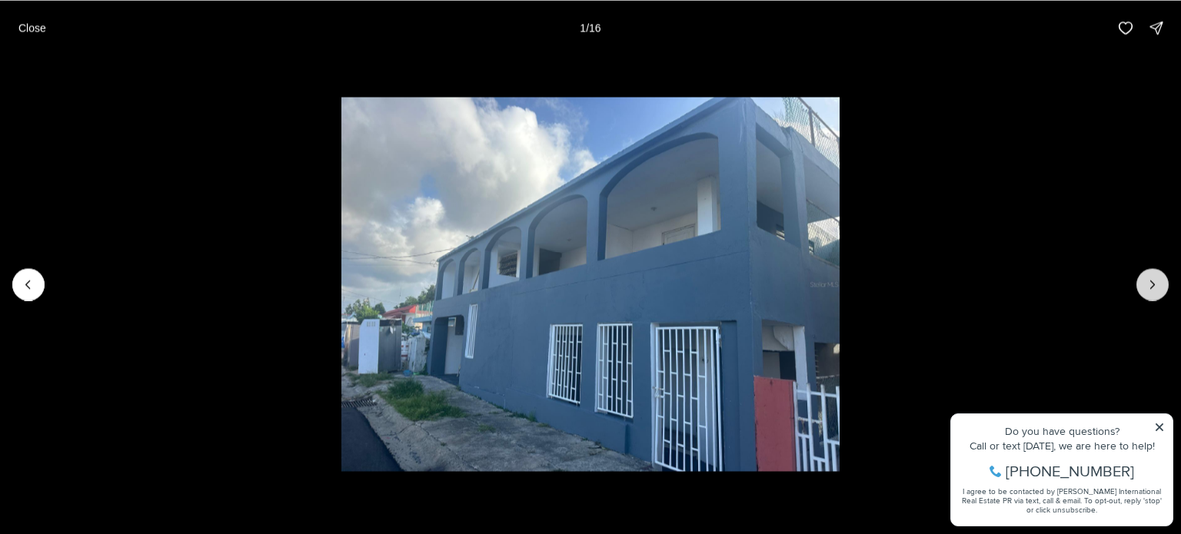
click at [1162, 286] on button "Next slide" at bounding box center [1153, 284] width 32 height 32
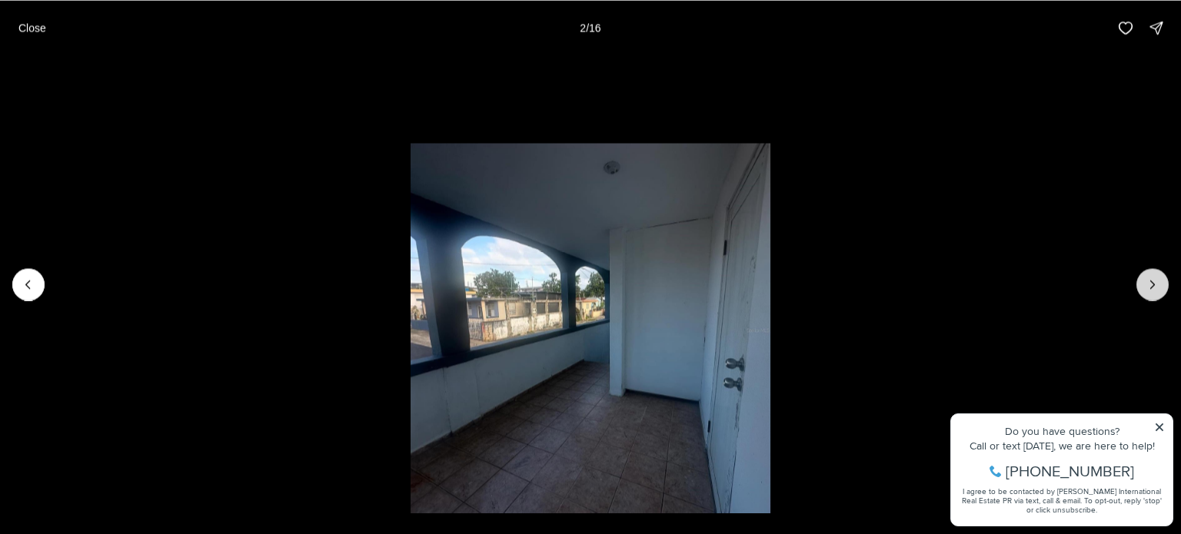
click at [1162, 286] on button "Next slide" at bounding box center [1153, 284] width 32 height 32
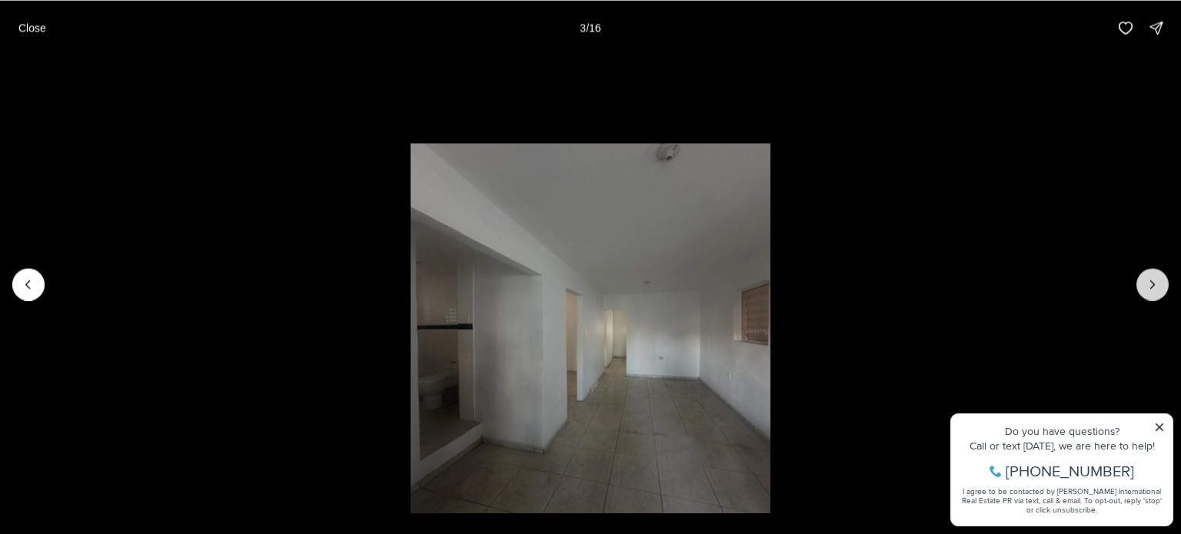
click at [1162, 286] on button "Next slide" at bounding box center [1153, 284] width 32 height 32
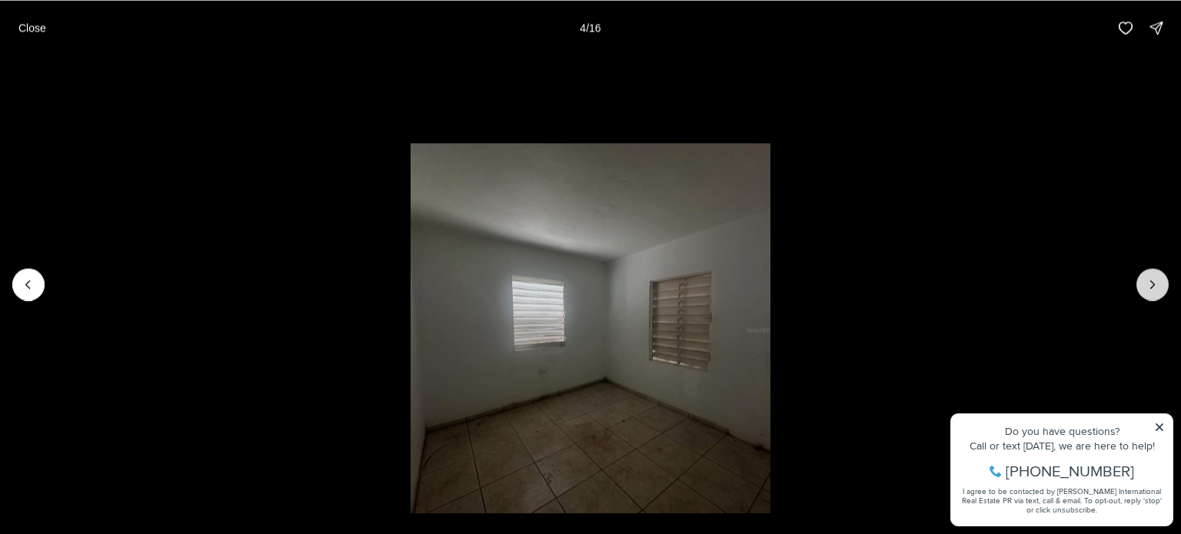
click at [1162, 286] on button "Next slide" at bounding box center [1153, 284] width 32 height 32
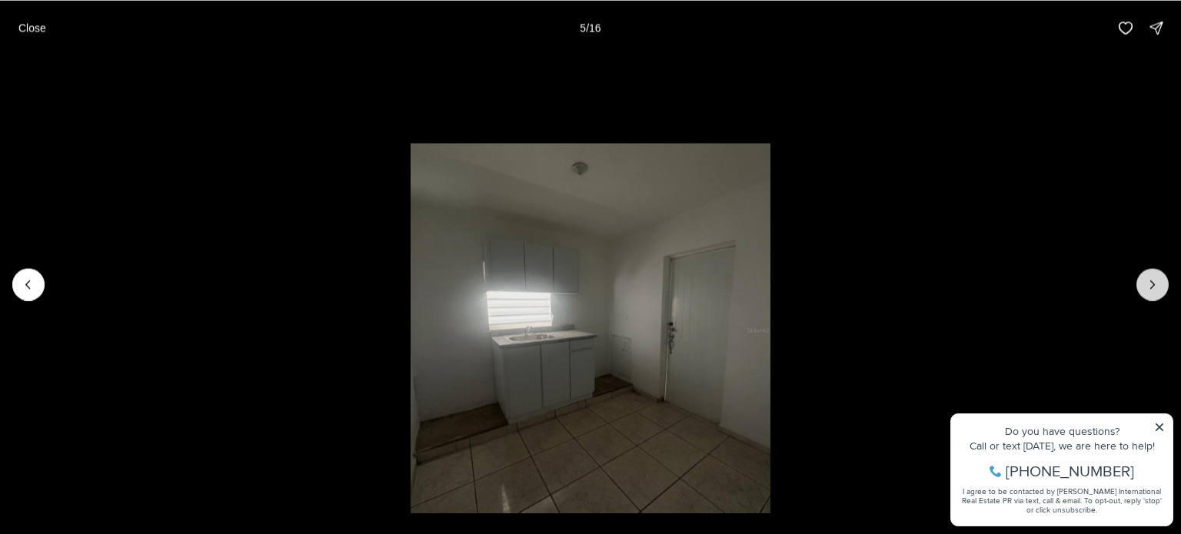
click at [1162, 287] on button "Next slide" at bounding box center [1153, 284] width 32 height 32
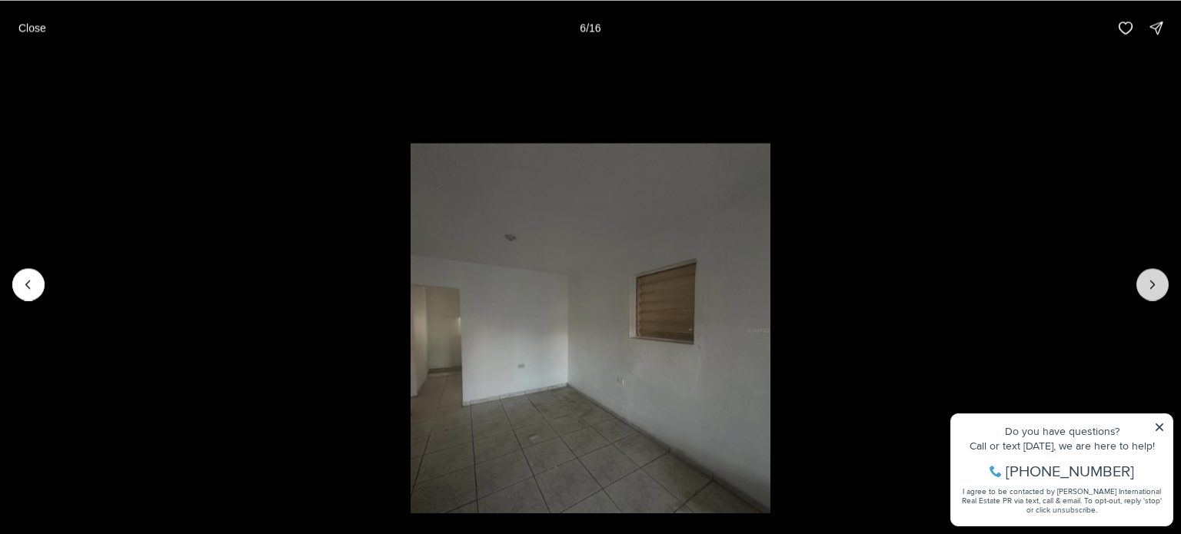
click at [1162, 287] on button "Next slide" at bounding box center [1153, 284] width 32 height 32
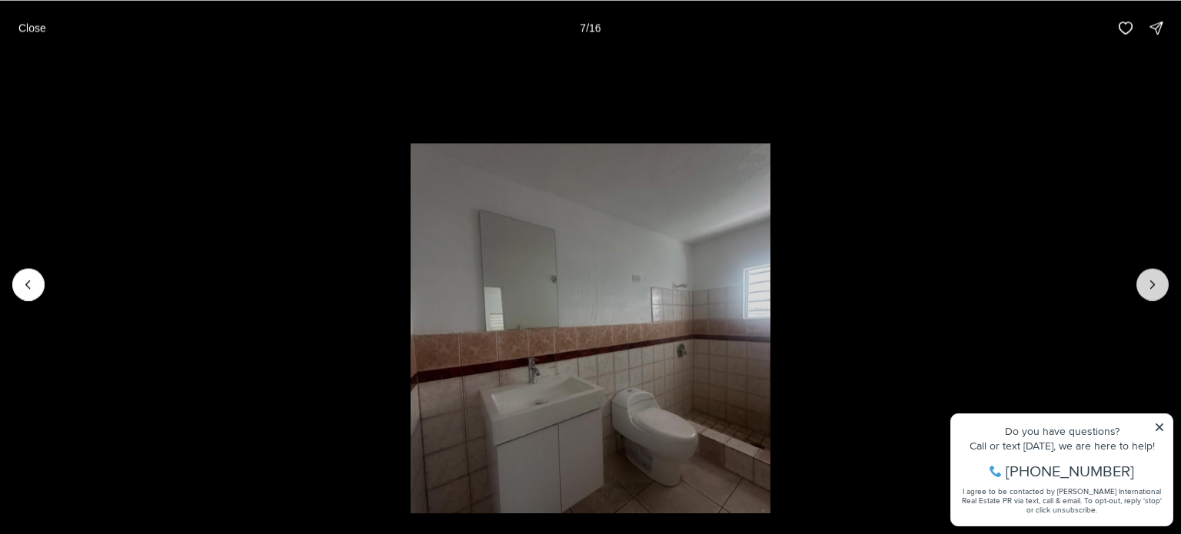
click at [1162, 287] on button "Next slide" at bounding box center [1153, 284] width 32 height 32
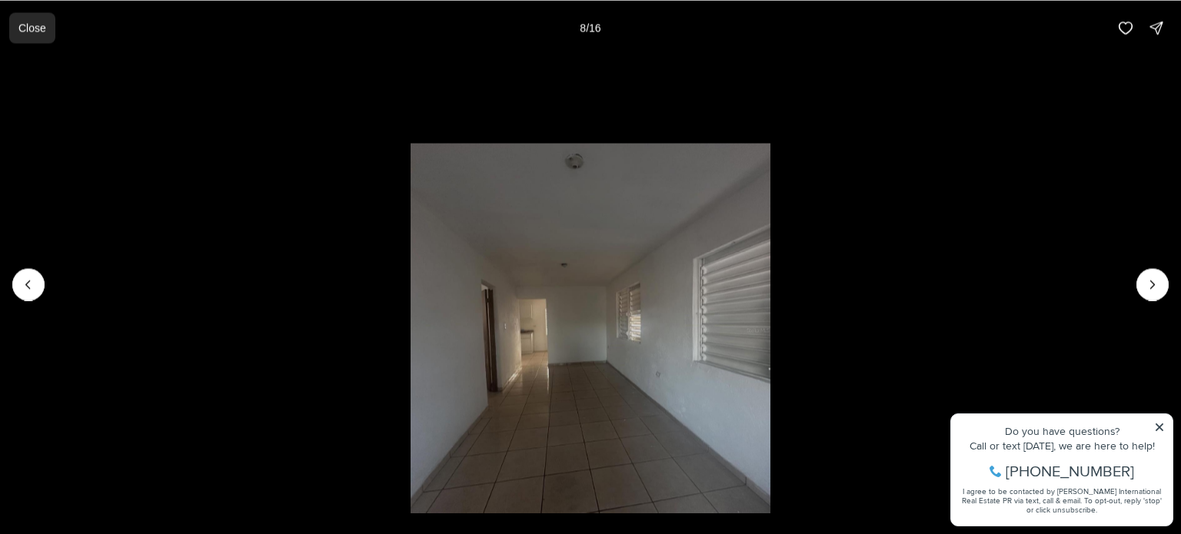
click at [40, 25] on p "Close" at bounding box center [32, 28] width 28 height 12
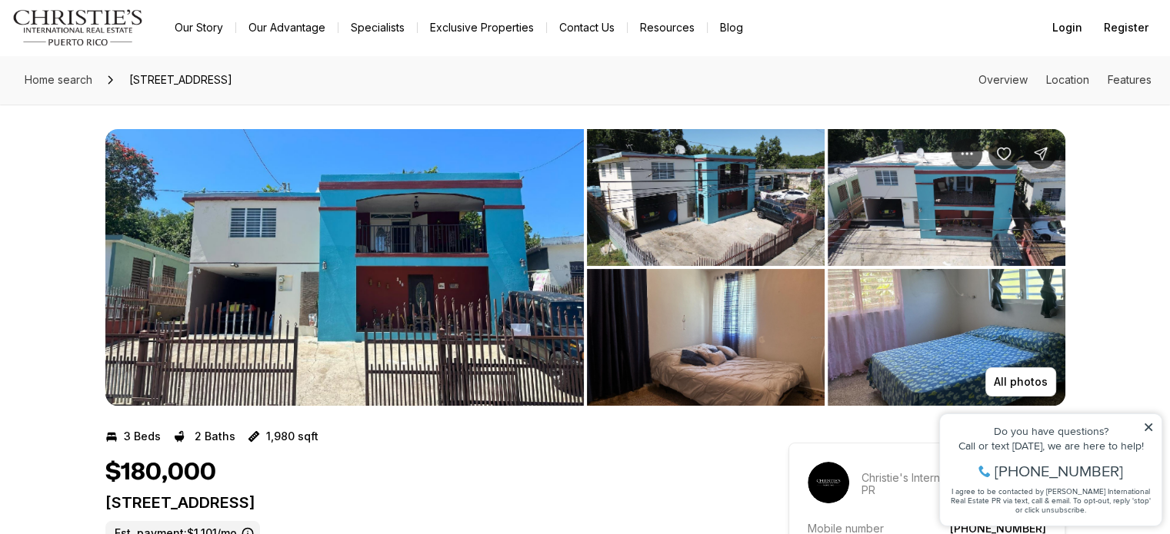
click at [481, 211] on img "View image gallery" at bounding box center [344, 267] width 478 height 277
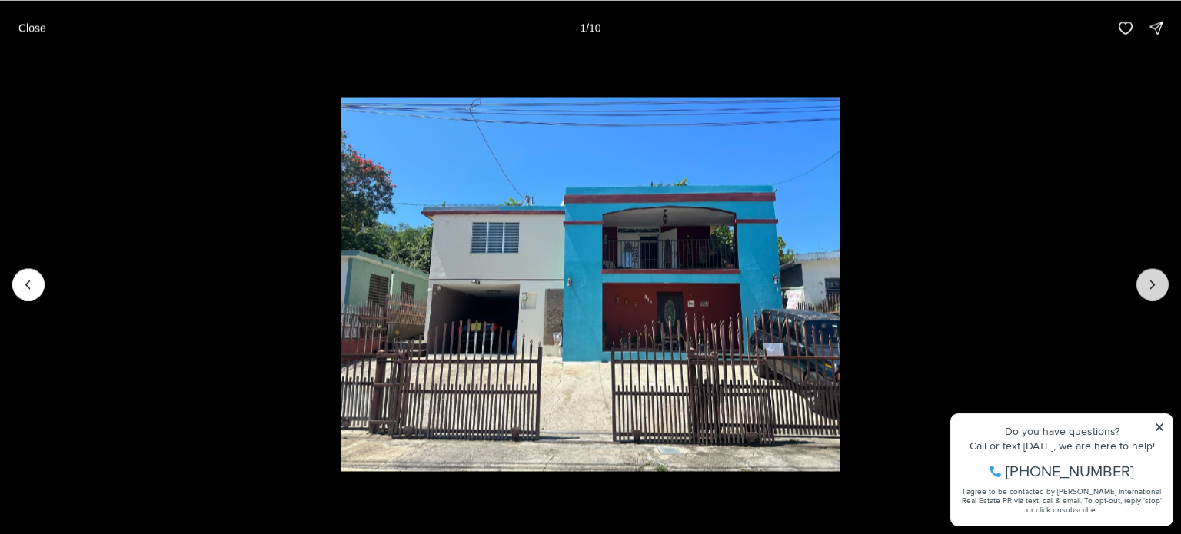
click at [1163, 285] on button "Next slide" at bounding box center [1153, 284] width 32 height 32
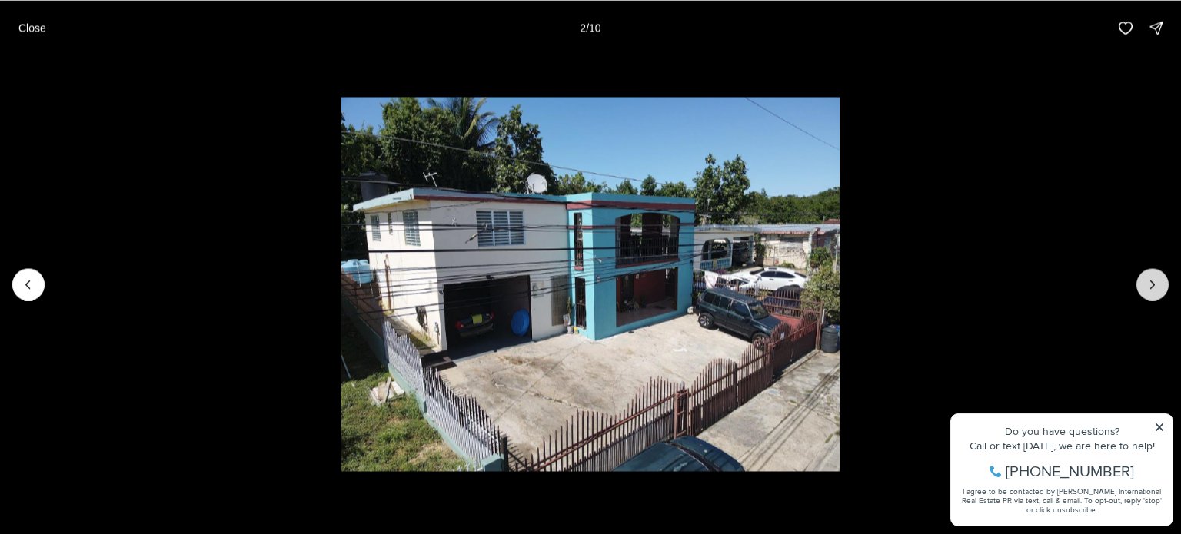
click at [1163, 285] on button "Next slide" at bounding box center [1153, 284] width 32 height 32
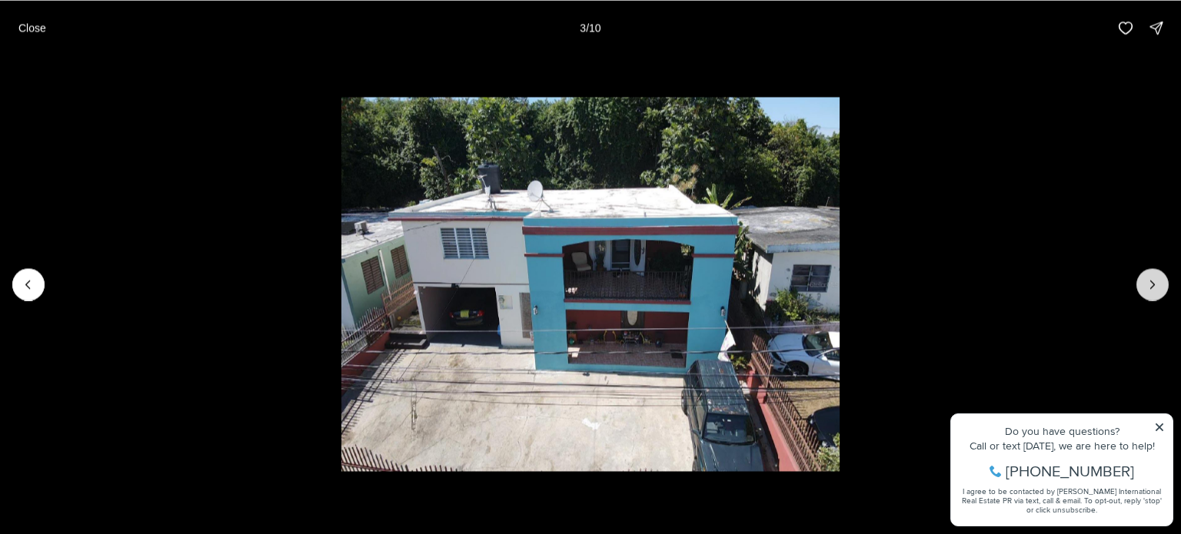
click at [1163, 285] on button "Next slide" at bounding box center [1153, 284] width 32 height 32
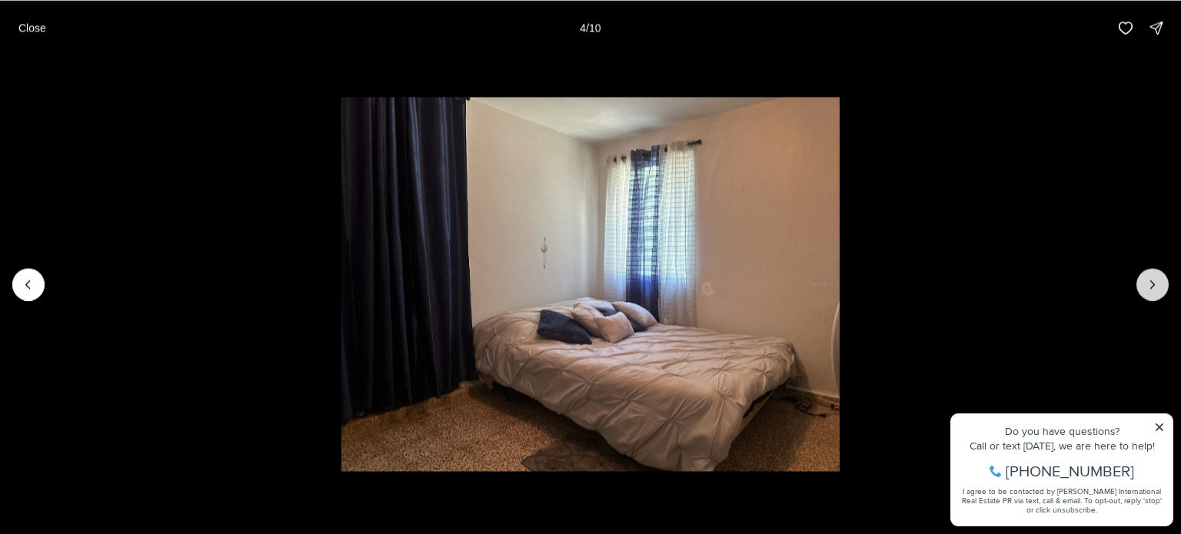
click at [1163, 285] on button "Next slide" at bounding box center [1153, 284] width 32 height 32
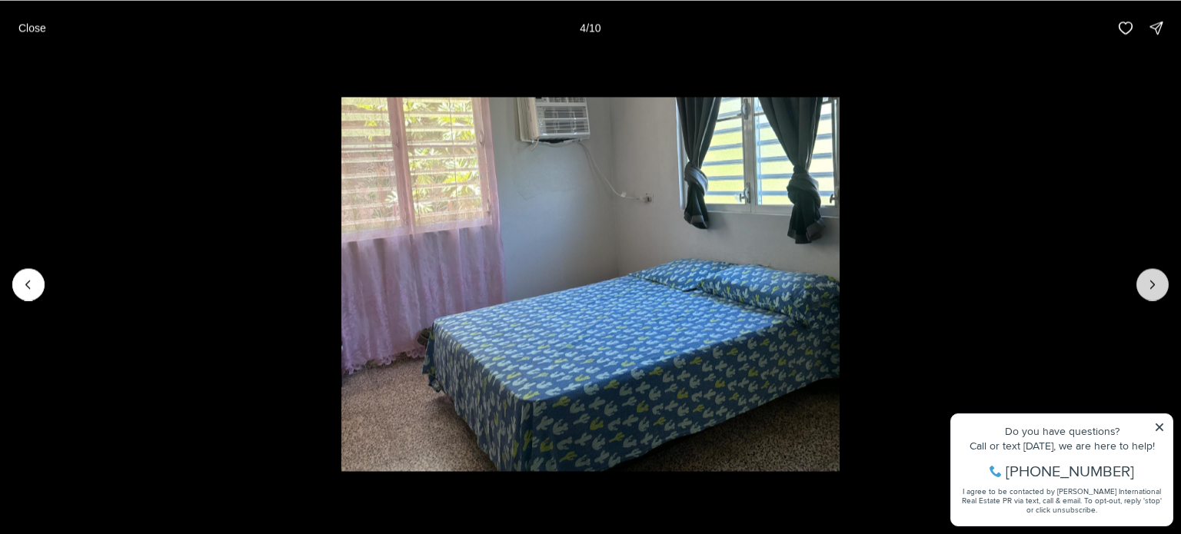
click at [1163, 285] on button "Next slide" at bounding box center [1153, 284] width 32 height 32
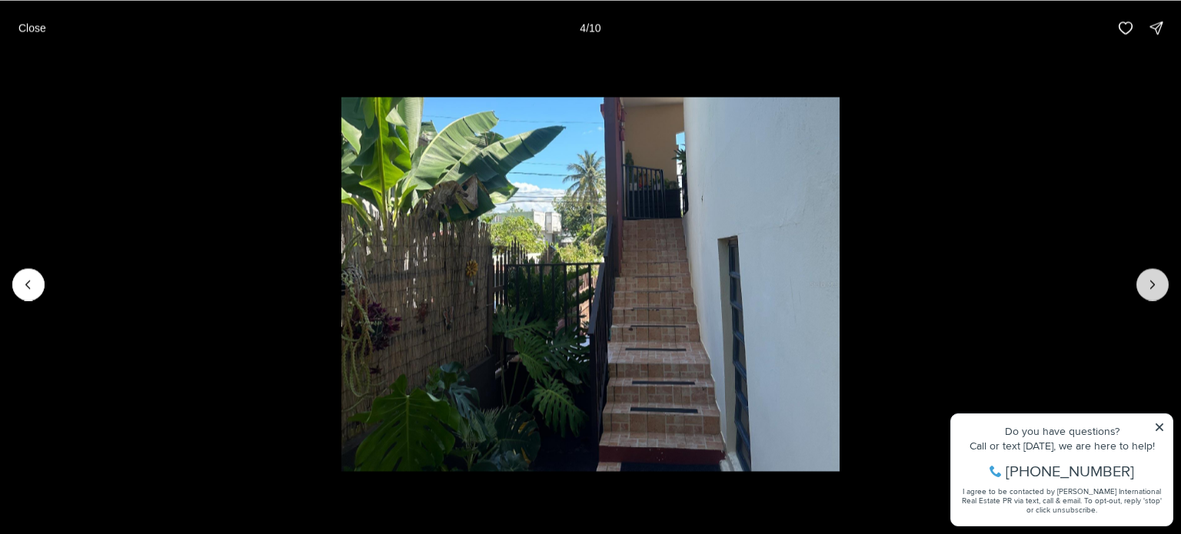
click at [1163, 285] on button "Next slide" at bounding box center [1153, 284] width 32 height 32
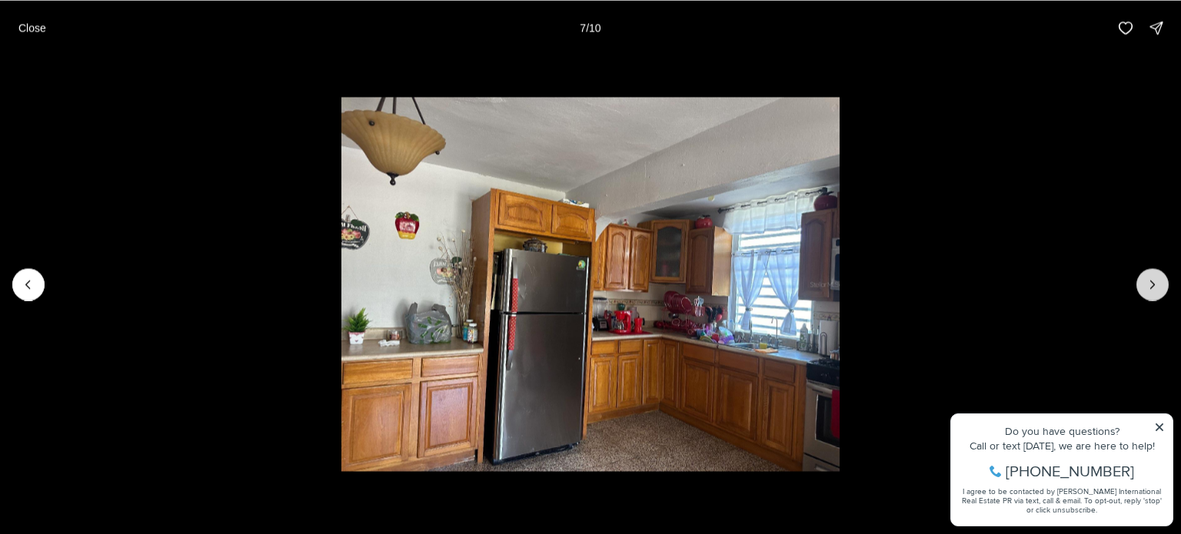
click at [1163, 285] on button "Next slide" at bounding box center [1153, 284] width 32 height 32
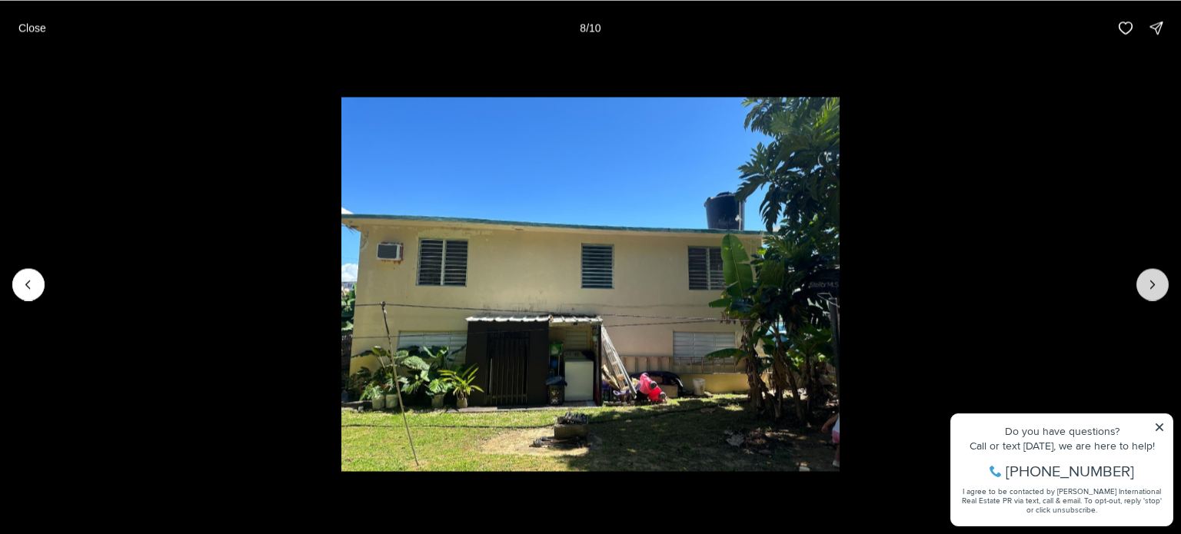
click at [1163, 285] on button "Next slide" at bounding box center [1153, 284] width 32 height 32
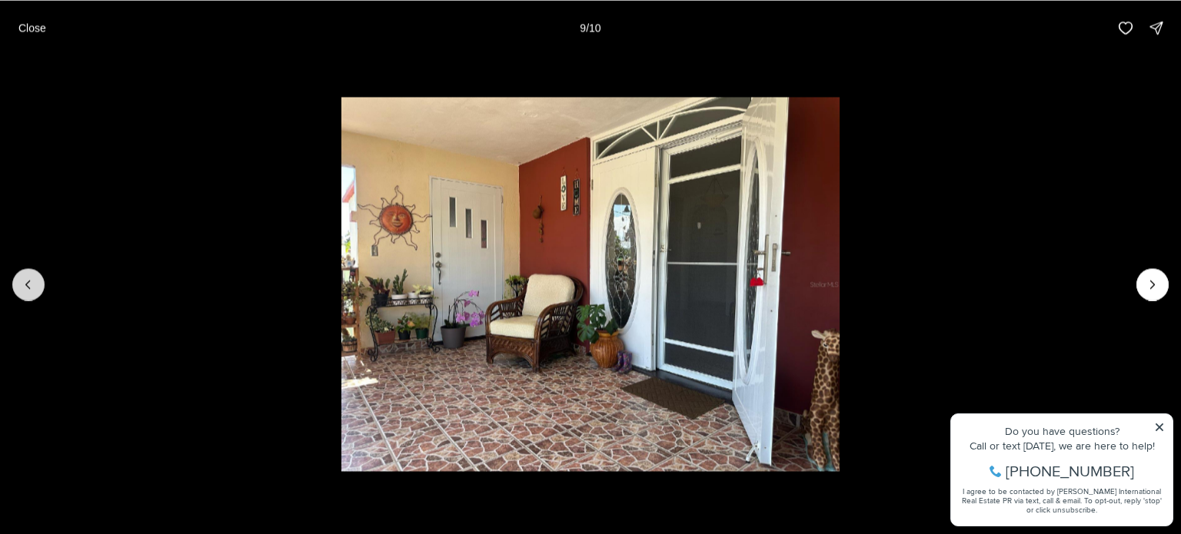
click at [17, 278] on button "Previous slide" at bounding box center [28, 284] width 32 height 32
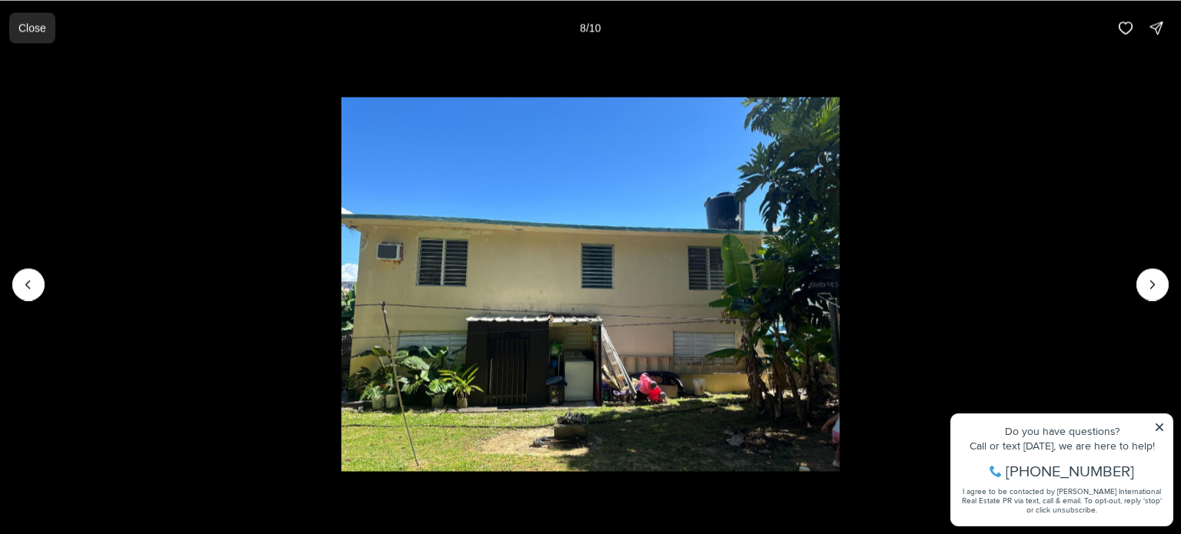
click at [34, 24] on p "Close" at bounding box center [32, 28] width 28 height 12
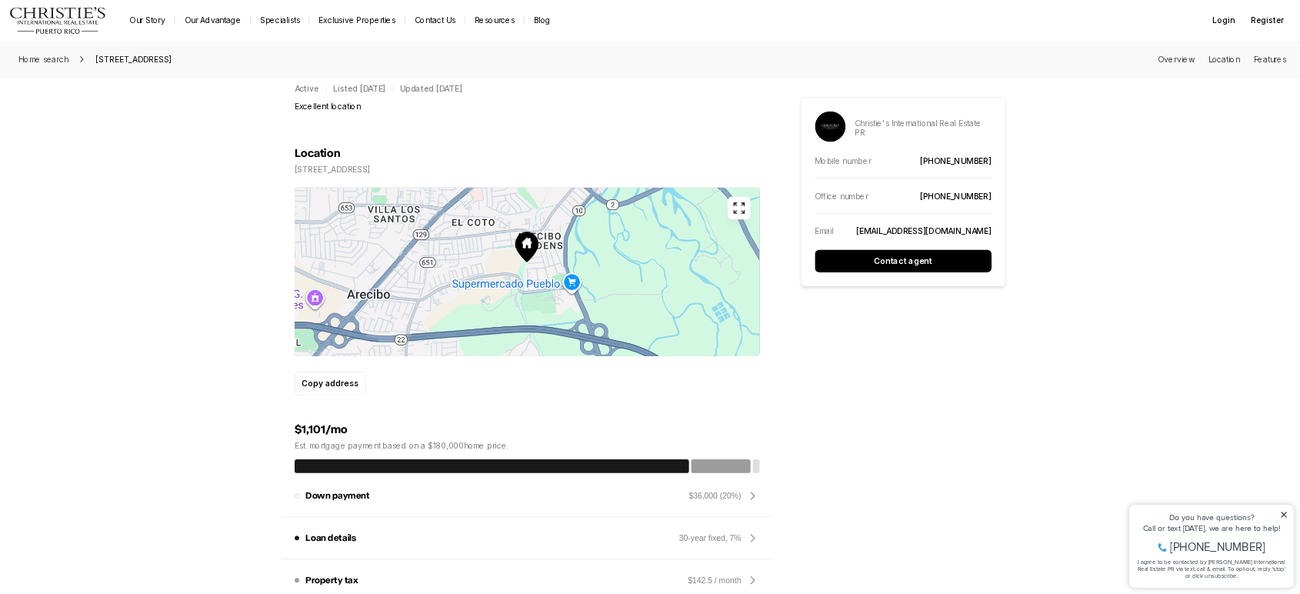
scroll to position [692, 0]
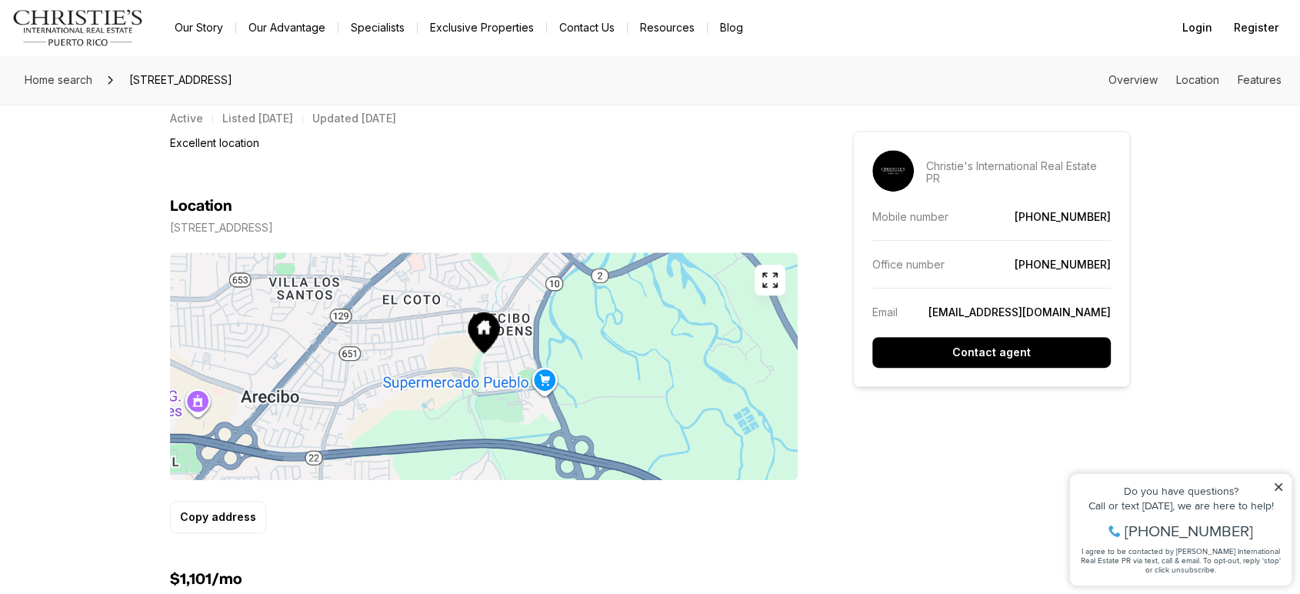
click at [260, 232] on p "26 CALLE 26 ARECIBO PR, 00612" at bounding box center [221, 227] width 103 height 12
click at [273, 226] on p "26 CALLE 26 ARECIBO PR, 00612" at bounding box center [221, 227] width 103 height 12
click at [1169, 481] on icon at bounding box center [1278, 486] width 11 height 11
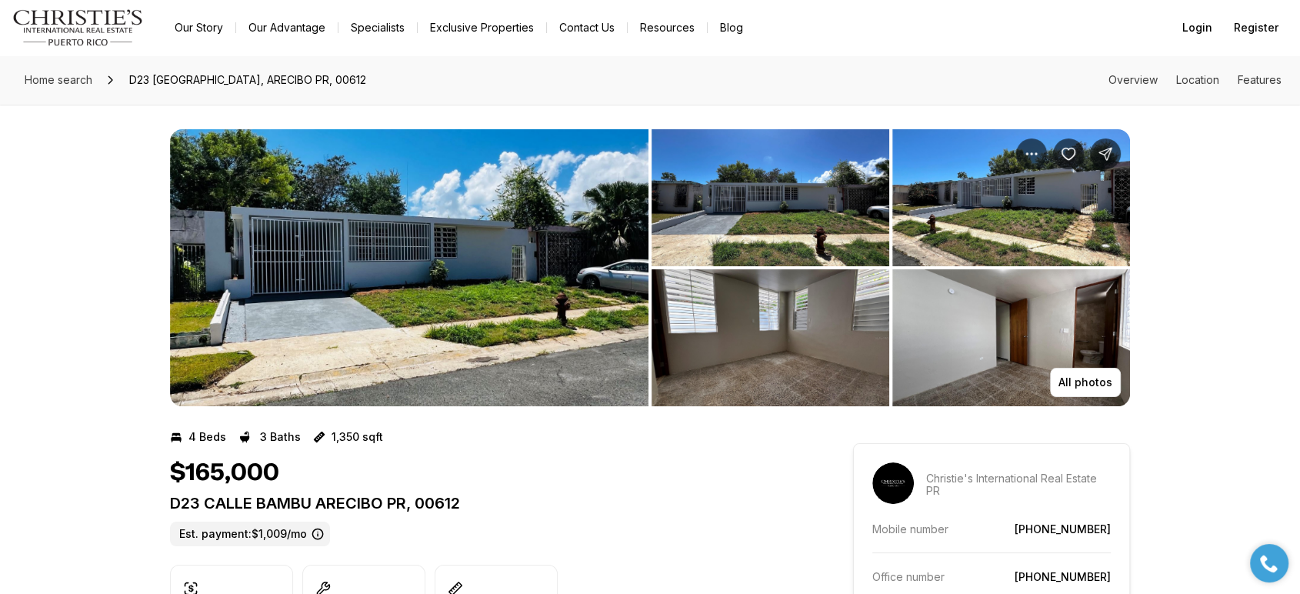
click at [847, 250] on img "View image gallery" at bounding box center [770, 197] width 238 height 137
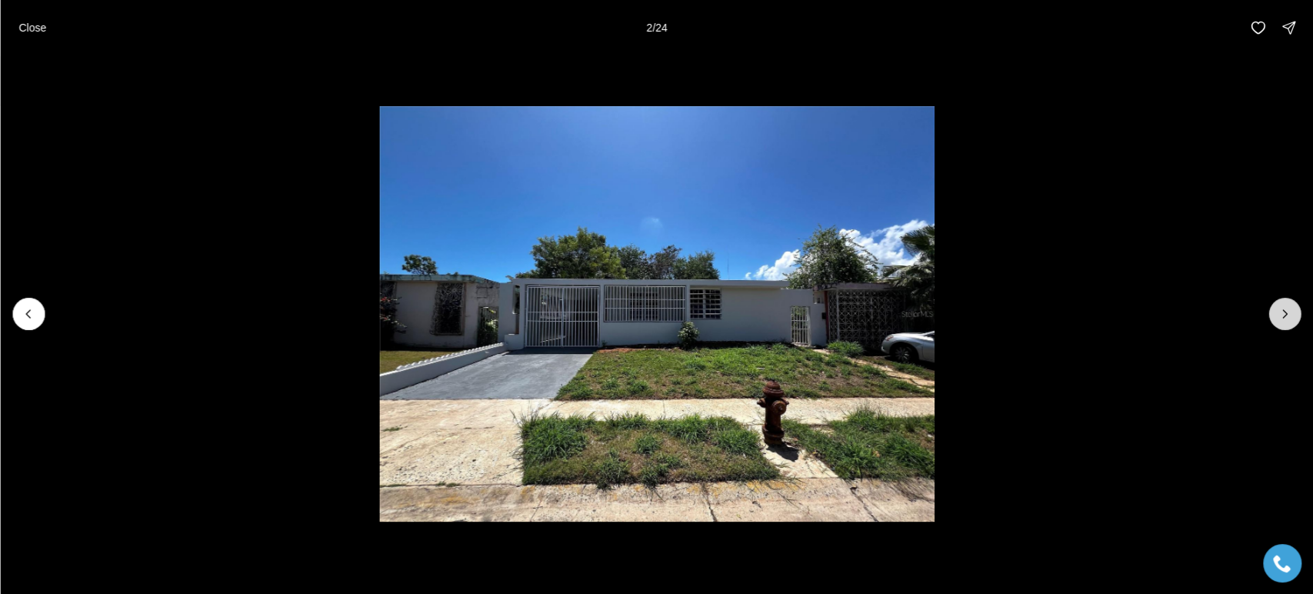
click at [1286, 309] on icon "Next slide" at bounding box center [1284, 313] width 15 height 15
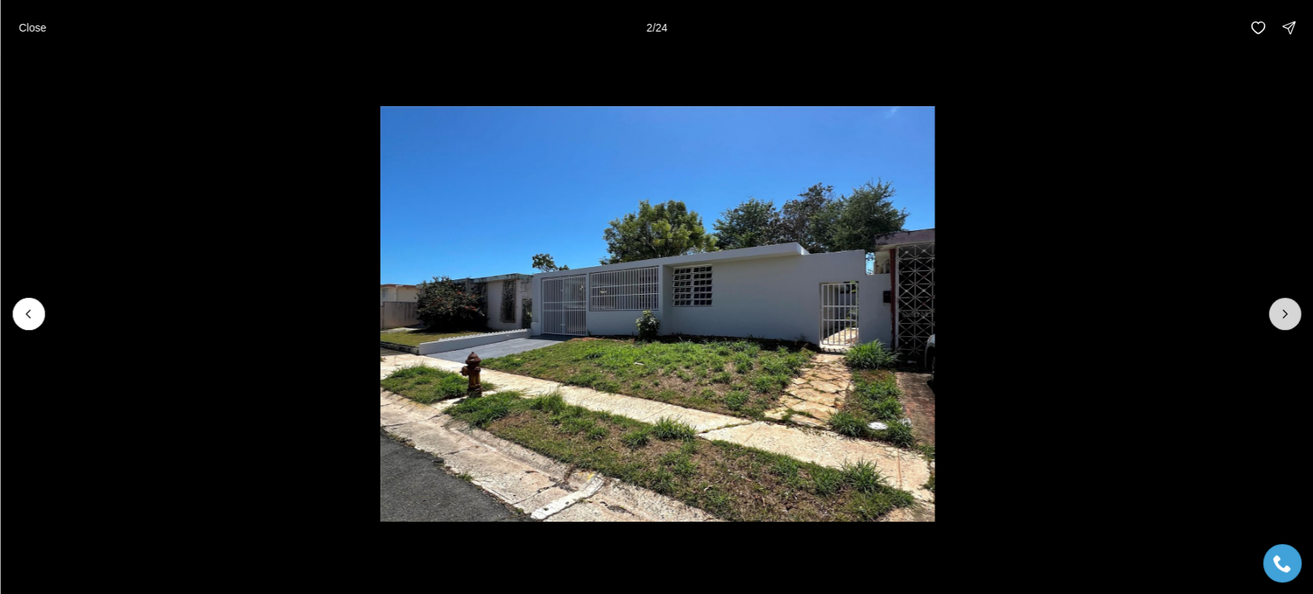
click at [1286, 309] on icon "Next slide" at bounding box center [1284, 313] width 15 height 15
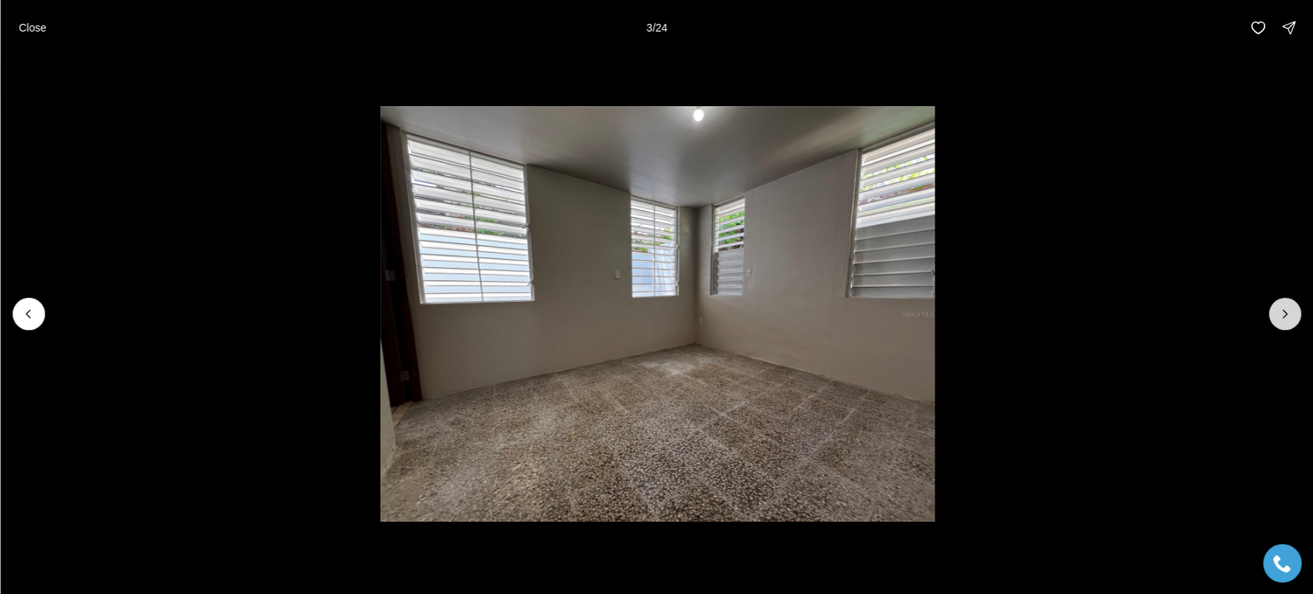
click at [1286, 309] on icon "Next slide" at bounding box center [1284, 313] width 15 height 15
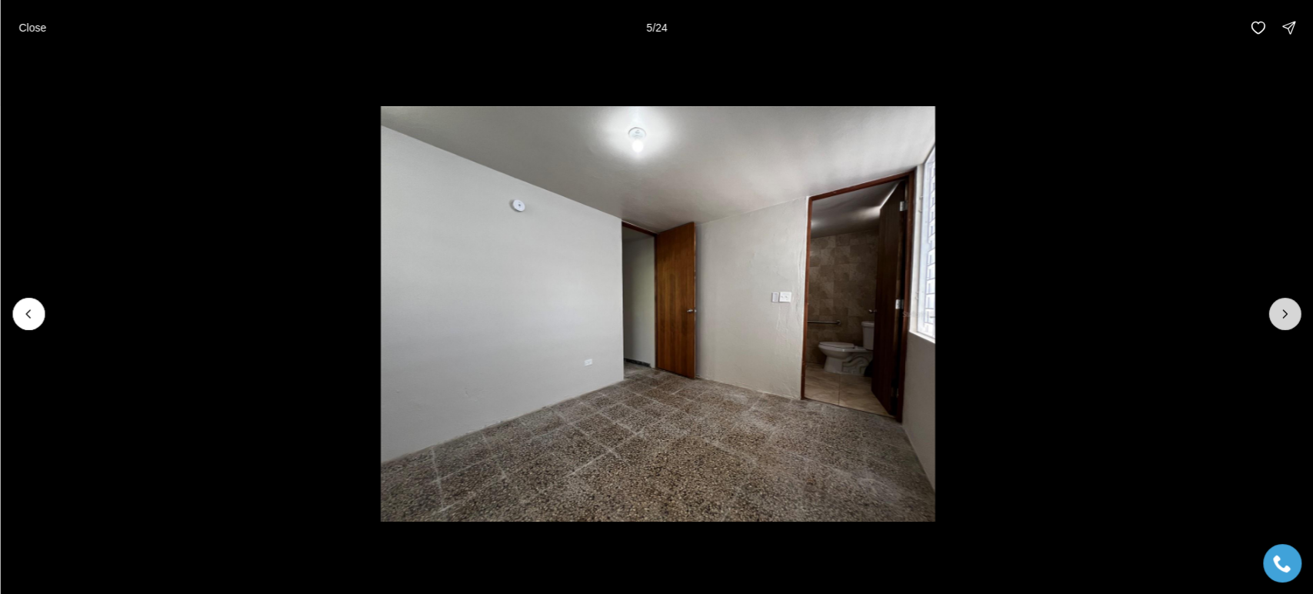
click at [1286, 309] on icon "Next slide" at bounding box center [1284, 313] width 15 height 15
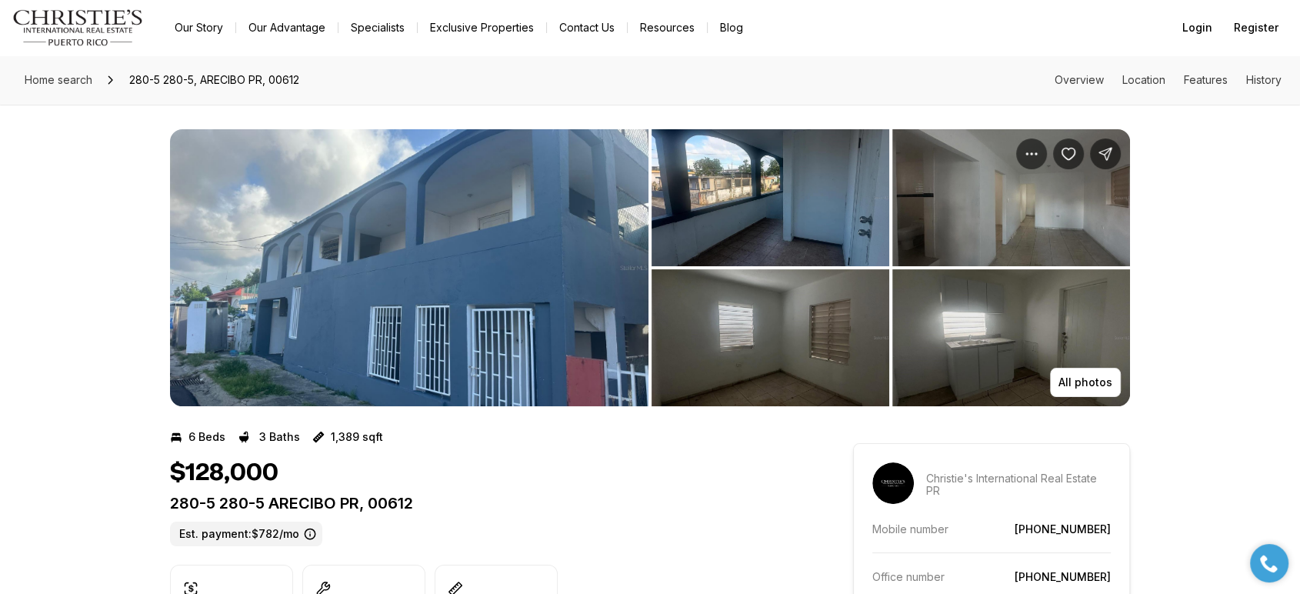
click at [551, 259] on img "View image gallery" at bounding box center [409, 267] width 478 height 277
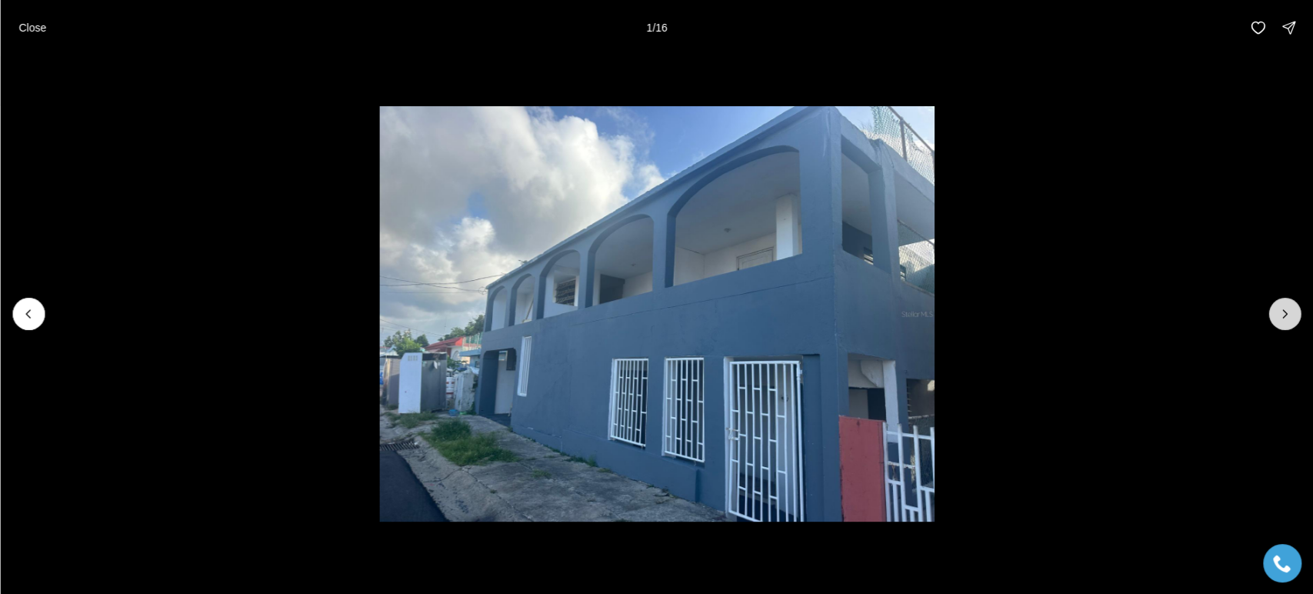
click at [1282, 313] on icon "Next slide" at bounding box center [1284, 313] width 15 height 15
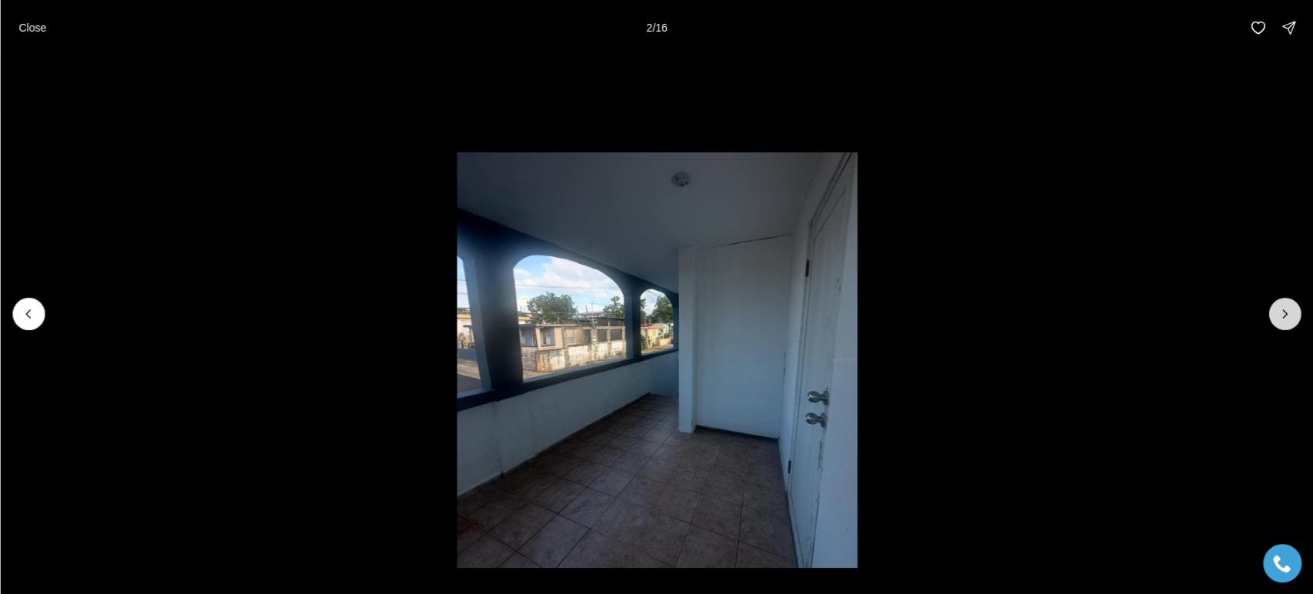
click at [1282, 313] on icon "Next slide" at bounding box center [1284, 313] width 15 height 15
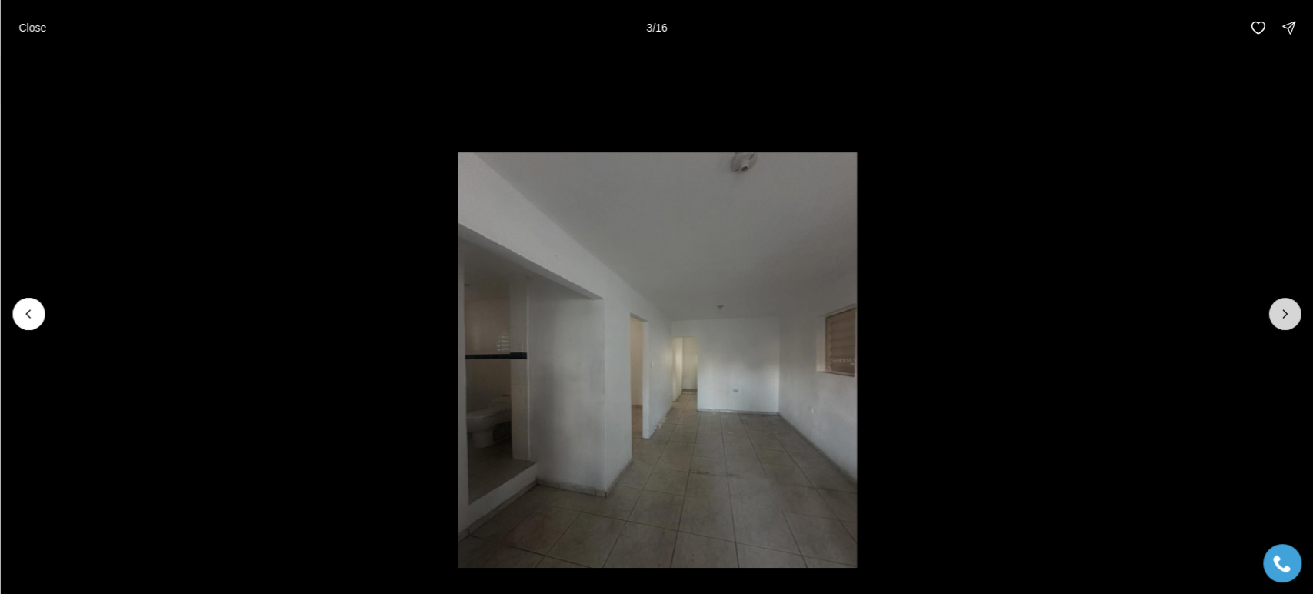
click at [1282, 313] on icon "Next slide" at bounding box center [1284, 313] width 15 height 15
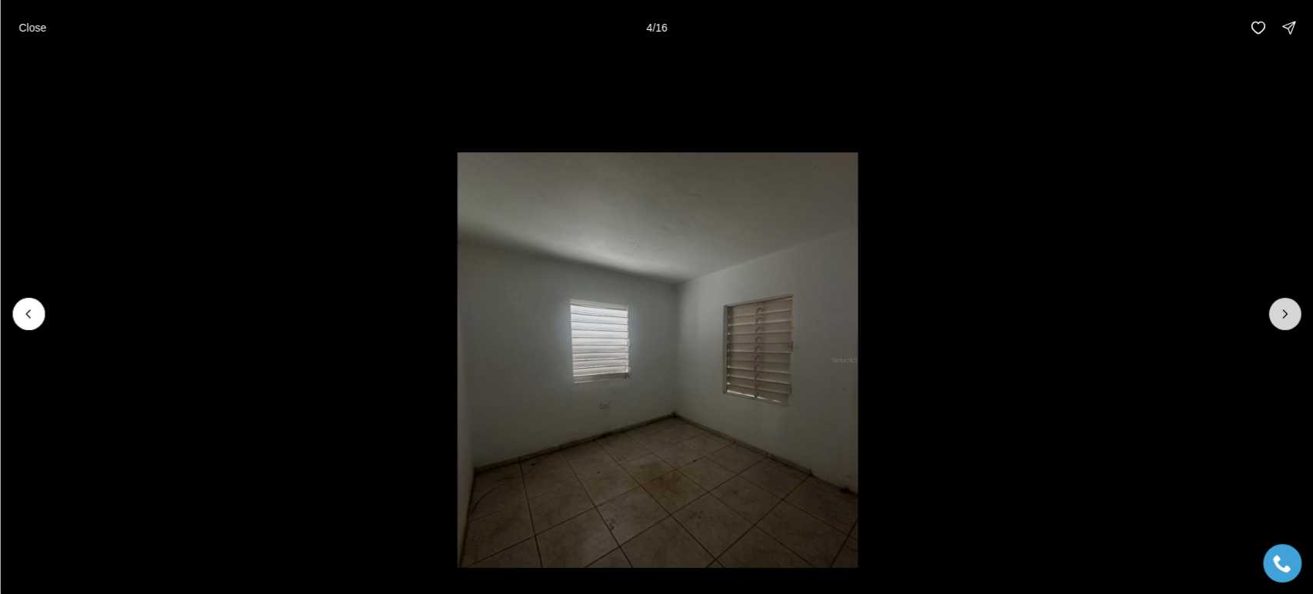
click at [1283, 313] on icon "Next slide" at bounding box center [1284, 313] width 15 height 15
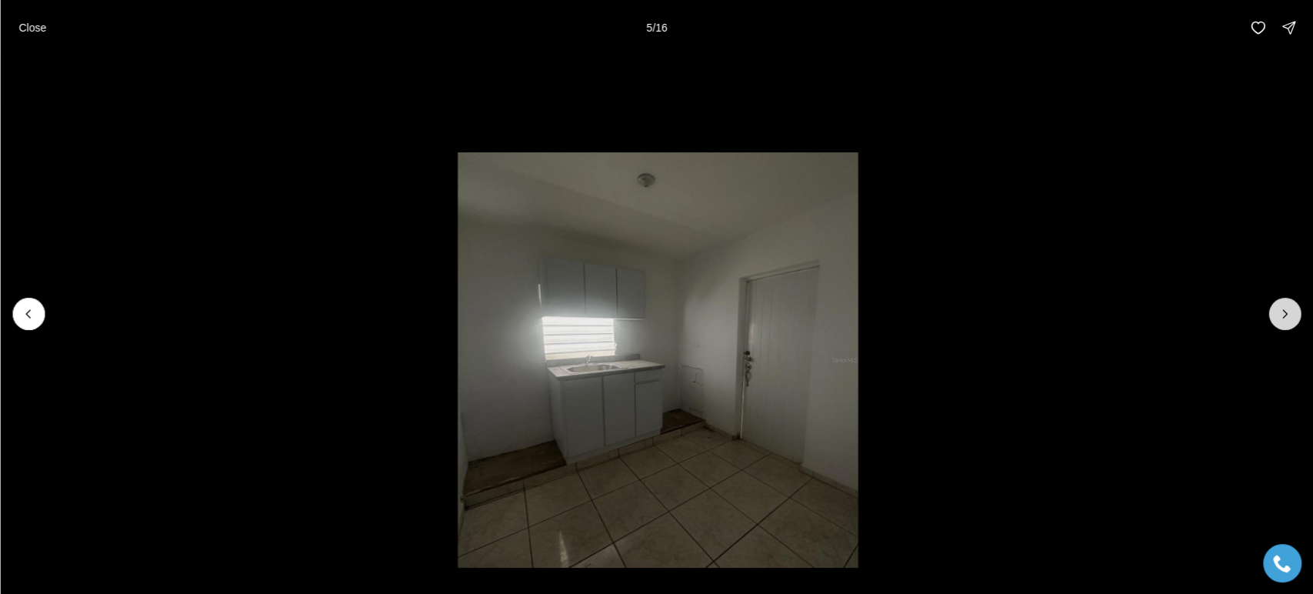
click at [1283, 313] on icon "Next slide" at bounding box center [1284, 313] width 15 height 15
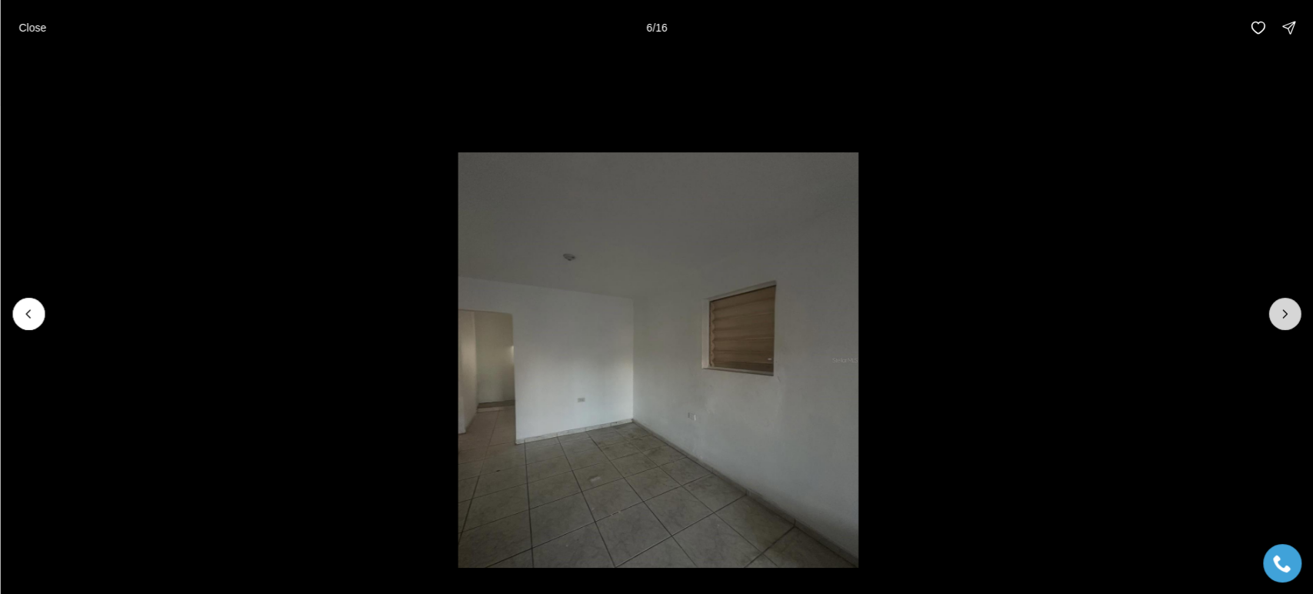
click at [1283, 313] on icon "Next slide" at bounding box center [1284, 313] width 15 height 15
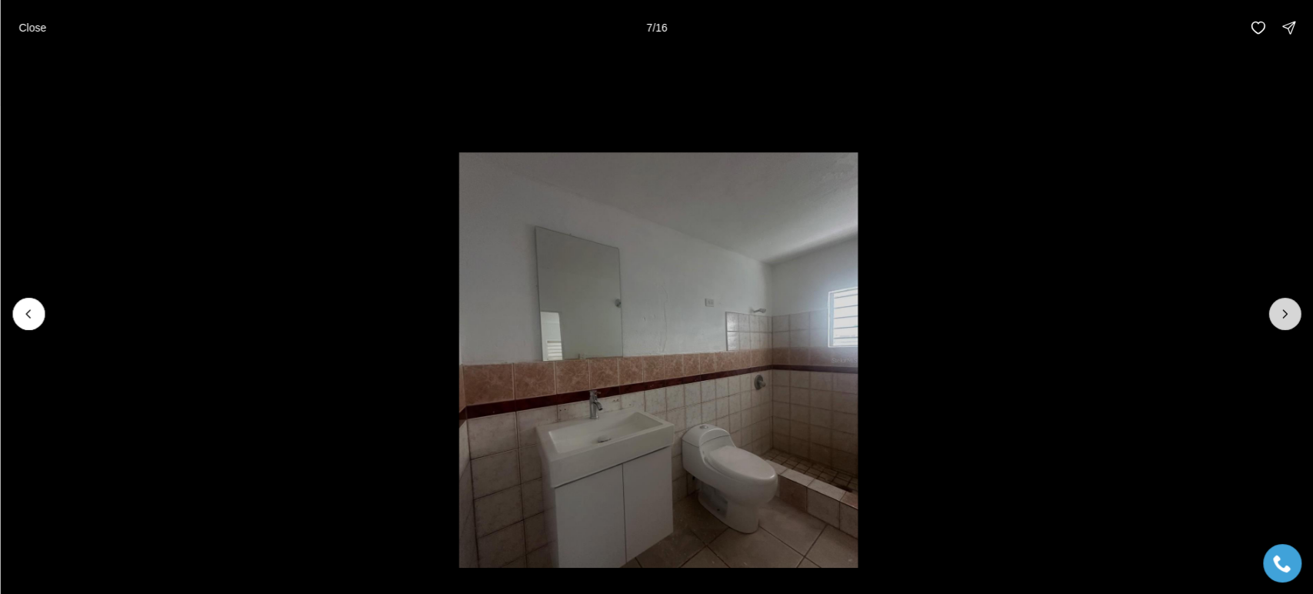
click at [1283, 313] on icon "Next slide" at bounding box center [1284, 313] width 15 height 15
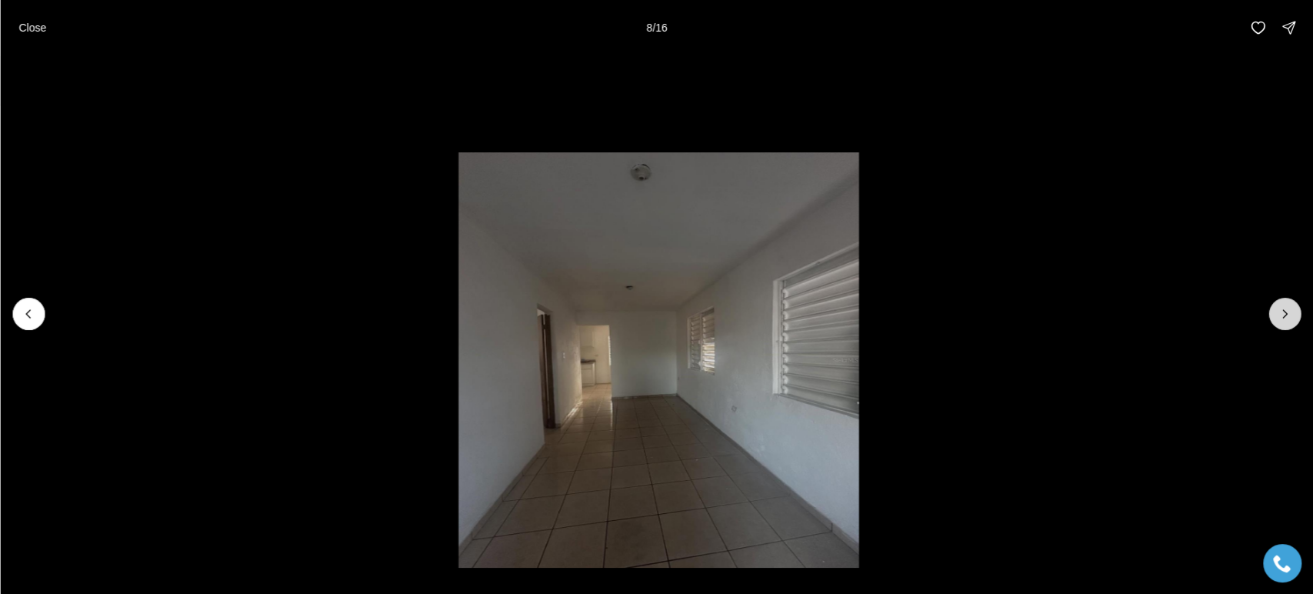
click at [1283, 313] on icon "Next slide" at bounding box center [1284, 313] width 15 height 15
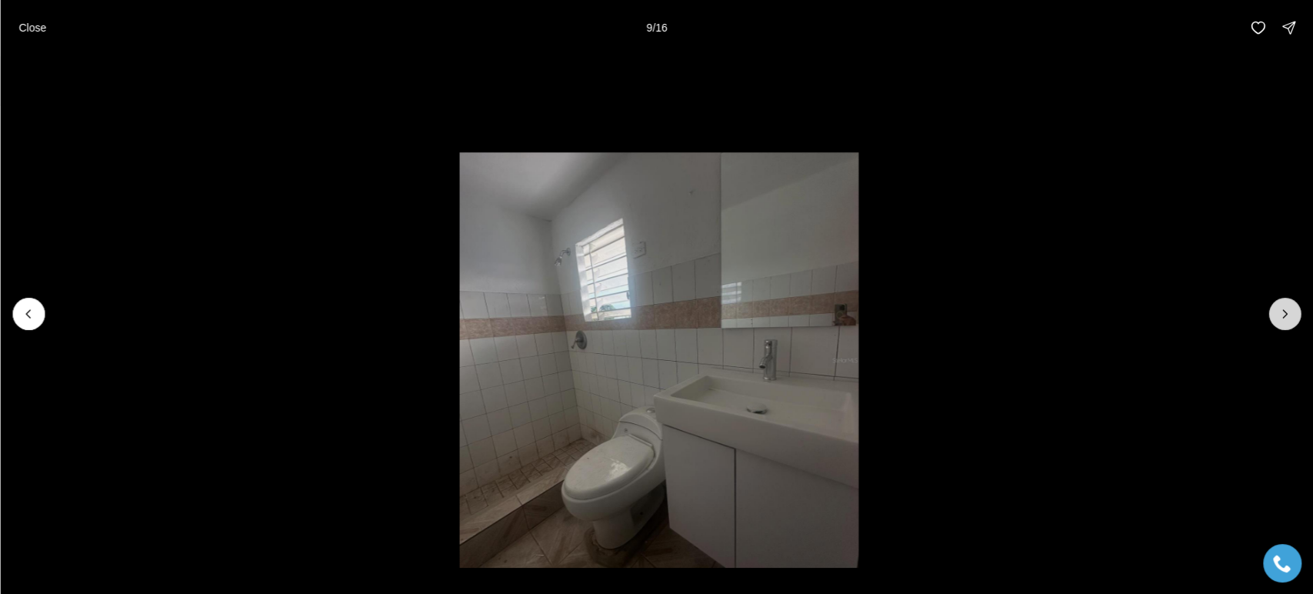
click at [1283, 313] on icon "Next slide" at bounding box center [1284, 313] width 15 height 15
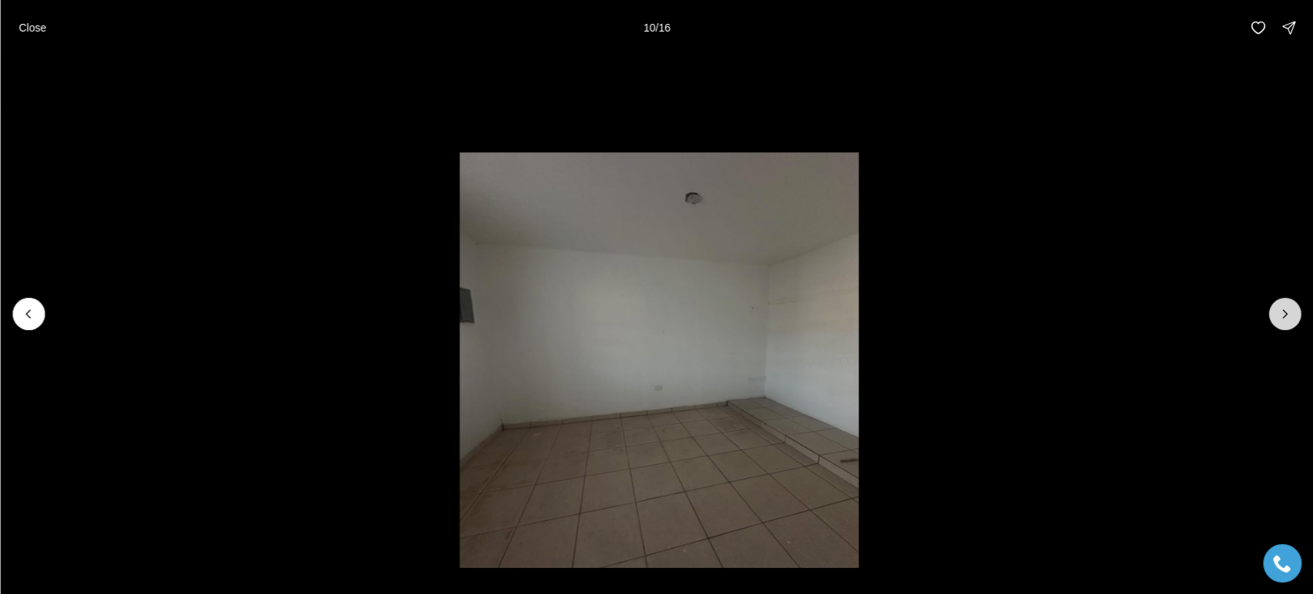
click at [1283, 313] on icon "Next slide" at bounding box center [1284, 313] width 15 height 15
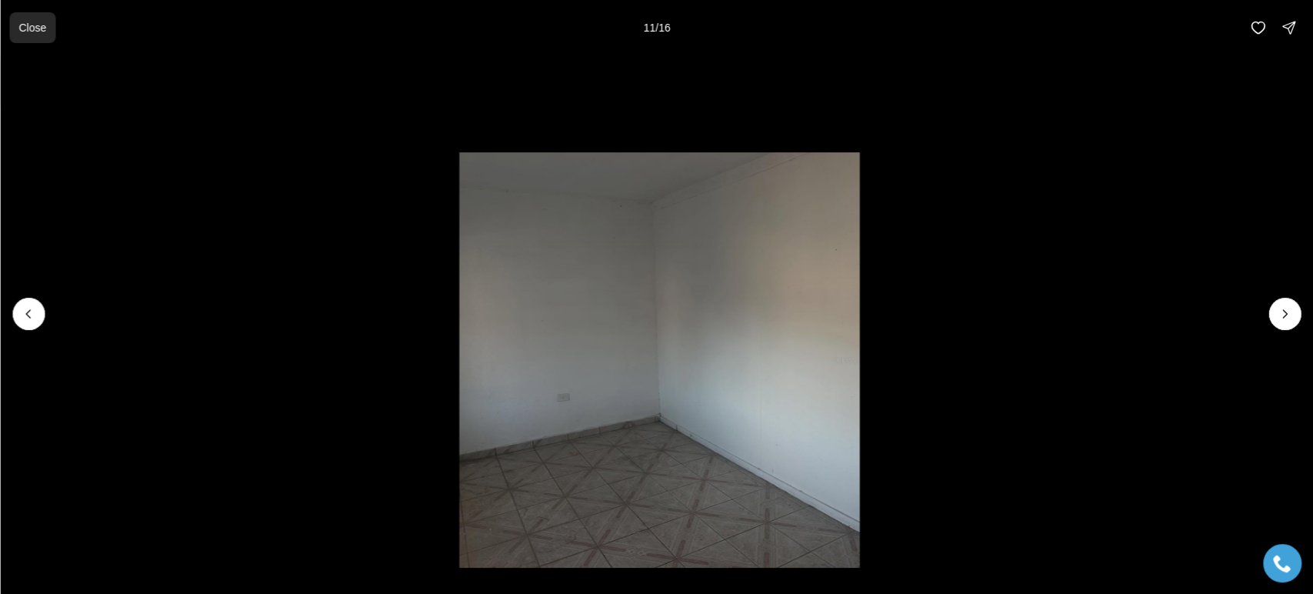
click at [42, 25] on p "Close" at bounding box center [32, 28] width 28 height 12
